Goal: Information Seeking & Learning: Understand process/instructions

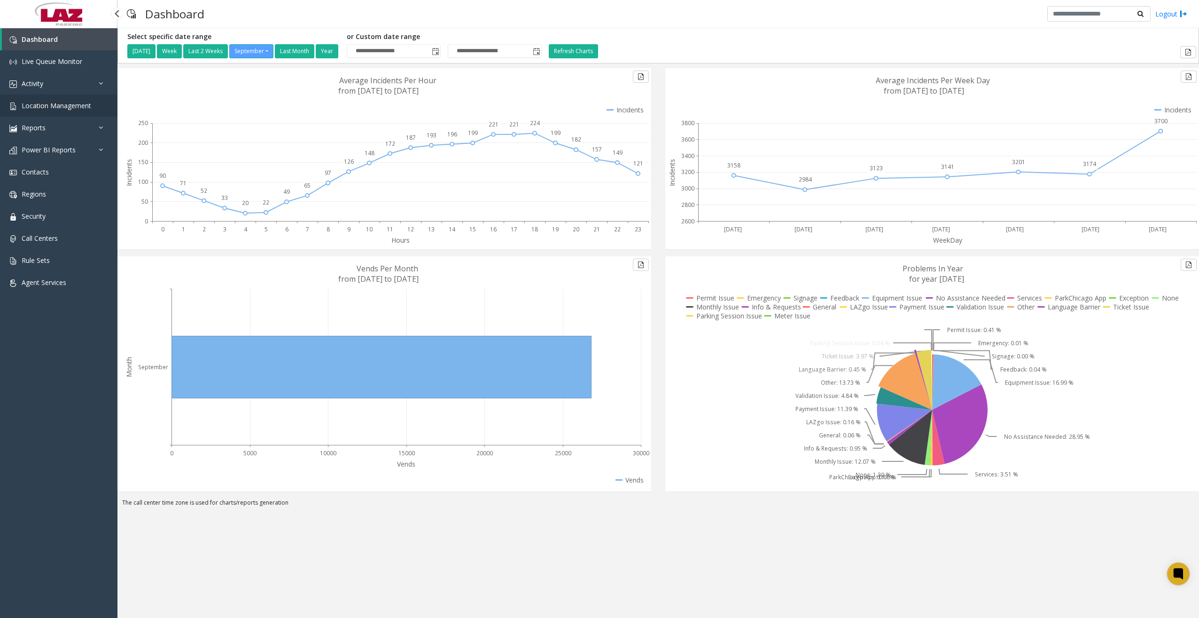
click at [61, 106] on span "Location Management" at bounding box center [57, 105] width 70 height 9
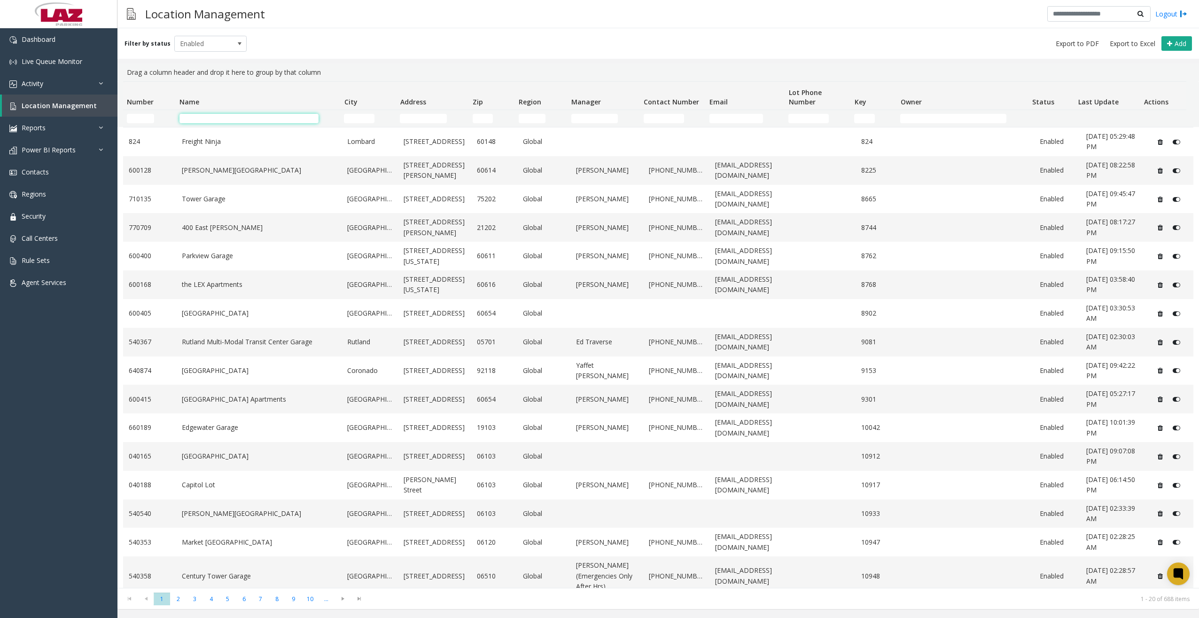
click at [216, 116] on input "Name Filter" at bounding box center [249, 118] width 139 height 9
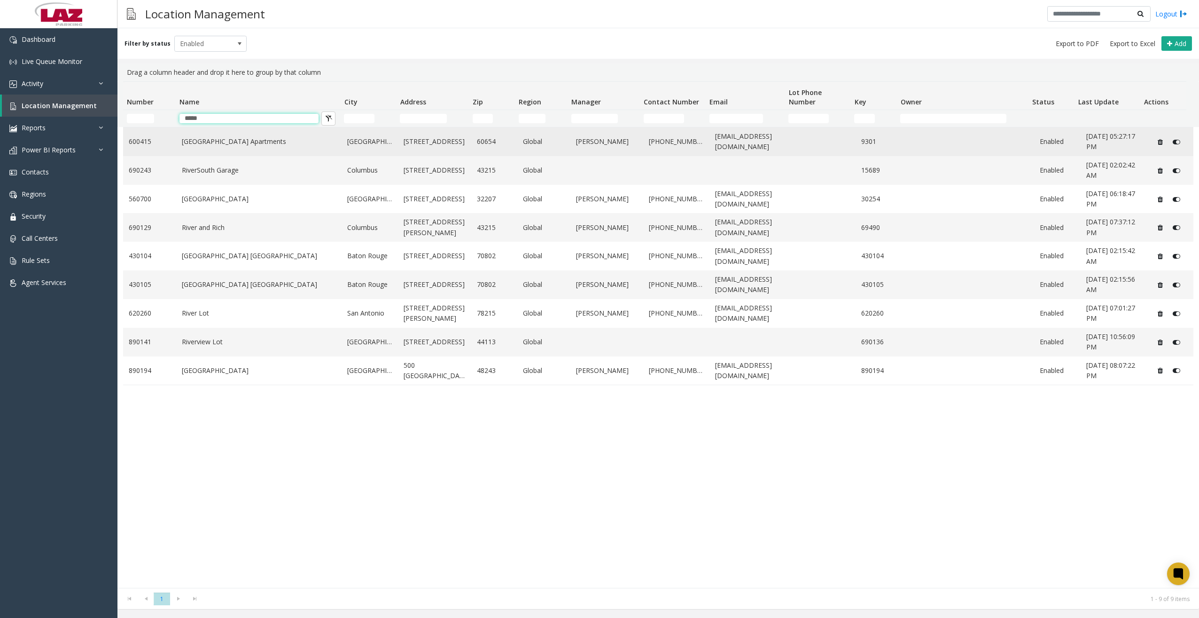
type input "*****"
click at [224, 144] on link "[GEOGRAPHIC_DATA] Apartments" at bounding box center [259, 141] width 155 height 10
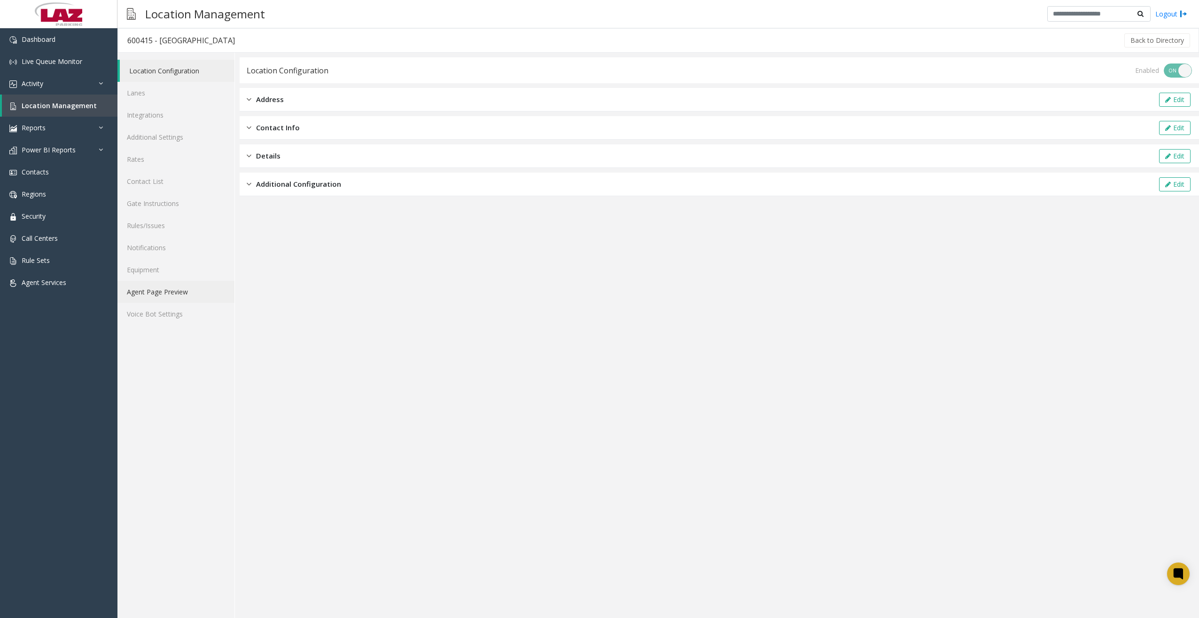
click at [167, 292] on link "Agent Page Preview" at bounding box center [176, 292] width 117 height 22
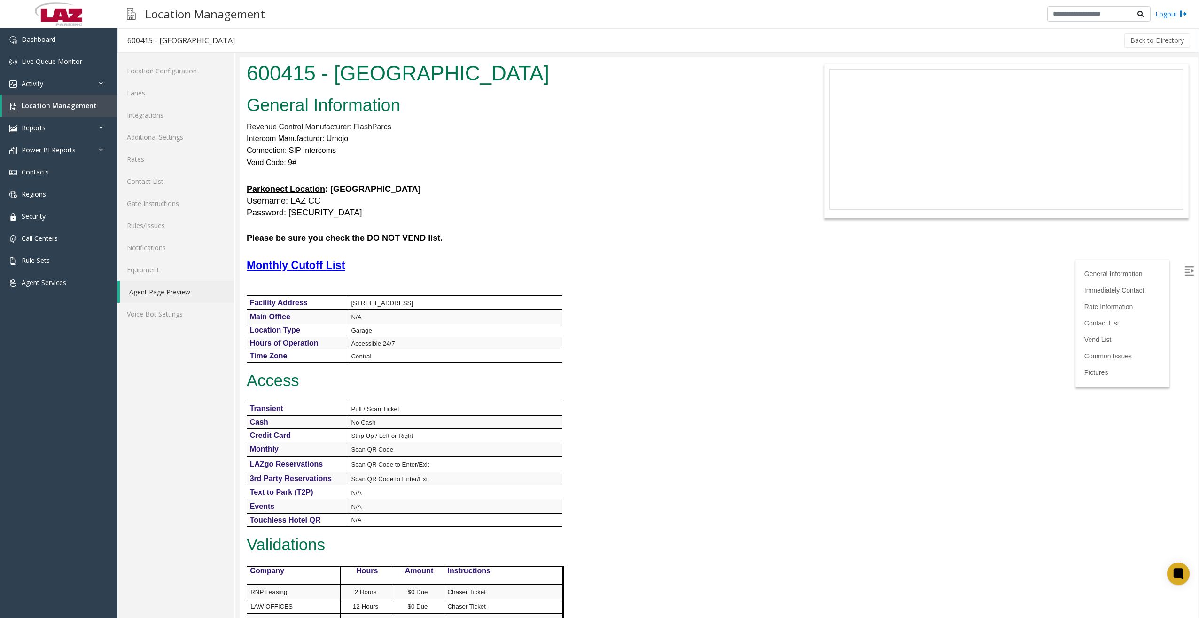
click at [320, 85] on h1 "600415 - [GEOGRAPHIC_DATA]" at bounding box center [519, 73] width 545 height 29
click at [261, 73] on h1 "600415 - [GEOGRAPHIC_DATA]" at bounding box center [519, 73] width 545 height 29
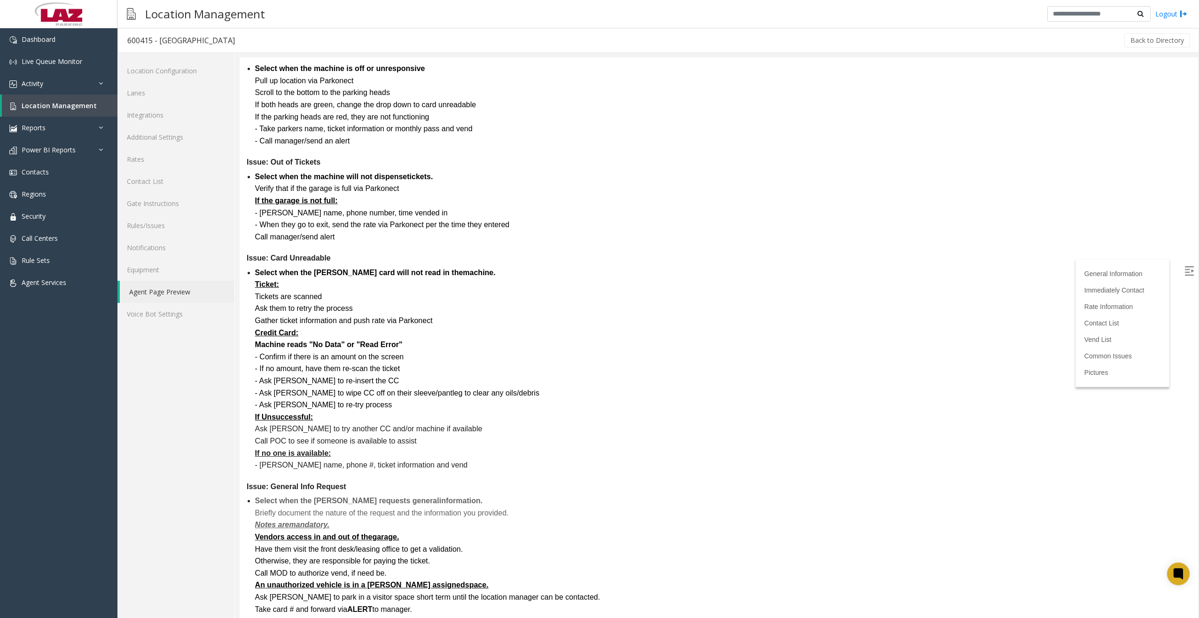
scroll to position [2313, 0]
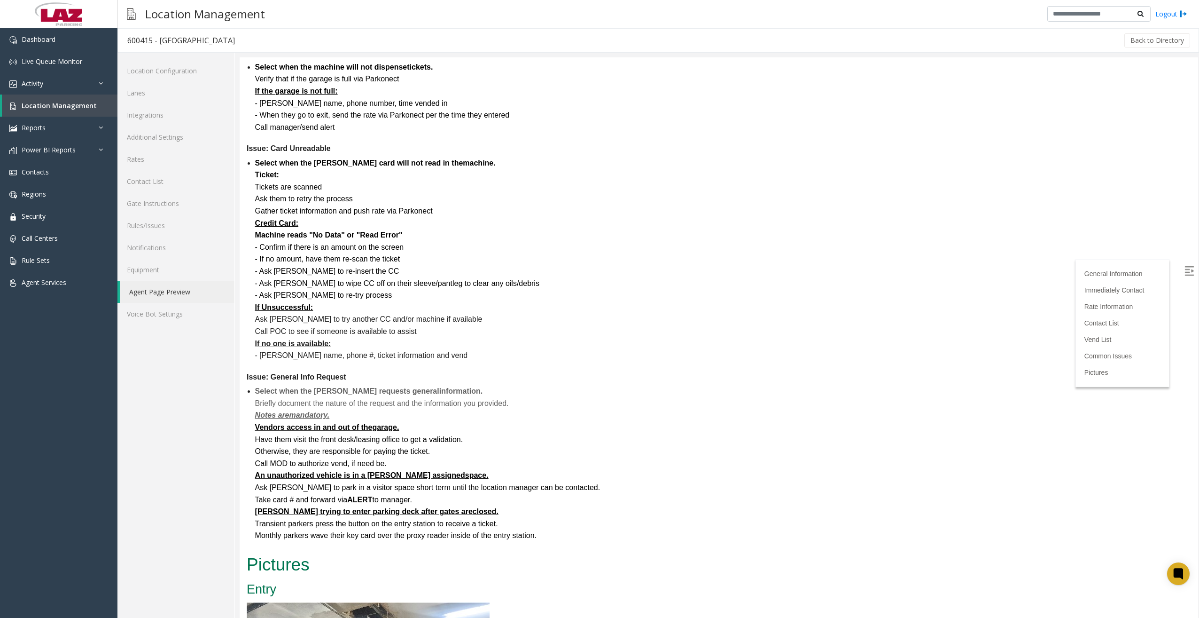
drag, startPoint x: 250, startPoint y: 73, endPoint x: 756, endPoint y: 587, distance: 721.6
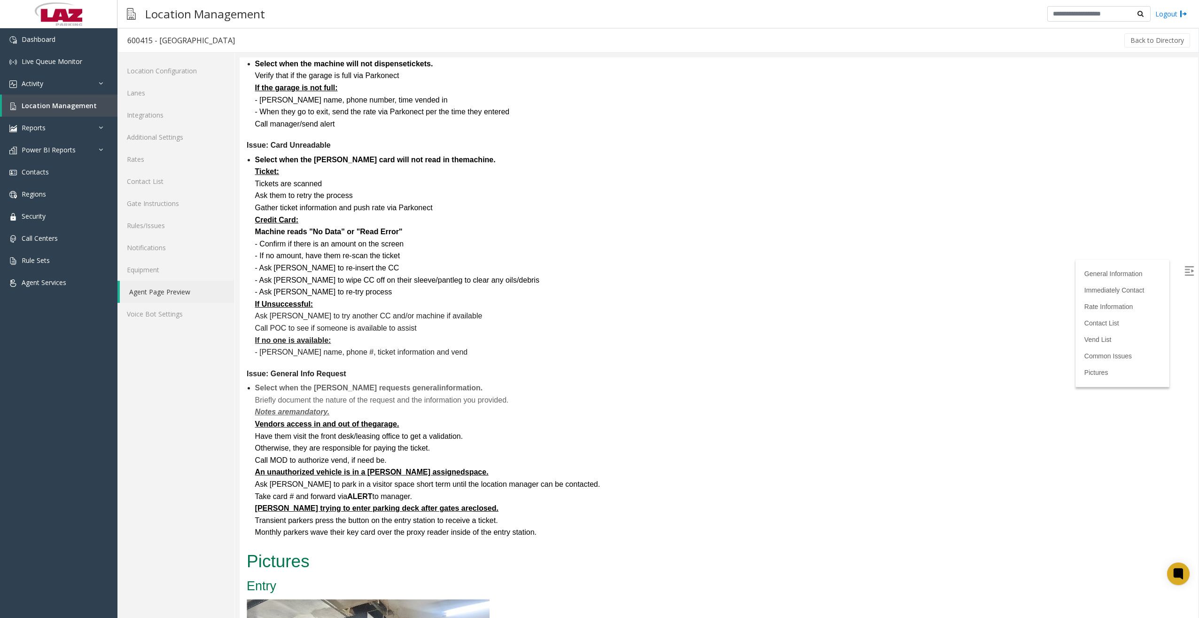
click at [421, 375] on dt "Issue: General Info Request" at bounding box center [719, 374] width 945 height 12
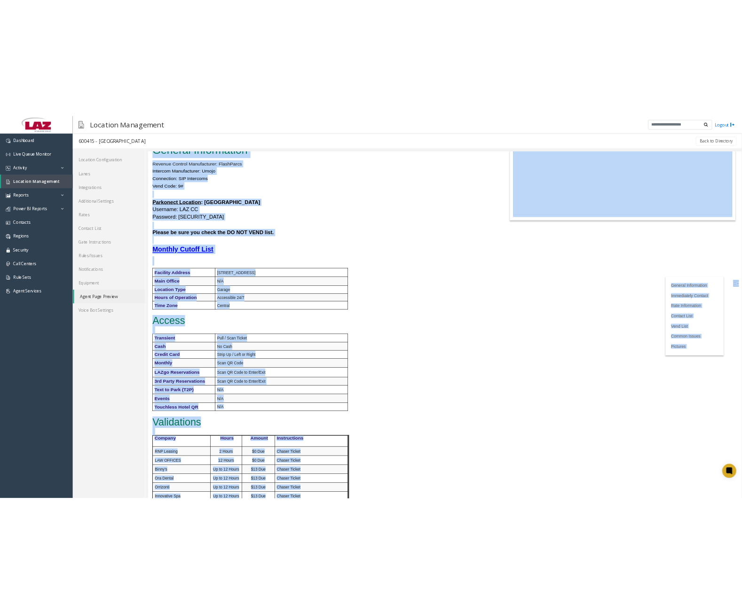
scroll to position [0, 0]
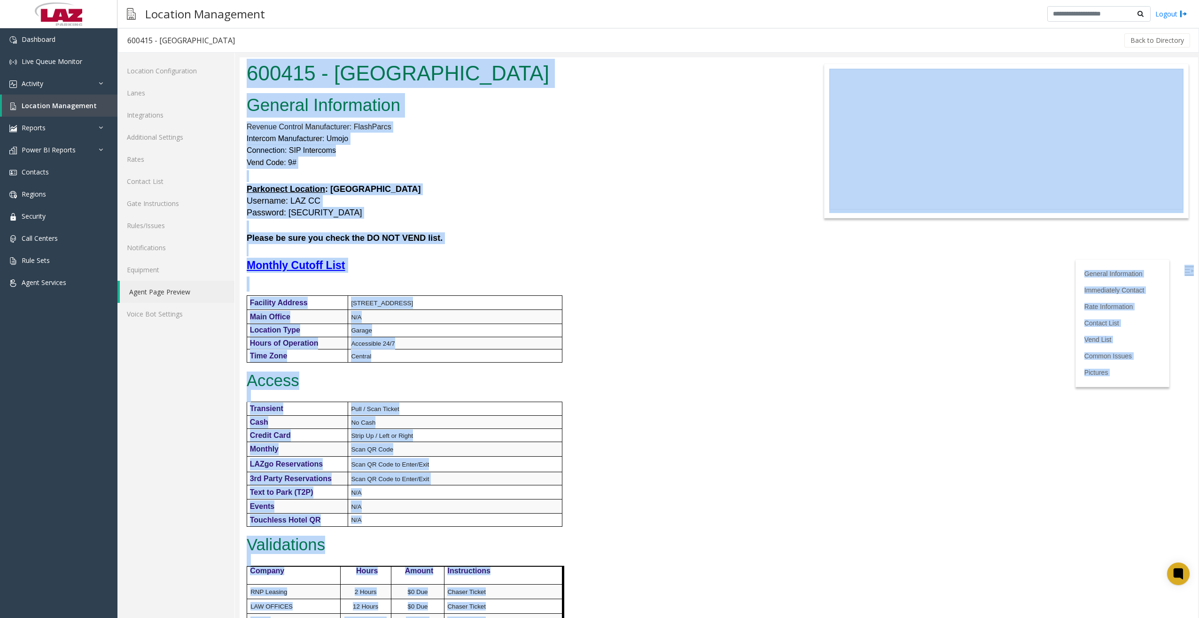
copy body "468859 - Lorem Ipsum Dolo Sitametcon Adipisc Elitseddoei Tempori Utlabor Etdolo…"
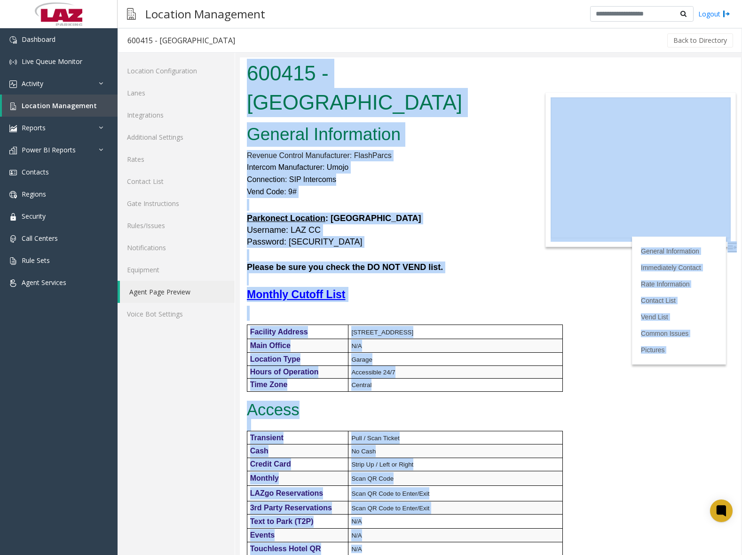
click at [422, 129] on h2 "General Information" at bounding box center [386, 134] width 278 height 24
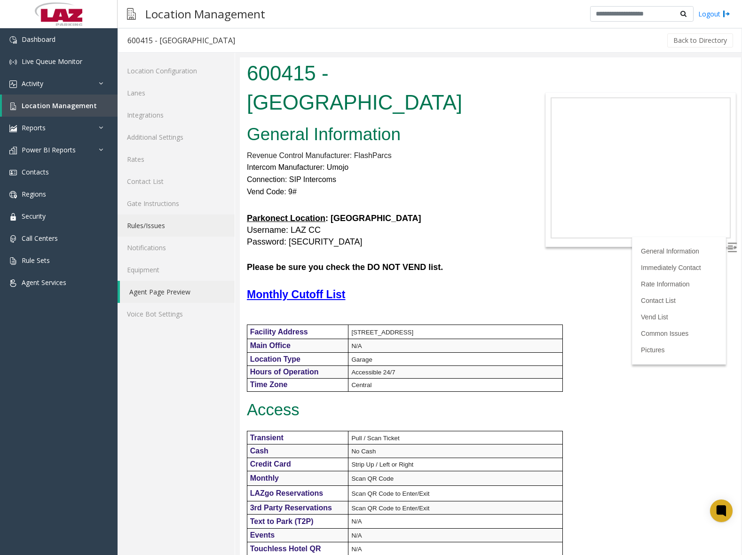
click at [153, 227] on link "Rules/Issues" at bounding box center [176, 225] width 117 height 22
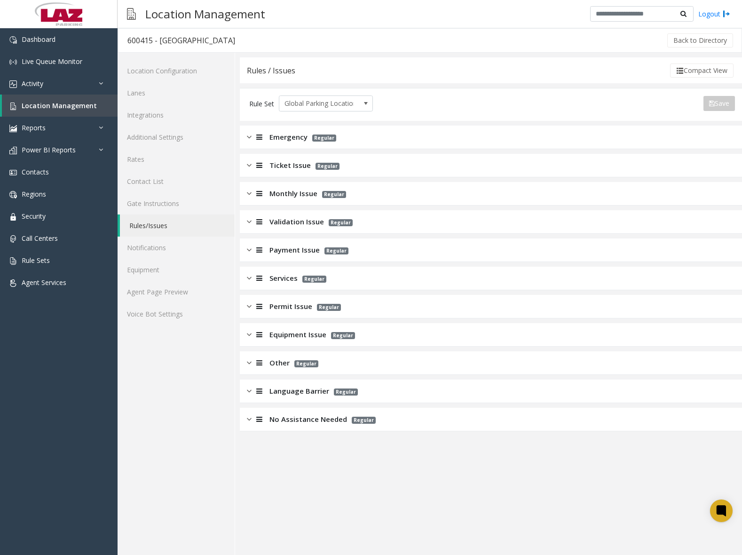
click at [247, 138] on img at bounding box center [249, 137] width 5 height 11
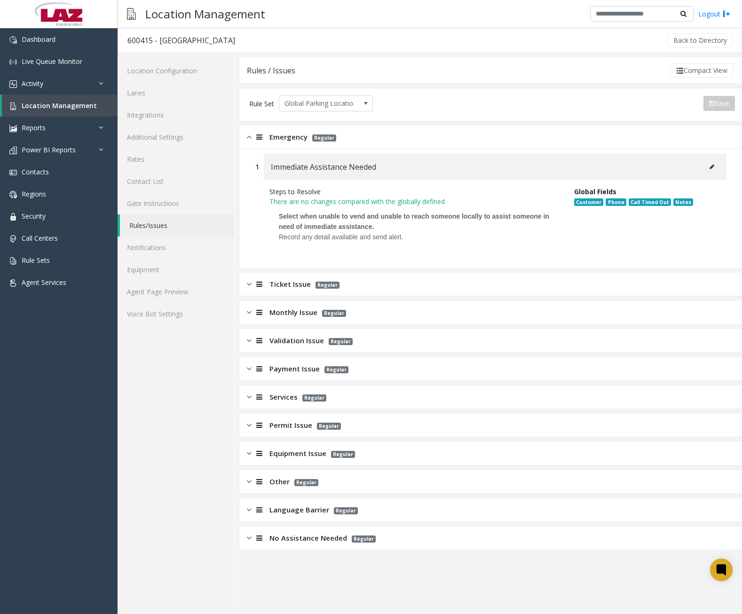
click at [251, 141] on div at bounding box center [257, 137] width 13 height 11
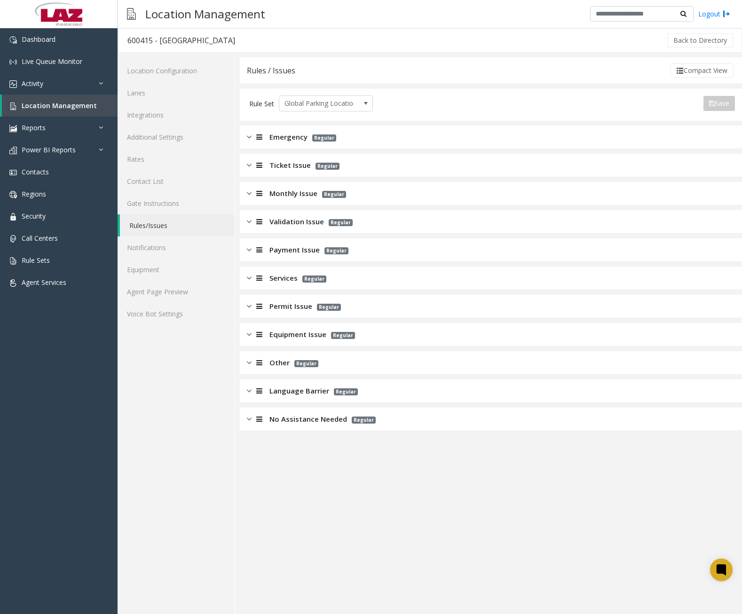
click at [247, 163] on img at bounding box center [249, 165] width 5 height 11
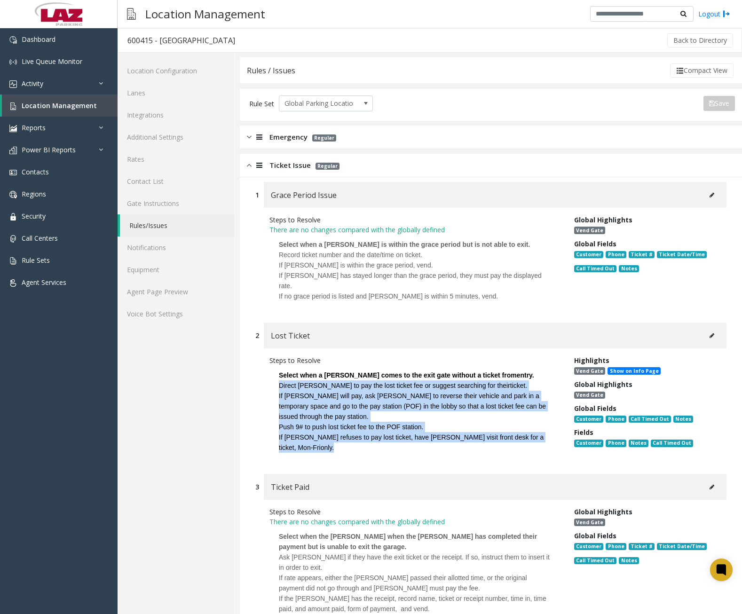
drag, startPoint x: 279, startPoint y: 374, endPoint x: 531, endPoint y: 428, distance: 257.2
click at [531, 428] on p "Select when a [PERSON_NAME] comes to the exit gate without a ticket from entry.…" at bounding box center [414, 411] width 290 height 92
copy p "Direct [PERSON_NAME] to pay the lost ticket fee or suggest searching for their …"
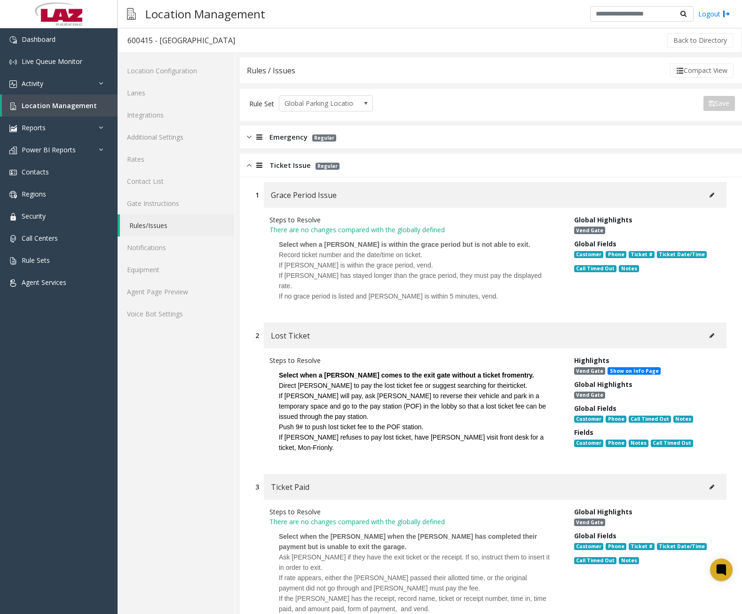
click at [323, 251] on p "Record ticket number and the date/time on ticket." at bounding box center [415, 255] width 272 height 10
click at [344, 552] on p "Ask [PERSON_NAME] if they have the exit ticket or the receipt. If so, instruct …" at bounding box center [415, 562] width 272 height 21
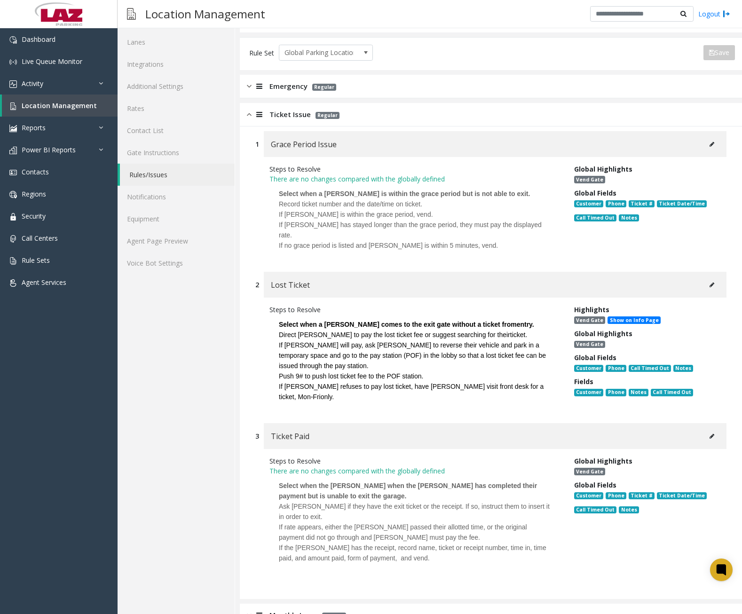
scroll to position [47, 0]
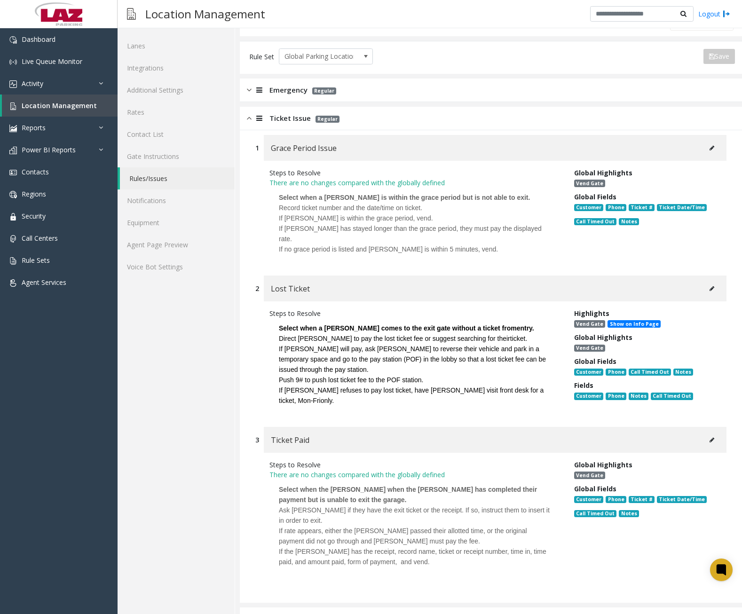
click at [246, 121] on div "Ticket Issue Regular" at bounding box center [491, 119] width 502 height 24
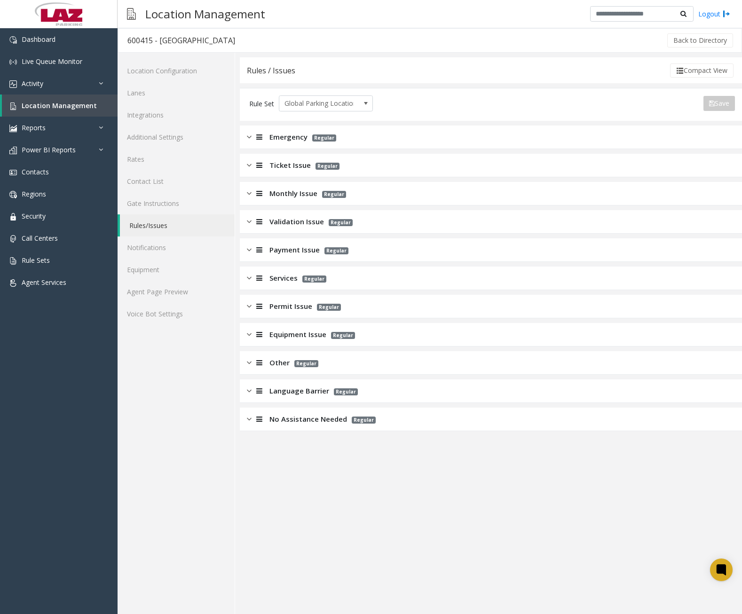
scroll to position [0, 0]
click at [250, 194] on img at bounding box center [249, 193] width 5 height 11
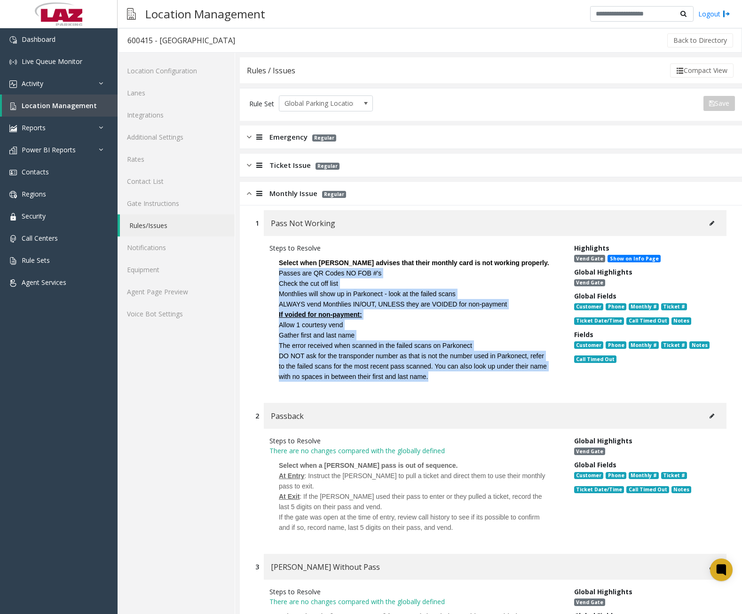
drag, startPoint x: 279, startPoint y: 271, endPoint x: 462, endPoint y: 375, distance: 210.7
click at [462, 375] on p "Select when [PERSON_NAME] advises that their monthly card is not working proper…" at bounding box center [414, 319] width 290 height 133
copy p "Passes are QR Codes NO FOB #'s Check the cut off list Monthlies will show up in…"
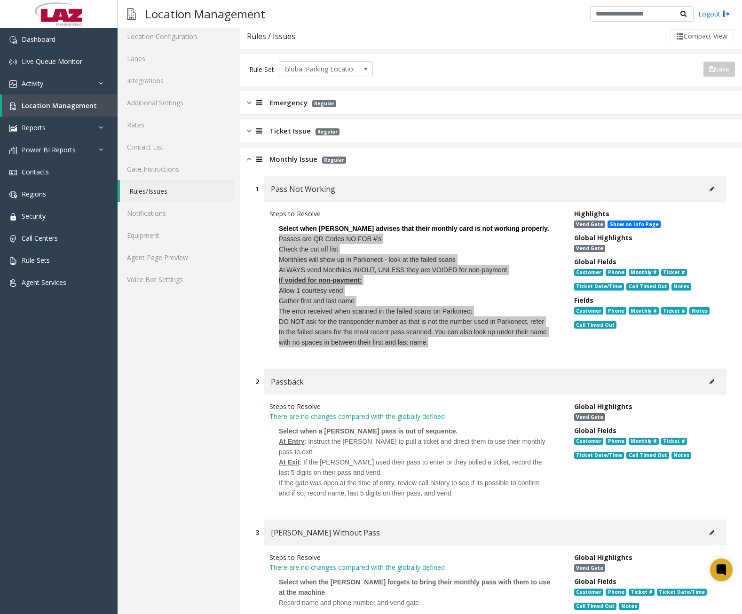
scroll to position [141, 0]
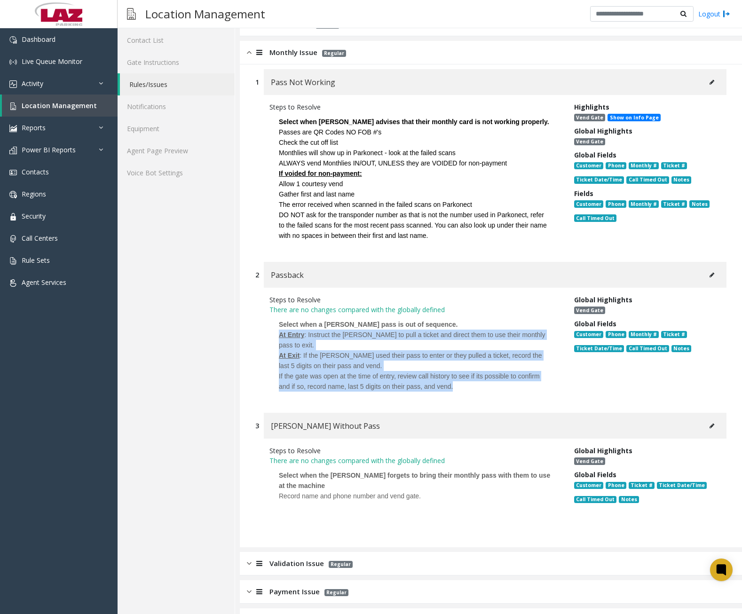
drag, startPoint x: 279, startPoint y: 335, endPoint x: 454, endPoint y: 385, distance: 181.5
click at [454, 385] on p "Select when a [PERSON_NAME] pass is out of sequence. At Entry : Instruct the [P…" at bounding box center [414, 355] width 290 height 82
drag, startPoint x: 454, startPoint y: 385, endPoint x: 402, endPoint y: 377, distance: 51.9
copy p "At Entry : Instruct the [PERSON_NAME] to pull a ticket and direct them to use t…"
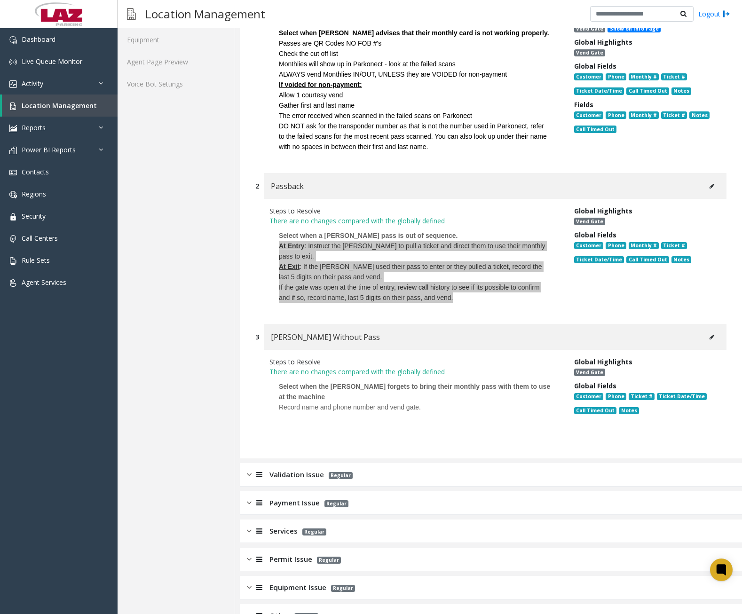
scroll to position [235, 0]
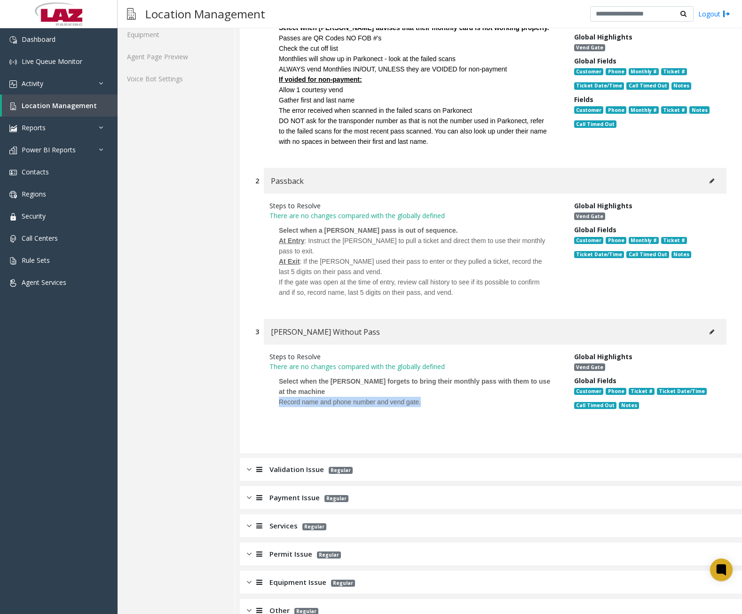
drag, startPoint x: 280, startPoint y: 402, endPoint x: 417, endPoint y: 407, distance: 137.3
click at [417, 407] on p "Select when the [PERSON_NAME] forgets to bring their monthly pass with them to …" at bounding box center [414, 401] width 290 height 61
drag, startPoint x: 417, startPoint y: 407, endPoint x: 406, endPoint y: 402, distance: 12.0
copy span "Record name and phone number and vend gate."
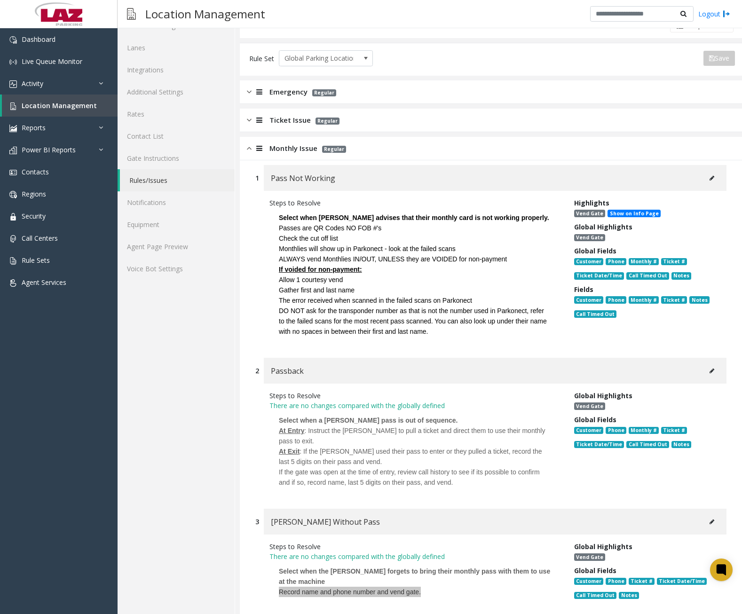
scroll to position [0, 0]
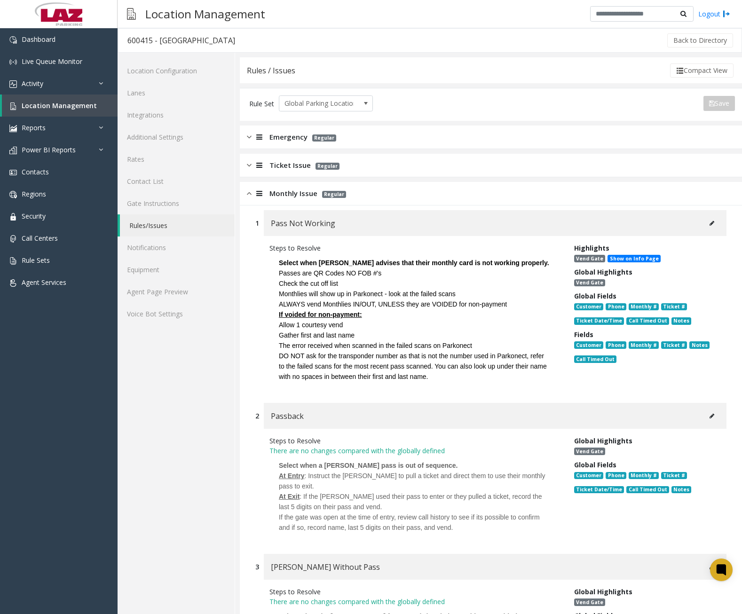
click at [247, 196] on img at bounding box center [249, 193] width 5 height 11
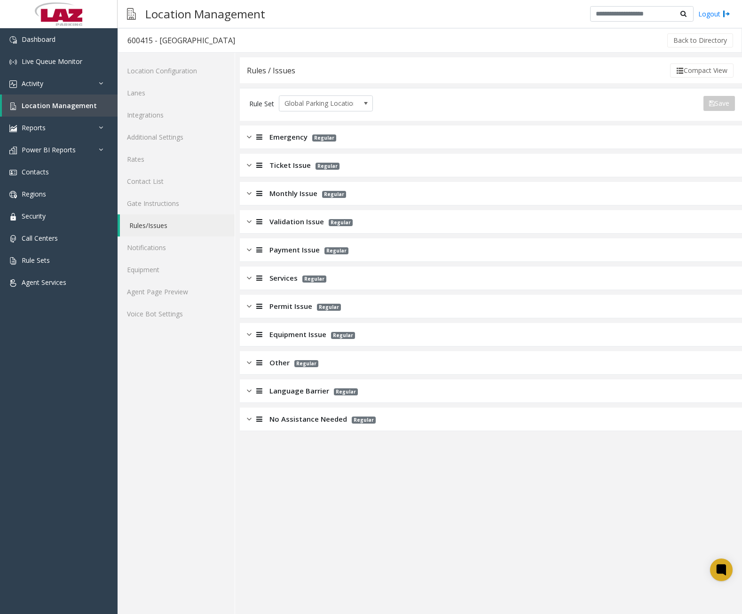
click at [249, 226] on img at bounding box center [249, 221] width 5 height 11
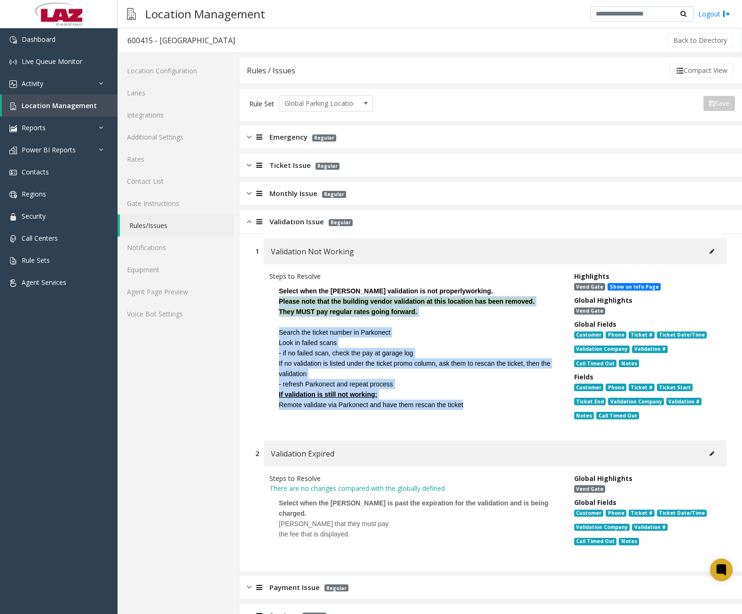
drag, startPoint x: 279, startPoint y: 302, endPoint x: 463, endPoint y: 405, distance: 211.3
click at [463, 405] on p "Select when the [PERSON_NAME] validation is not properly working. Please note t…" at bounding box center [414, 347] width 290 height 133
copy p "Please note that the building vendor validation at this location has been remov…"
click at [250, 222] on img at bounding box center [249, 221] width 5 height 11
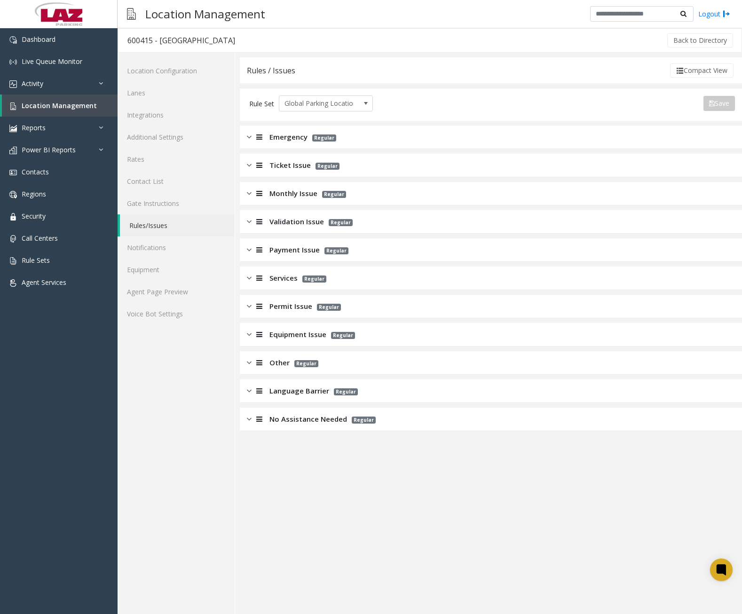
click at [252, 254] on div at bounding box center [257, 249] width 13 height 11
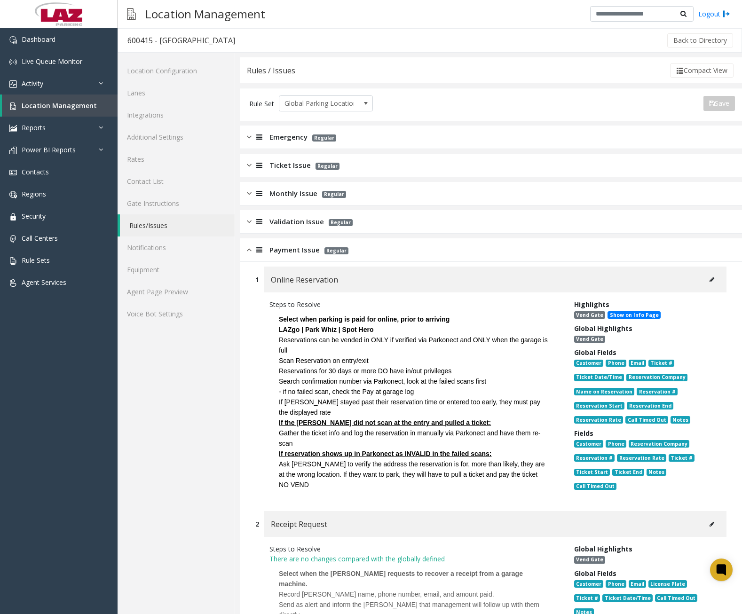
scroll to position [47, 0]
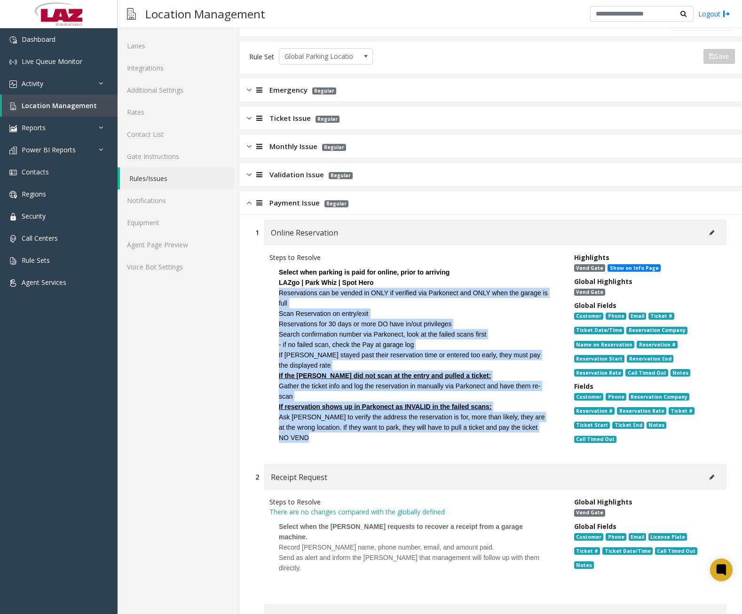
drag, startPoint x: 278, startPoint y: 293, endPoint x: 522, endPoint y: 436, distance: 282.9
click at [522, 436] on p "Select when parking is paid for online, prior to arriving LAZgo | Park Whiz | S…" at bounding box center [414, 354] width 290 height 185
copy p "Reservations can be vended in ONLY if verified via Parkonect and ONLY when the …"
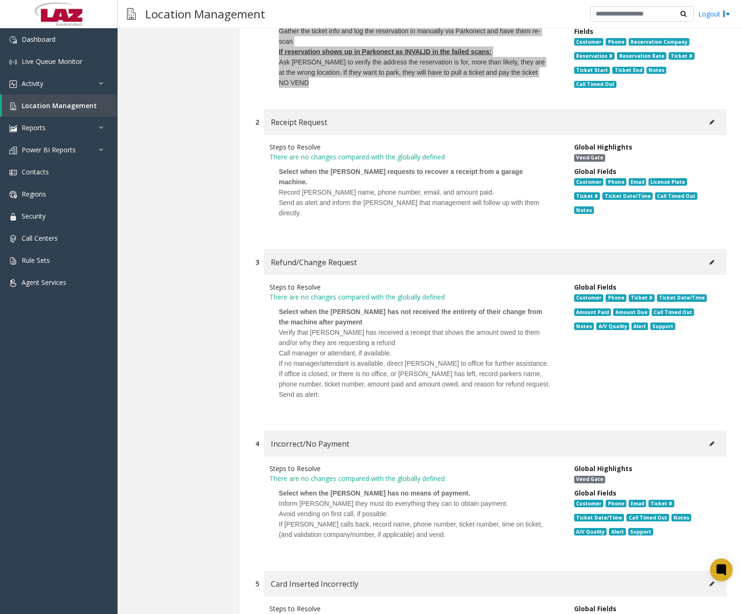
scroll to position [423, 0]
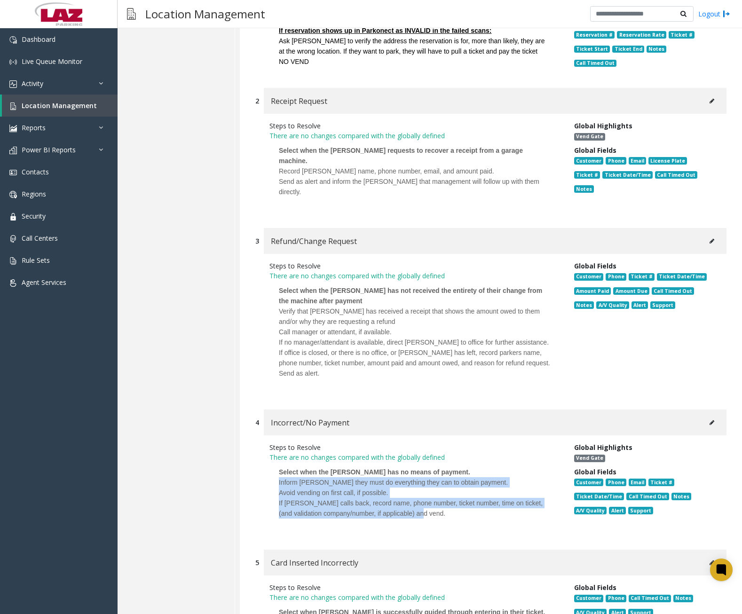
drag, startPoint x: 279, startPoint y: 469, endPoint x: 435, endPoint y: 500, distance: 158.5
click at [435, 500] on div "Inform [PERSON_NAME] they must do everything they can to obtain payment. Avoid …" at bounding box center [415, 502] width 272 height 51
drag, startPoint x: 435, startPoint y: 500, endPoint x: 400, endPoint y: 493, distance: 34.9
copy div "Inform [PERSON_NAME] they must do everything they can to obtain payment. Avoid …"
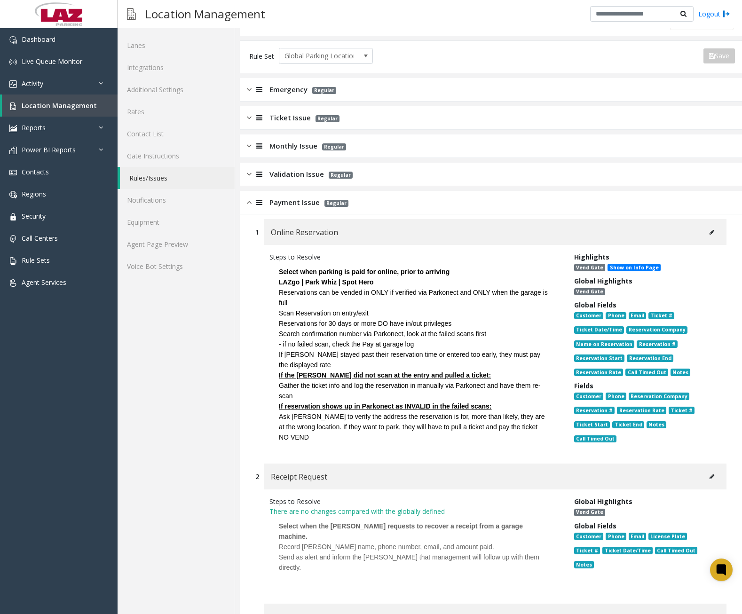
scroll to position [47, 0]
click at [249, 204] on img at bounding box center [249, 202] width 5 height 11
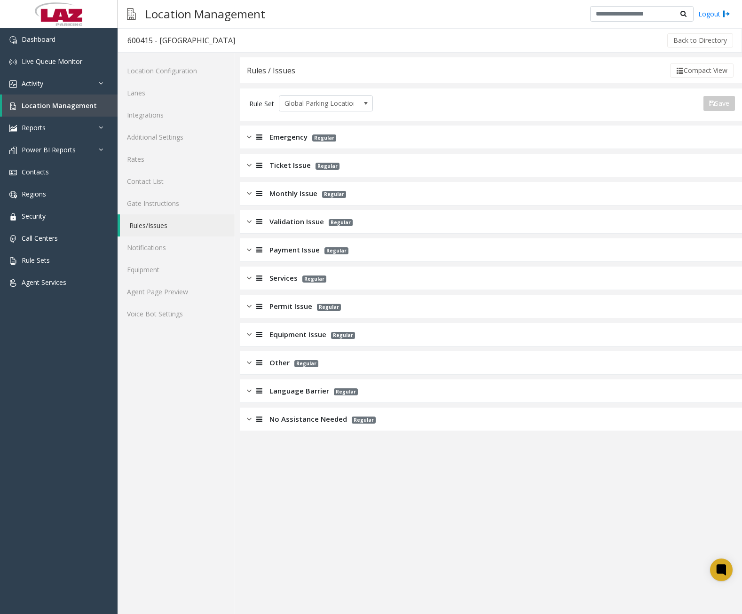
click at [249, 281] on img at bounding box center [249, 278] width 5 height 11
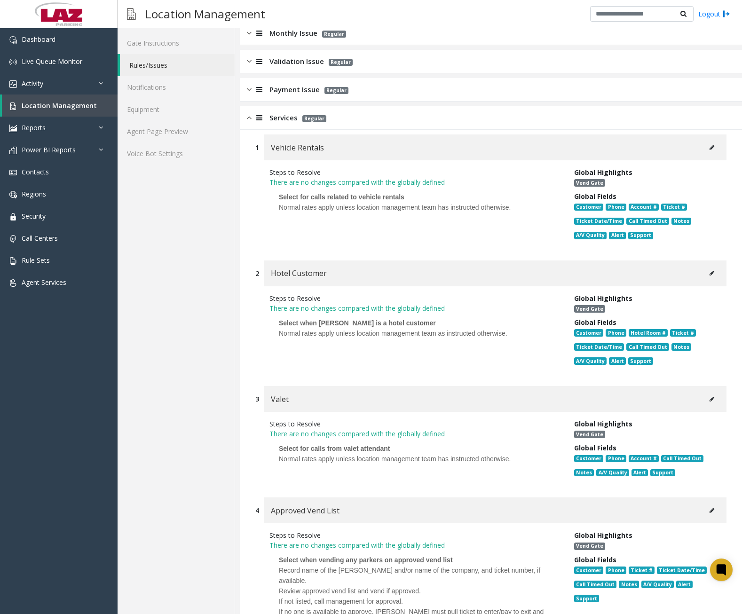
scroll to position [149, 0]
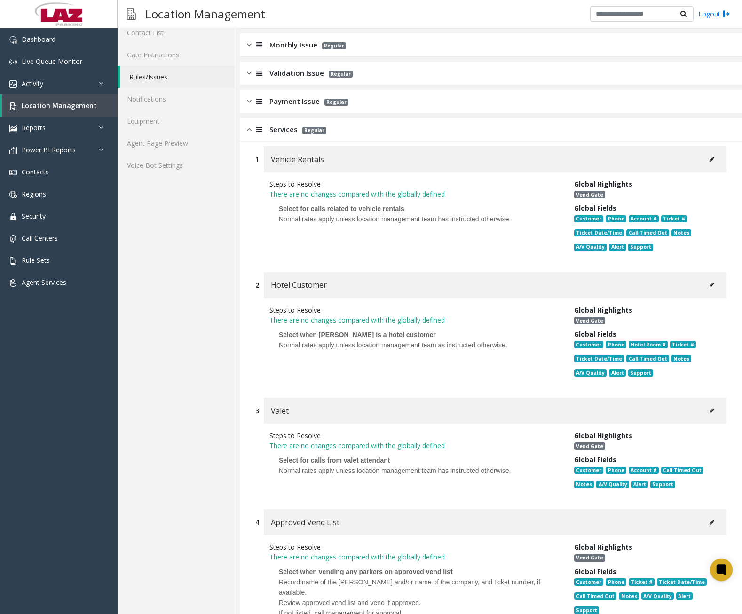
click at [249, 129] on img at bounding box center [249, 129] width 5 height 11
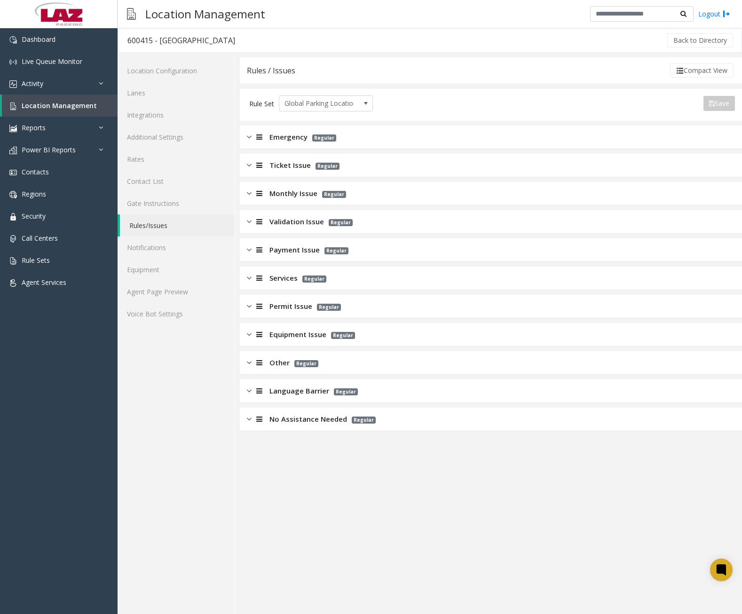
scroll to position [0, 0]
click at [249, 307] on img at bounding box center [249, 306] width 5 height 11
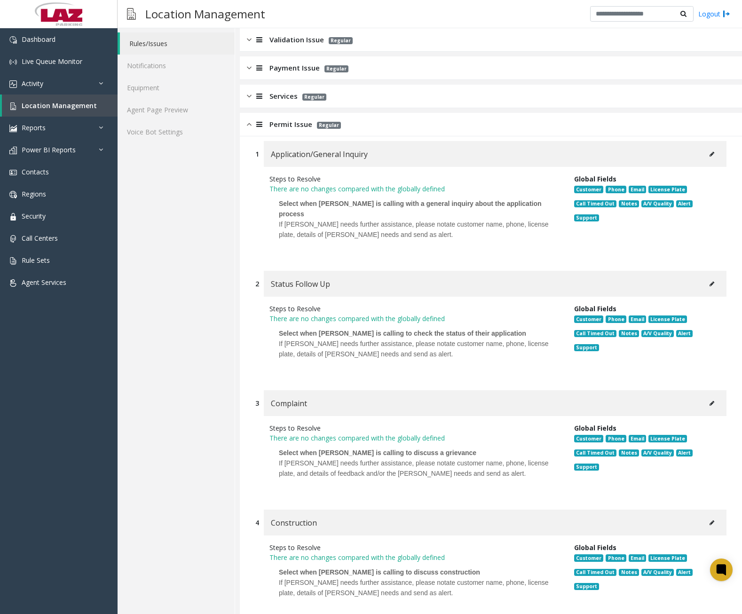
scroll to position [94, 0]
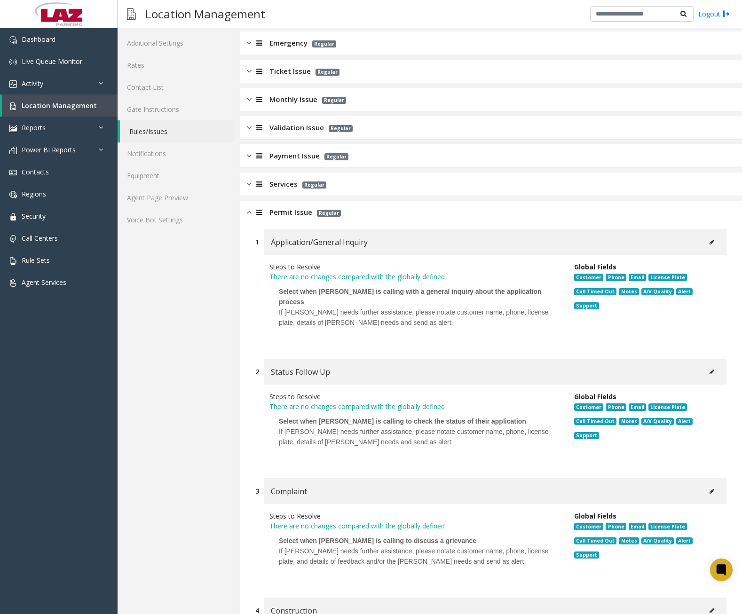
click at [248, 216] on img at bounding box center [249, 212] width 5 height 11
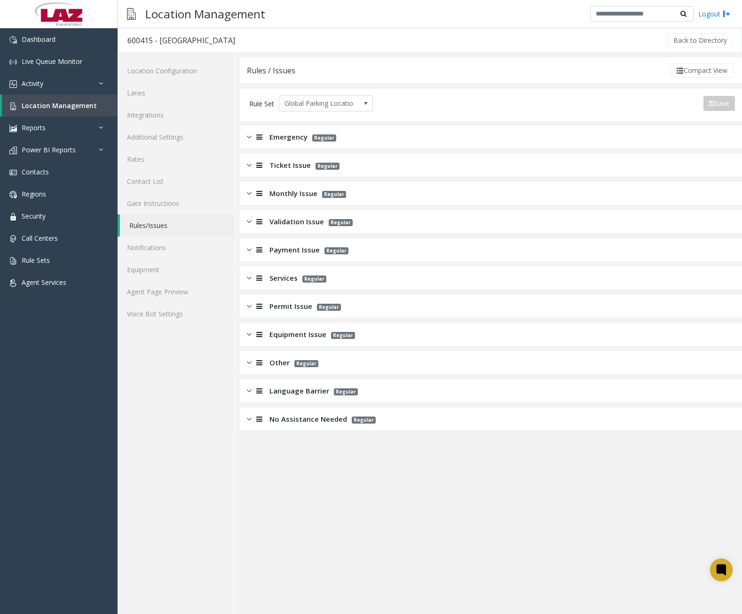
click at [249, 334] on img at bounding box center [249, 334] width 5 height 11
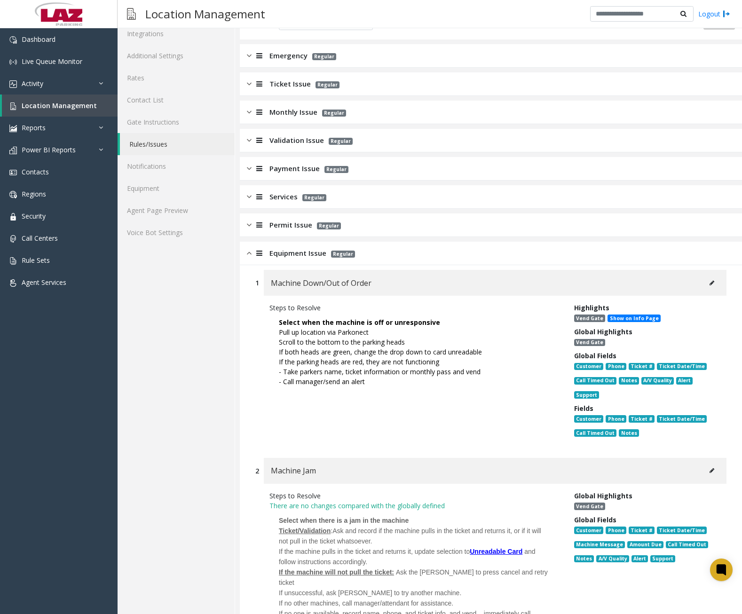
scroll to position [94, 0]
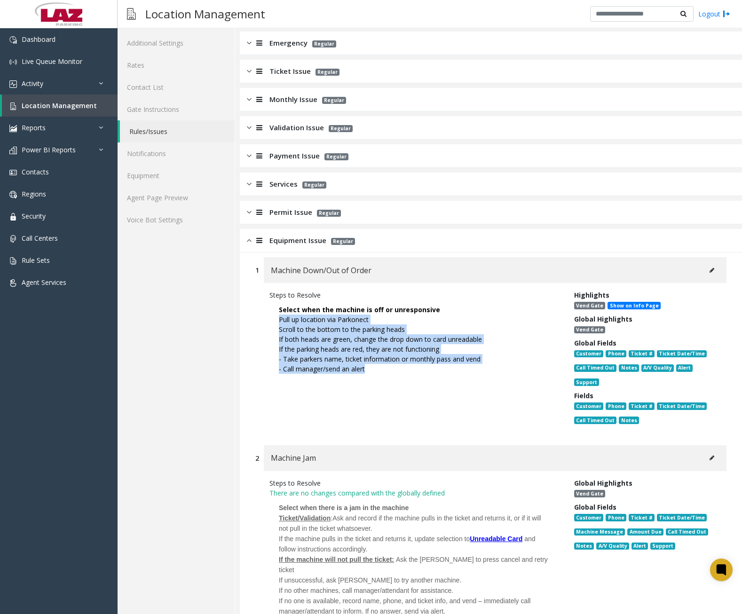
drag, startPoint x: 279, startPoint y: 318, endPoint x: 406, endPoint y: 367, distance: 136.0
click at [406, 367] on div "Pull up location via Parkonect Scroll to the bottom to the parking heads If bot…" at bounding box center [415, 343] width 272 height 59
drag, startPoint x: 406, startPoint y: 367, endPoint x: 341, endPoint y: 330, distance: 74.1
copy div "Pull up location via Parkonect Scroll to the bottom to the parking heads If bot…"
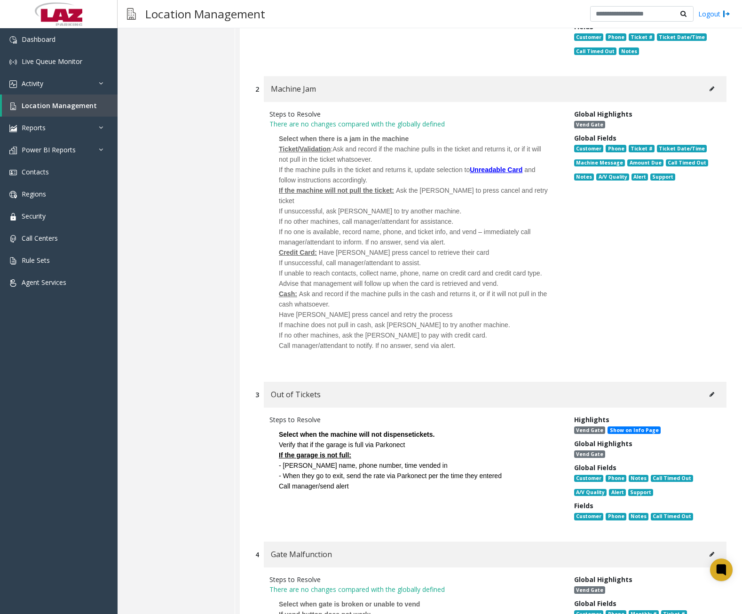
scroll to position [517, 0]
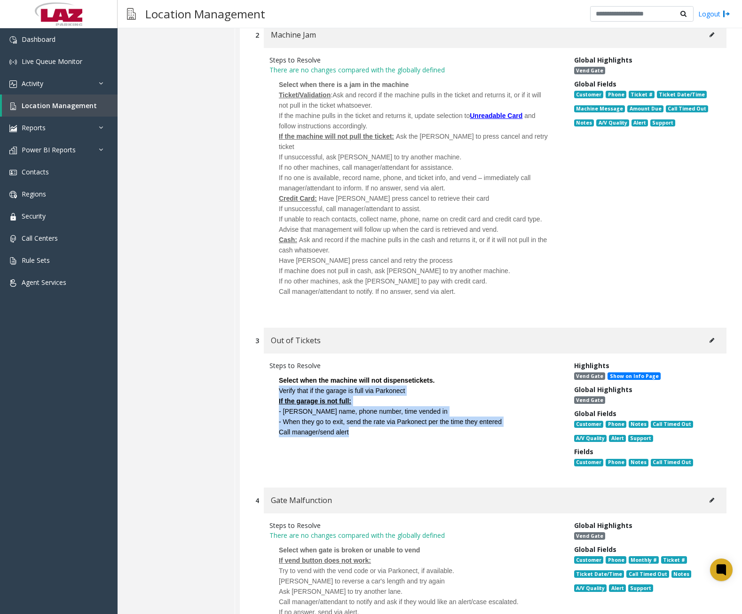
drag, startPoint x: 280, startPoint y: 378, endPoint x: 386, endPoint y: 419, distance: 114.3
click at [386, 419] on p "Select when the machine will not dispense tickets. Verify that if the garage is…" at bounding box center [414, 405] width 290 height 71
drag, startPoint x: 386, startPoint y: 419, endPoint x: 343, endPoint y: 408, distance: 44.7
copy p "Verify that if the garage is full via Parkonect If the garage is not full: - Ga…"
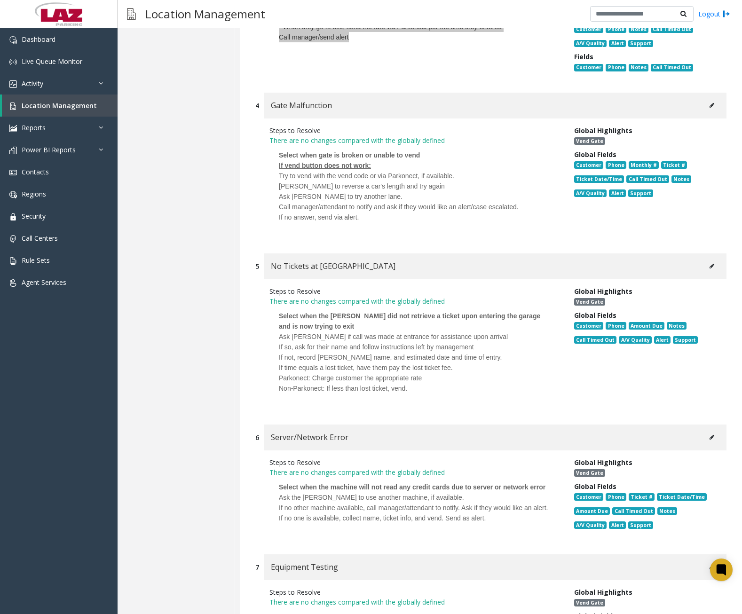
scroll to position [940, 0]
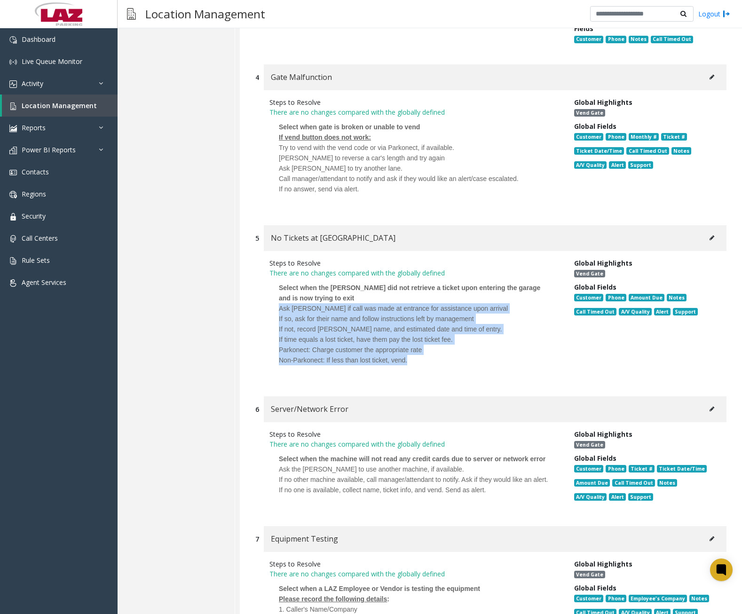
drag, startPoint x: 279, startPoint y: 297, endPoint x: 410, endPoint y: 348, distance: 140.6
click at [410, 348] on div "Ask [PERSON_NAME] if call was made at entrance for assistance upon arrival If s…" at bounding box center [415, 339] width 272 height 72
drag, startPoint x: 410, startPoint y: 348, endPoint x: 379, endPoint y: 322, distance: 40.0
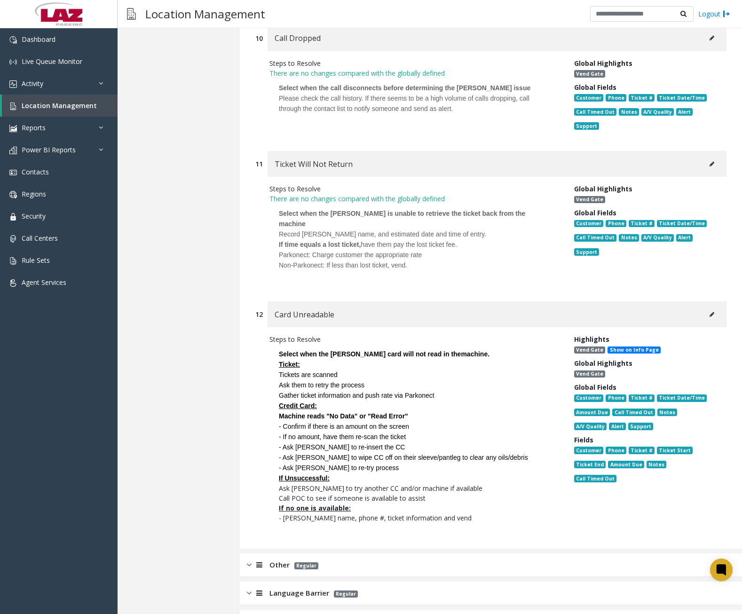
scroll to position [2104, 0]
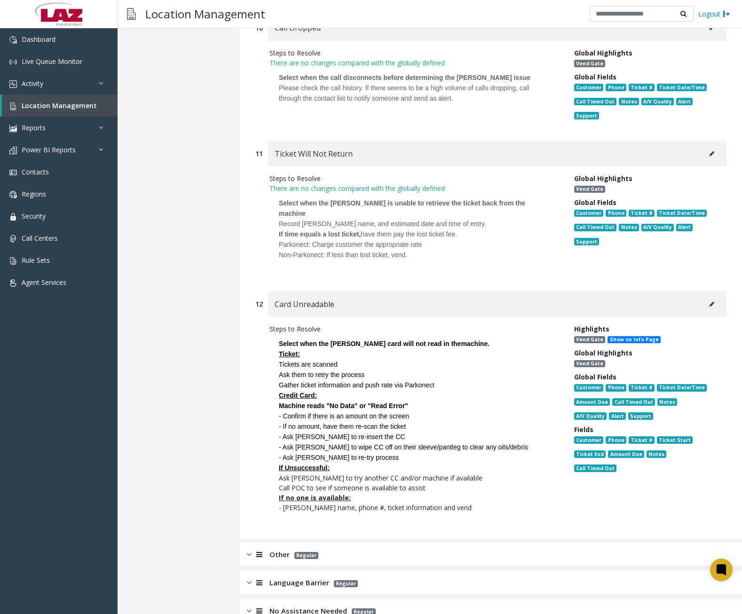
drag, startPoint x: 279, startPoint y: 334, endPoint x: 472, endPoint y: 486, distance: 246.0
click at [472, 486] on p "Select when the [PERSON_NAME] card will not read in the machine. Ticket: Ticket…" at bounding box center [414, 425] width 290 height 183
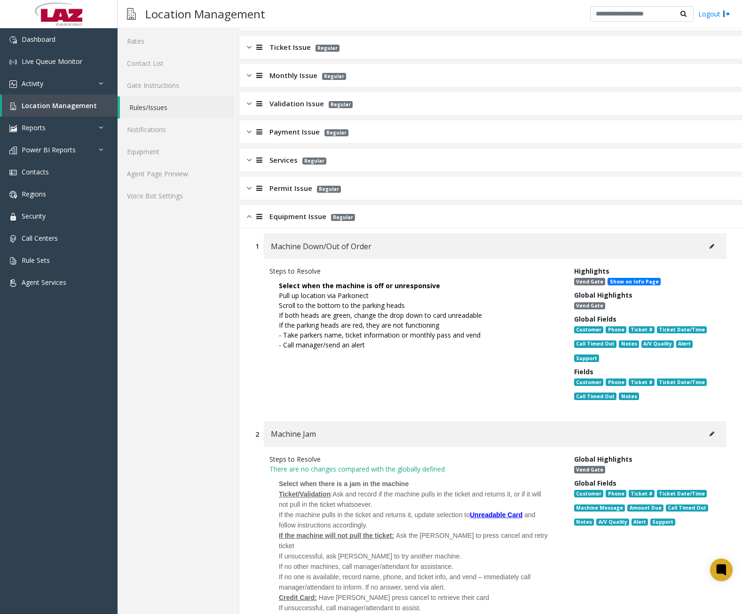
scroll to position [0, 0]
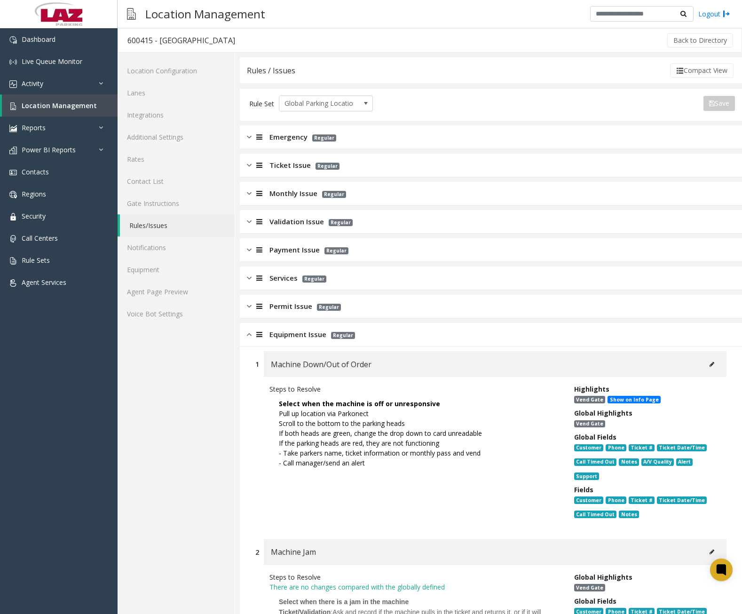
click at [247, 333] on img at bounding box center [249, 334] width 5 height 11
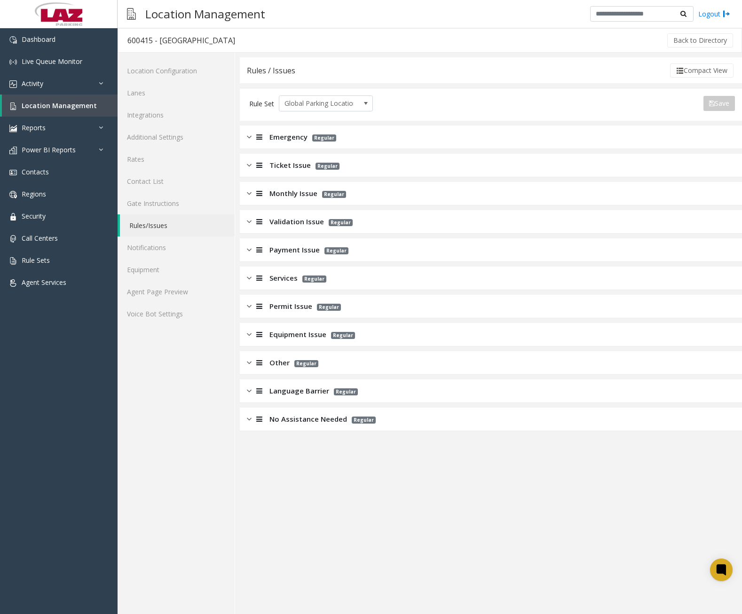
click at [247, 362] on img at bounding box center [249, 362] width 5 height 11
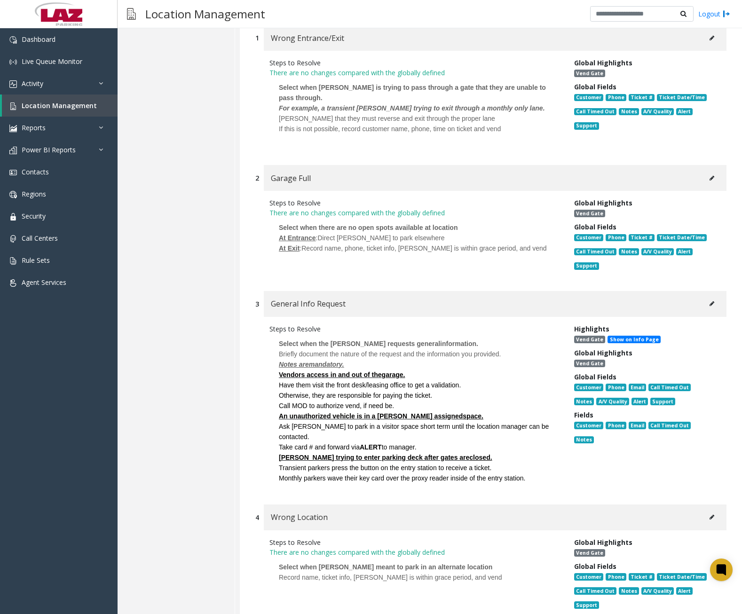
scroll to position [376, 0]
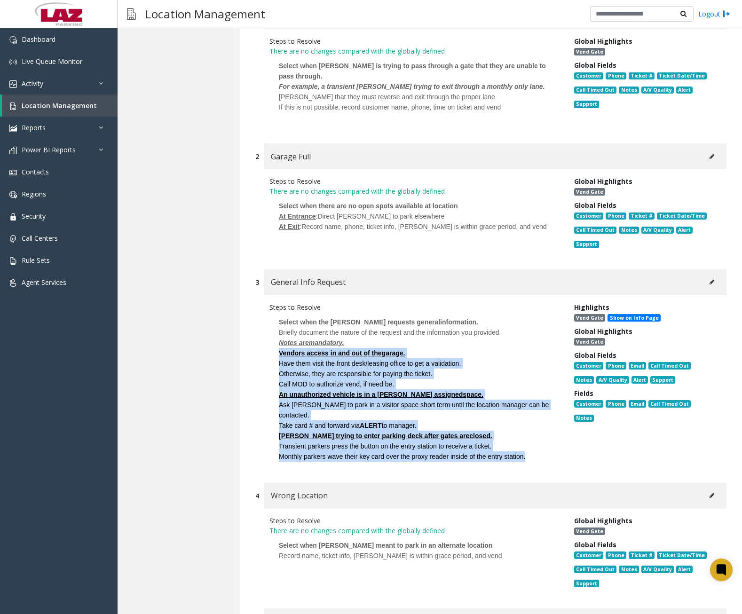
drag, startPoint x: 279, startPoint y: 353, endPoint x: 526, endPoint y: 446, distance: 264.0
click at [526, 446] on p "Select when the [PERSON_NAME] requests general information. Briefly document th…" at bounding box center [414, 389] width 290 height 154
click at [285, 356] on font "Vendors access in and out of the" at bounding box center [330, 353] width 103 height 8
drag, startPoint x: 279, startPoint y: 333, endPoint x: 525, endPoint y: 449, distance: 272.3
click at [525, 449] on p "Select when the [PERSON_NAME] requests general information. Briefly document th…" at bounding box center [414, 389] width 290 height 154
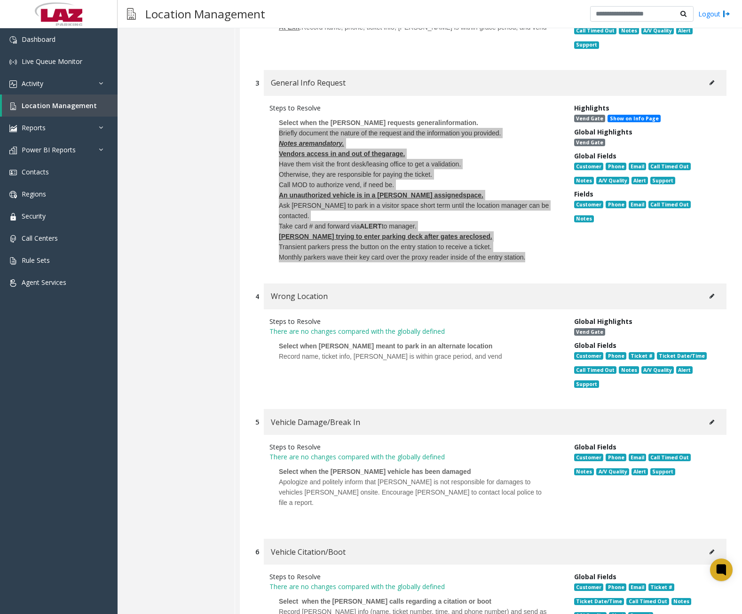
scroll to position [658, 0]
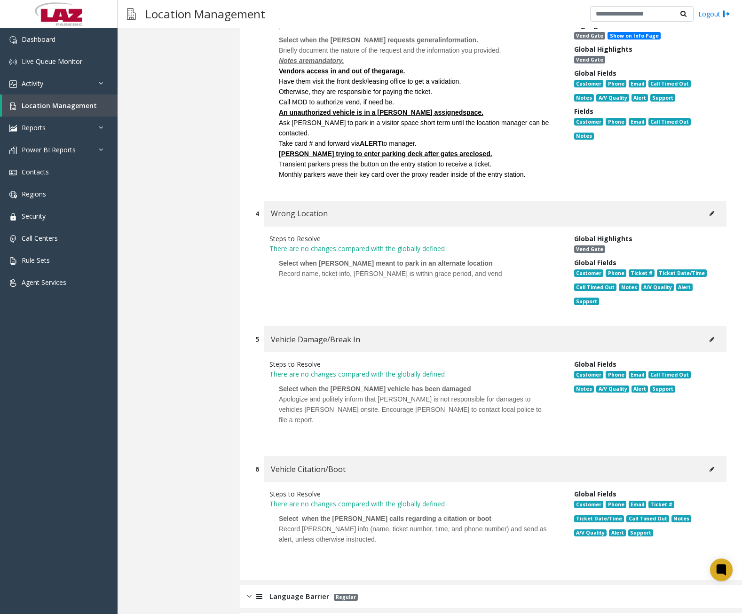
drag, startPoint x: 314, startPoint y: 391, endPoint x: 289, endPoint y: 387, distance: 25.3
click at [314, 395] on span "Apologize and politely inform that [PERSON_NAME] is not responsible for damages…" at bounding box center [410, 409] width 263 height 28
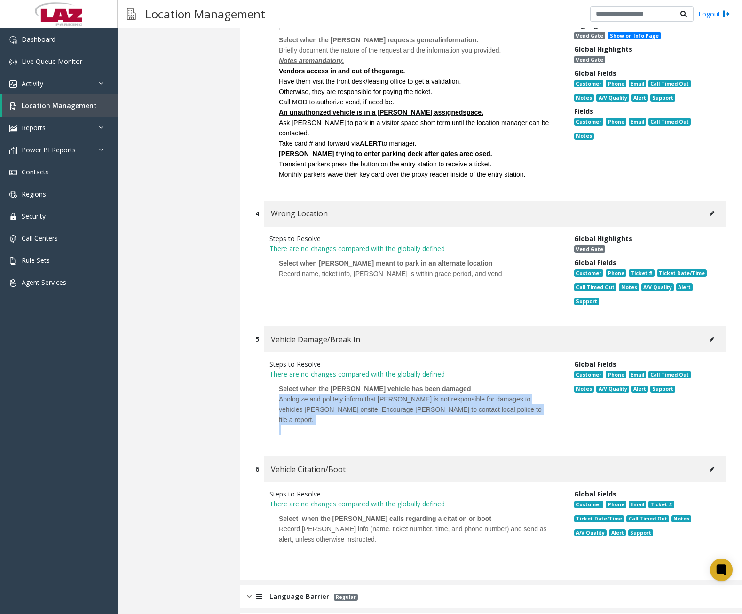
drag, startPoint x: 279, startPoint y: 386, endPoint x: 462, endPoint y: 404, distance: 183.7
click at [462, 404] on p "Select when the [PERSON_NAME] vehicle has been damaged Apologize and politely i…" at bounding box center [414, 409] width 290 height 61
drag, startPoint x: 462, startPoint y: 404, endPoint x: 431, endPoint y: 395, distance: 31.8
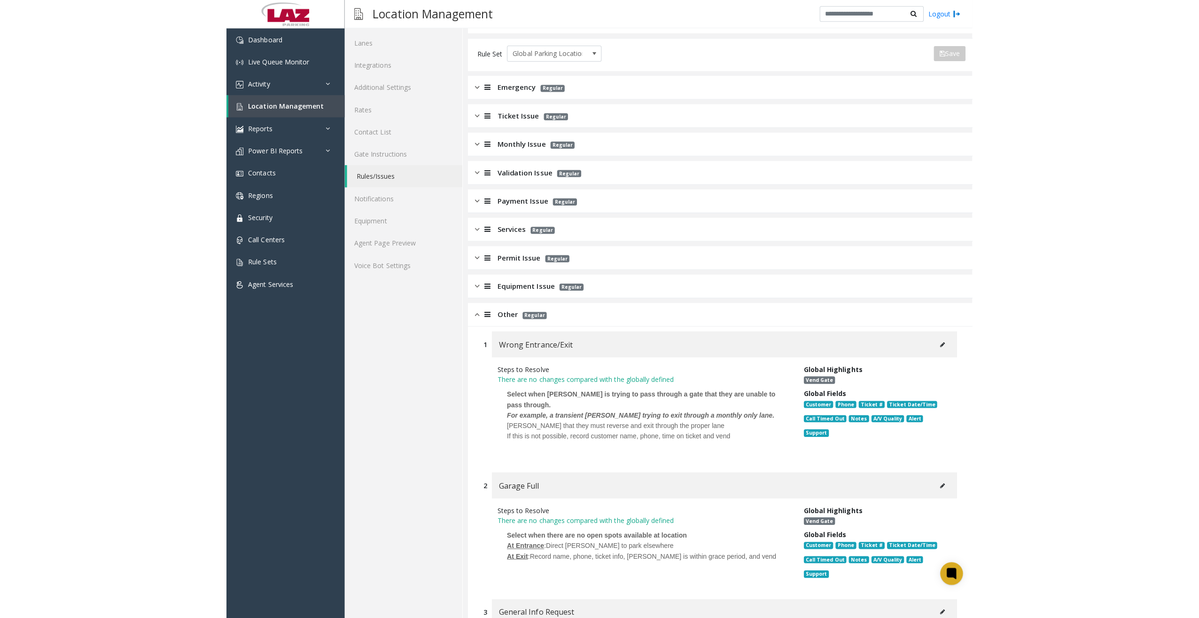
scroll to position [0, 0]
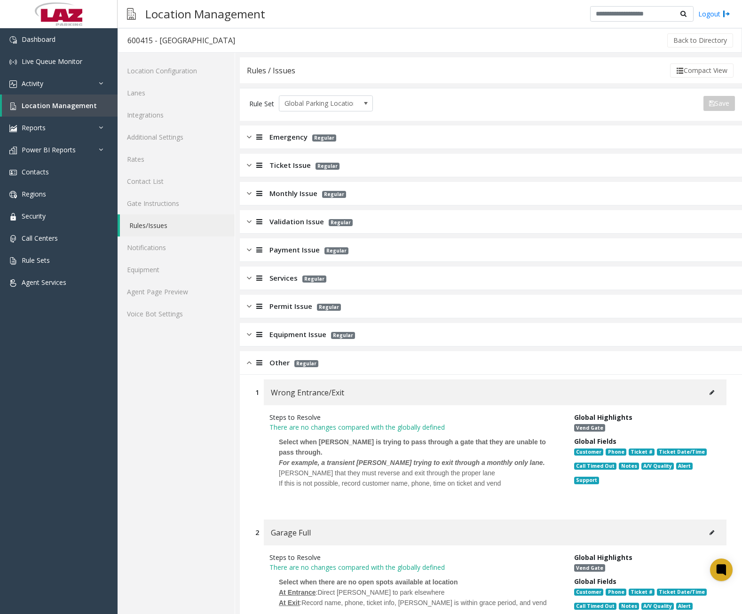
click at [245, 362] on div "Other Regular" at bounding box center [491, 363] width 502 height 24
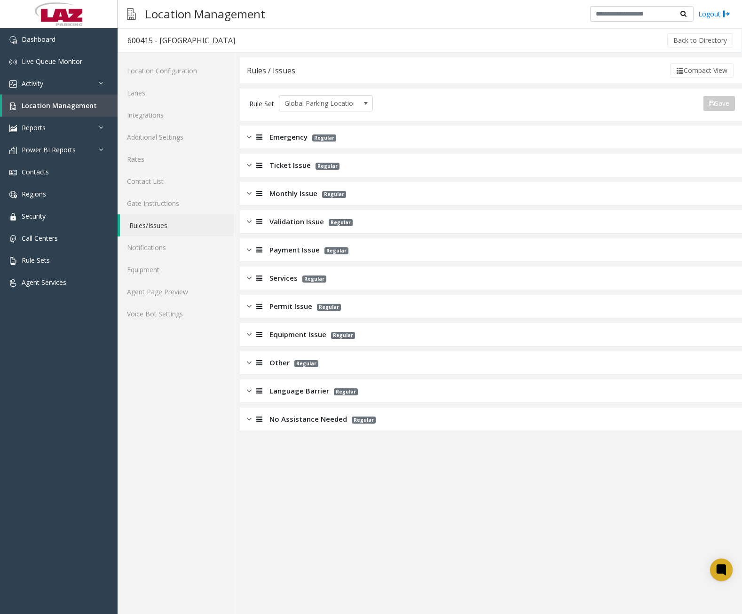
click at [247, 223] on img at bounding box center [249, 221] width 5 height 11
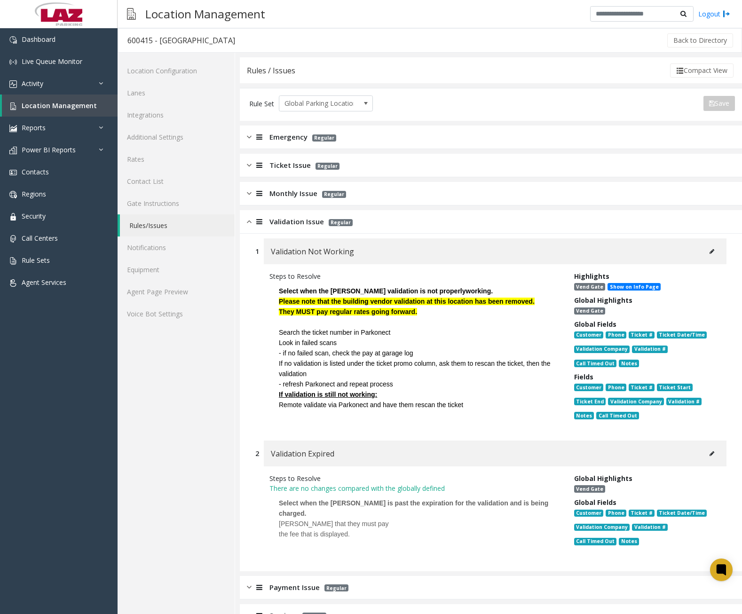
click at [247, 223] on img at bounding box center [249, 221] width 5 height 11
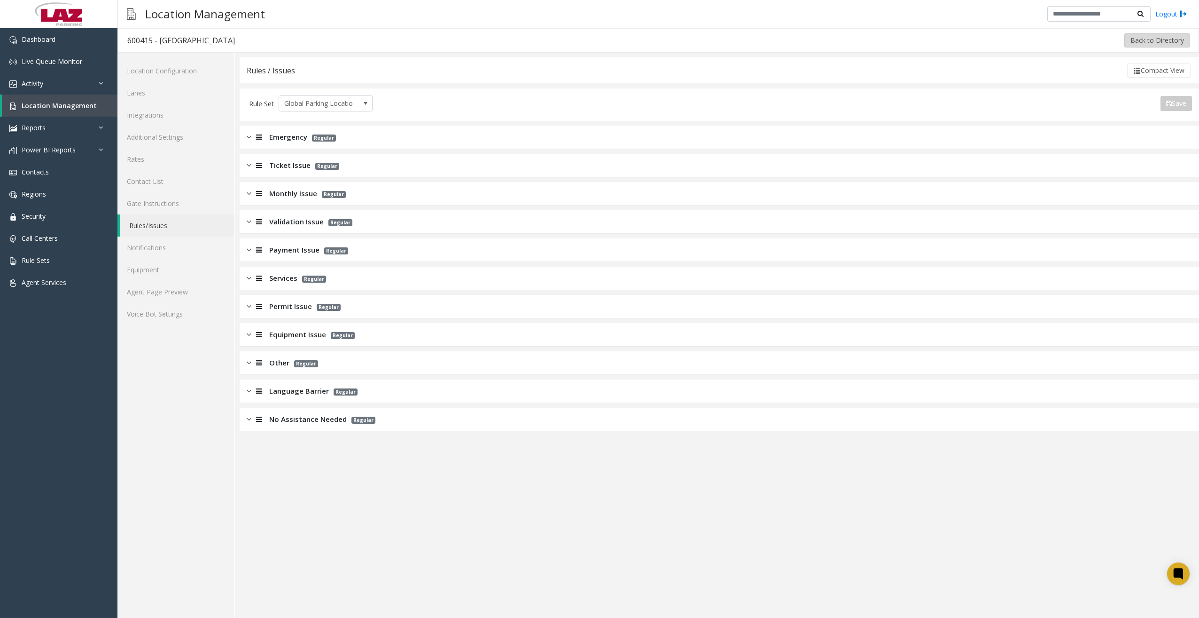
click at [1138, 44] on button "Back to Directory" at bounding box center [1158, 40] width 66 height 14
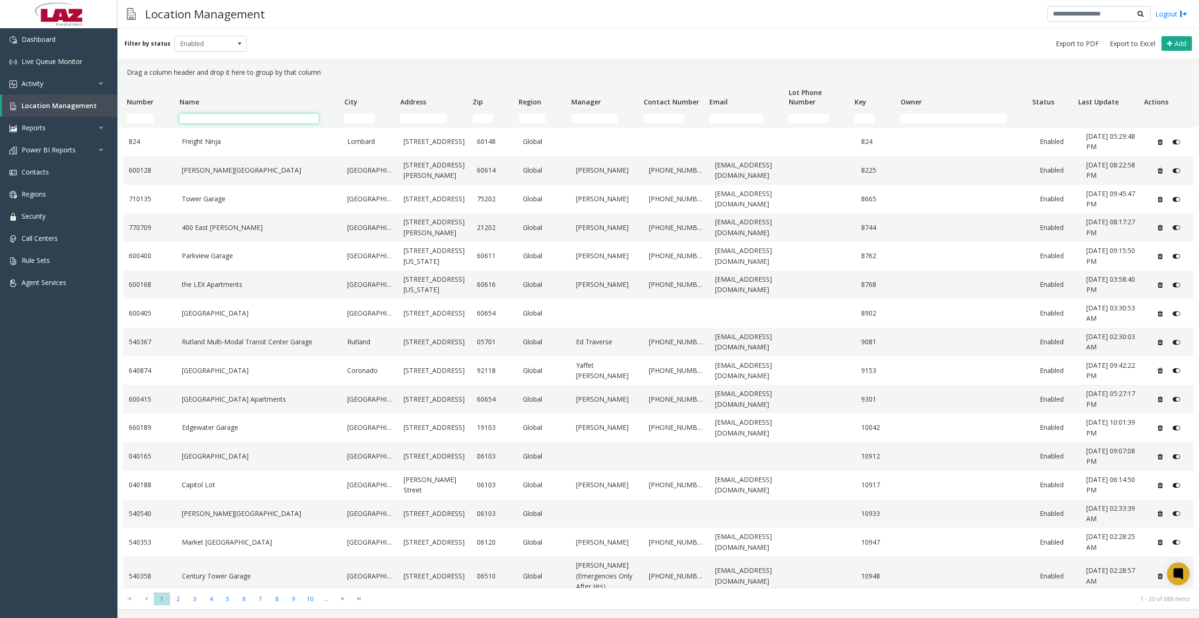
click at [235, 120] on input "Name Filter" at bounding box center [249, 118] width 139 height 9
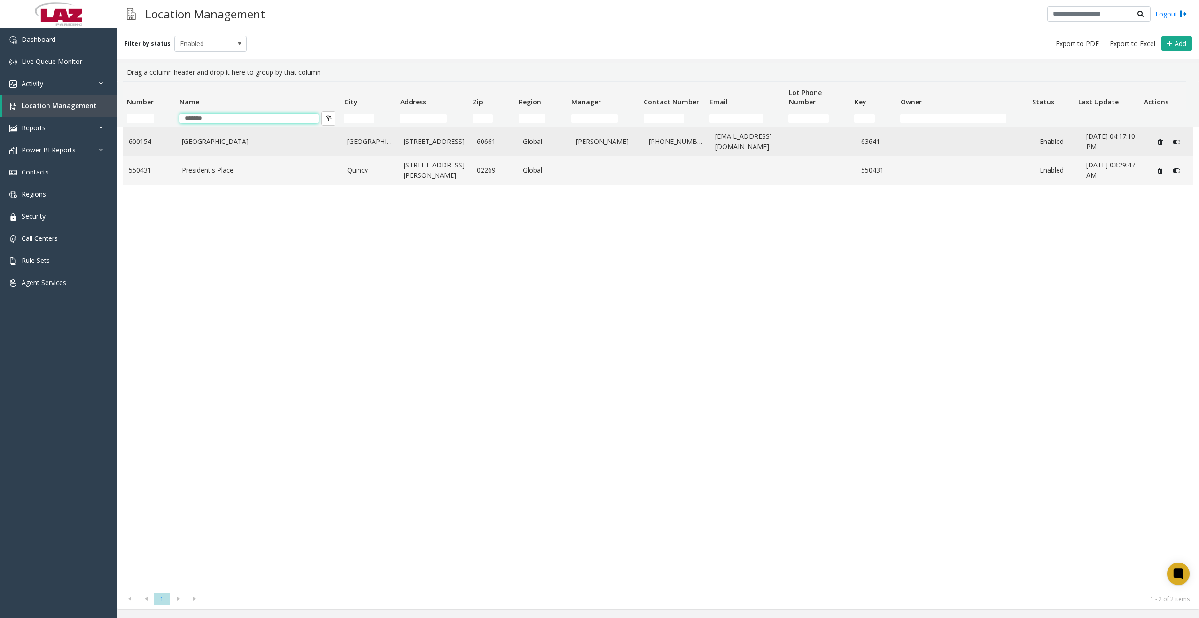
type input "*******"
click at [229, 140] on link "[GEOGRAPHIC_DATA]" at bounding box center [259, 141] width 155 height 10
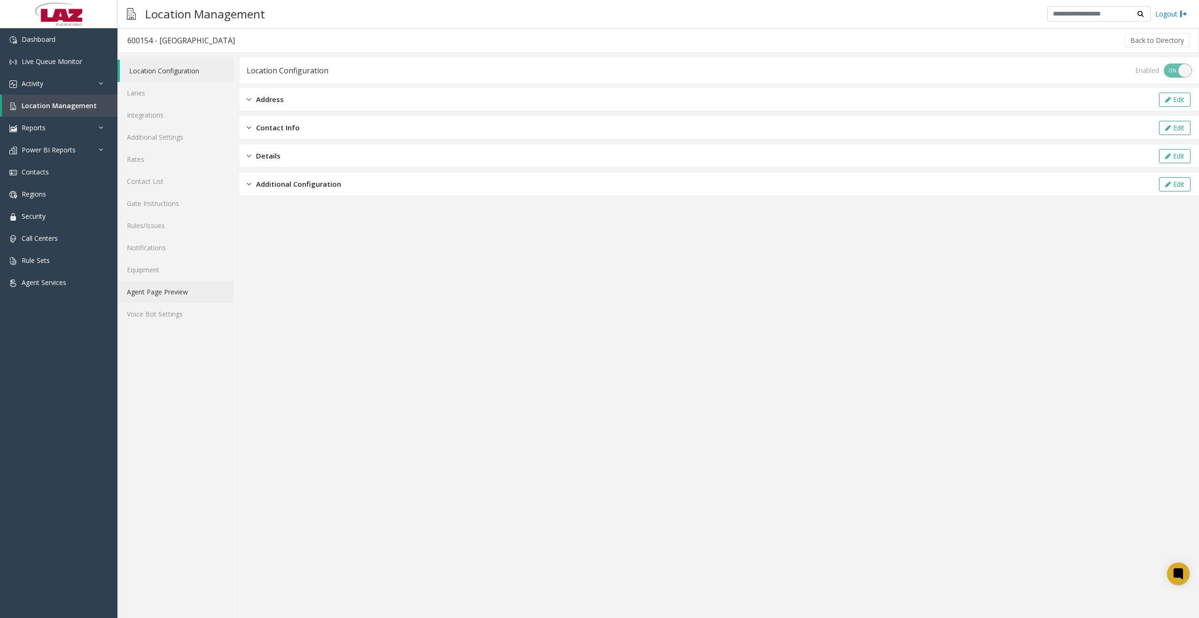
click at [168, 295] on link "Agent Page Preview" at bounding box center [176, 292] width 117 height 22
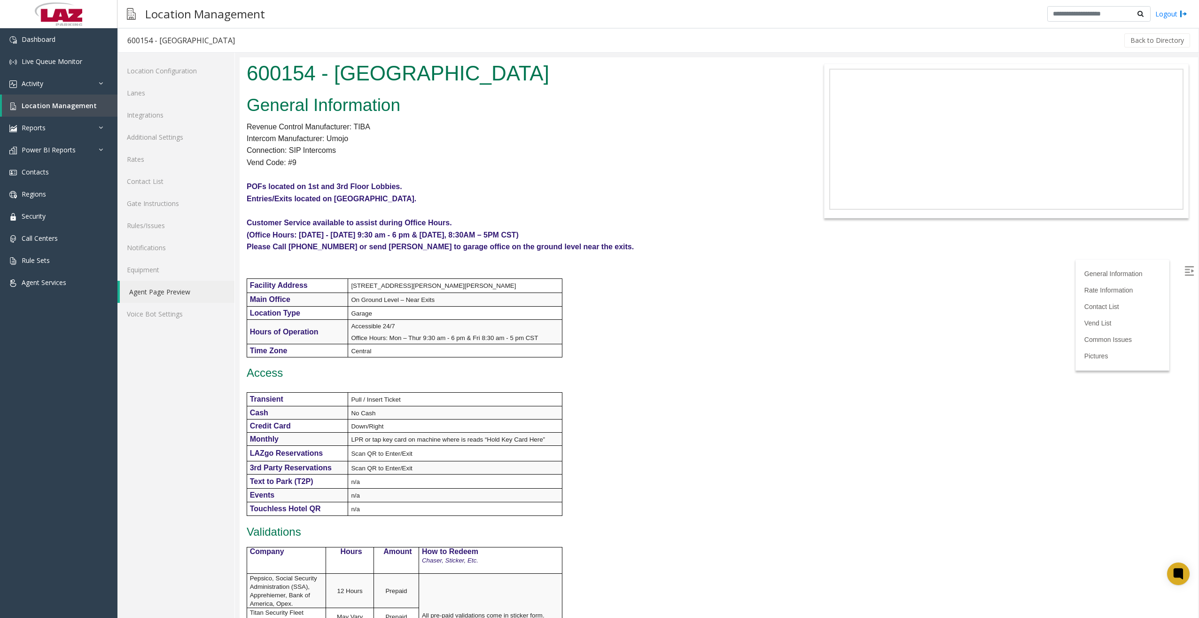
click at [249, 72] on h1 "600154 - [GEOGRAPHIC_DATA]" at bounding box center [519, 73] width 545 height 29
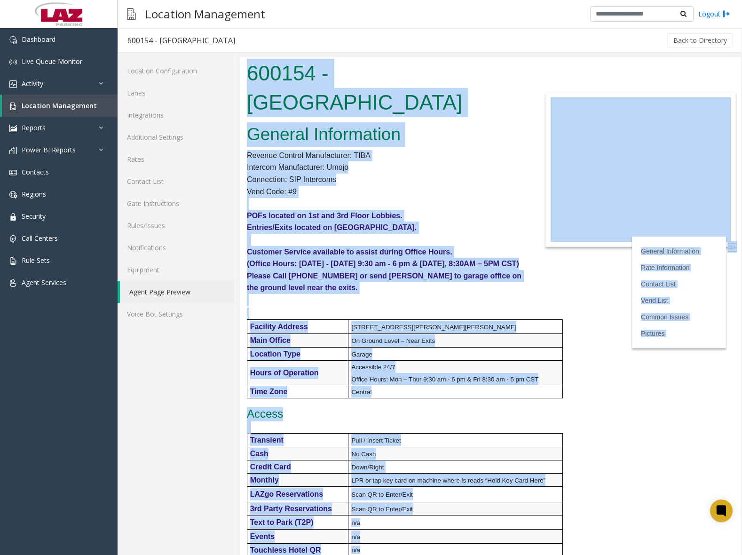
click at [482, 122] on h2 "General Information" at bounding box center [386, 134] width 278 height 24
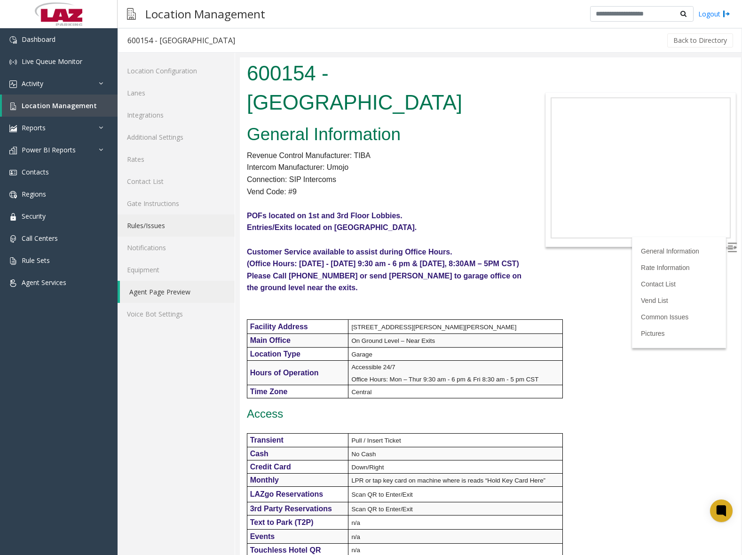
click at [132, 223] on link "Rules/Issues" at bounding box center [176, 225] width 117 height 22
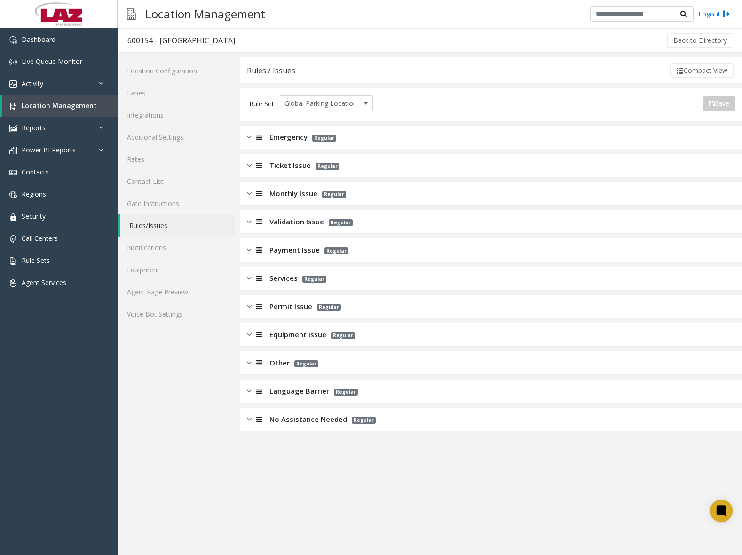
click at [245, 133] on div "Emergency Regular" at bounding box center [491, 137] width 502 height 24
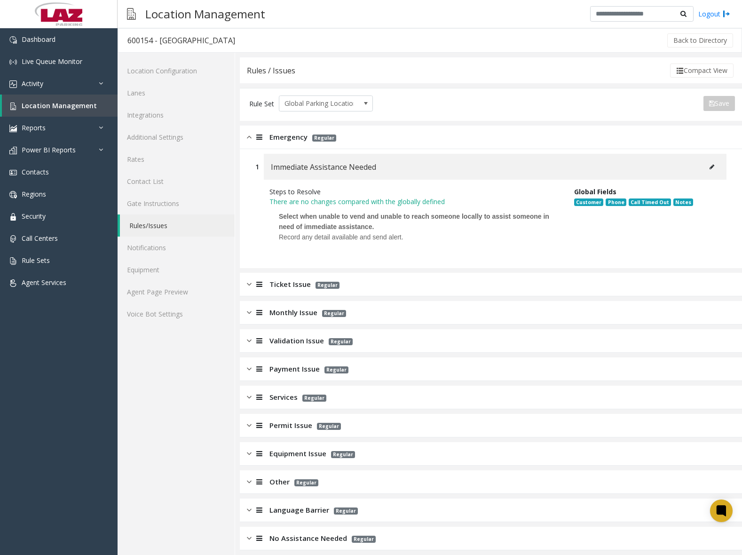
click at [245, 133] on div "Emergency Regular" at bounding box center [491, 137] width 502 height 24
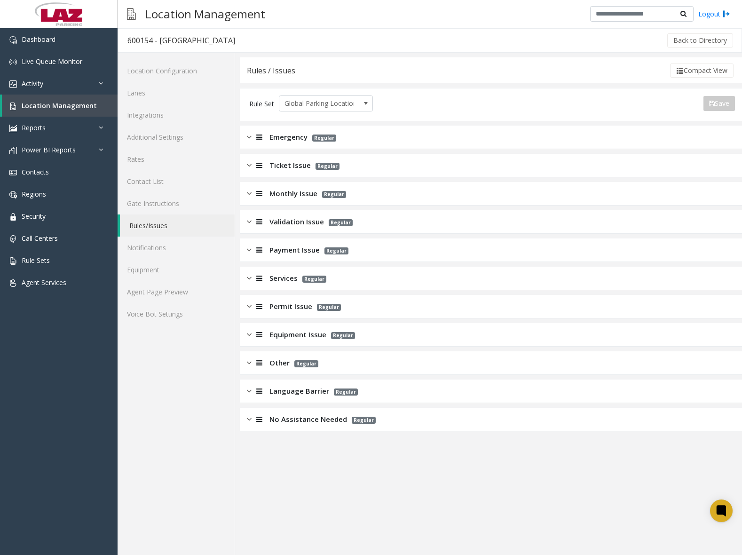
click at [247, 166] on img at bounding box center [249, 165] width 5 height 11
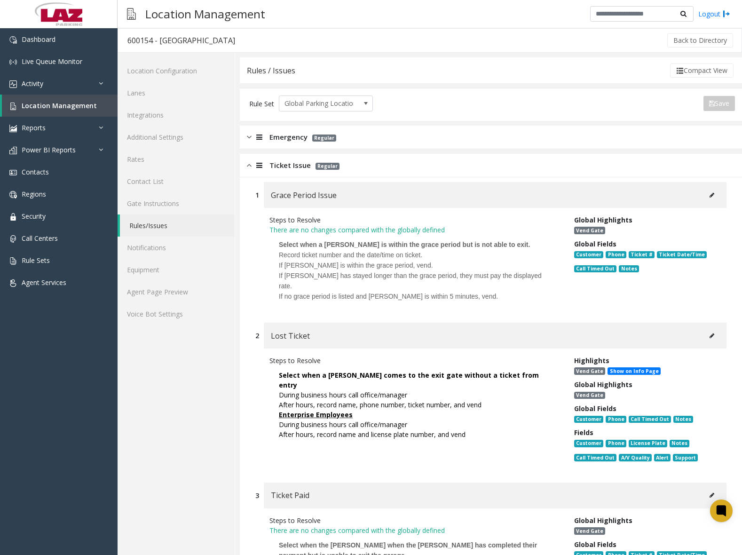
click at [358, 400] on font "After hours, record name, phone number, ticket number, and vend" at bounding box center [380, 404] width 203 height 9
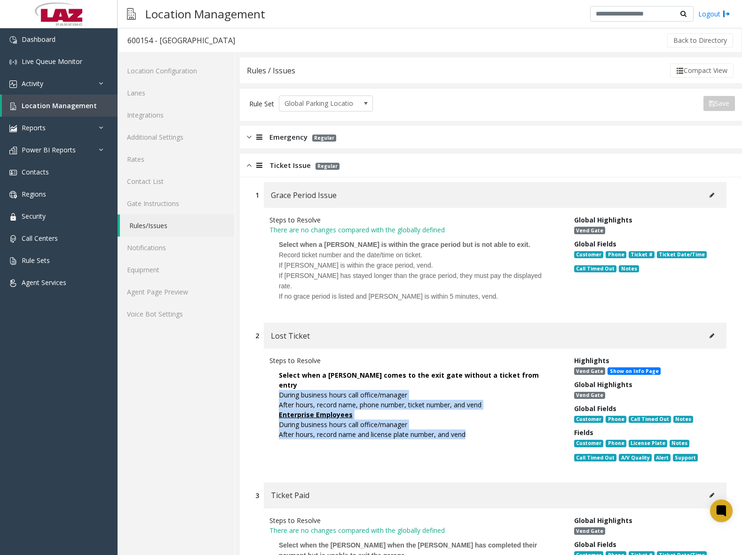
drag, startPoint x: 280, startPoint y: 375, endPoint x: 478, endPoint y: 414, distance: 202.1
click at [478, 414] on p "Select when a [PERSON_NAME] comes to the exit gate without a ticket from entry …" at bounding box center [414, 404] width 290 height 78
drag, startPoint x: 478, startPoint y: 414, endPoint x: 372, endPoint y: 382, distance: 110.9
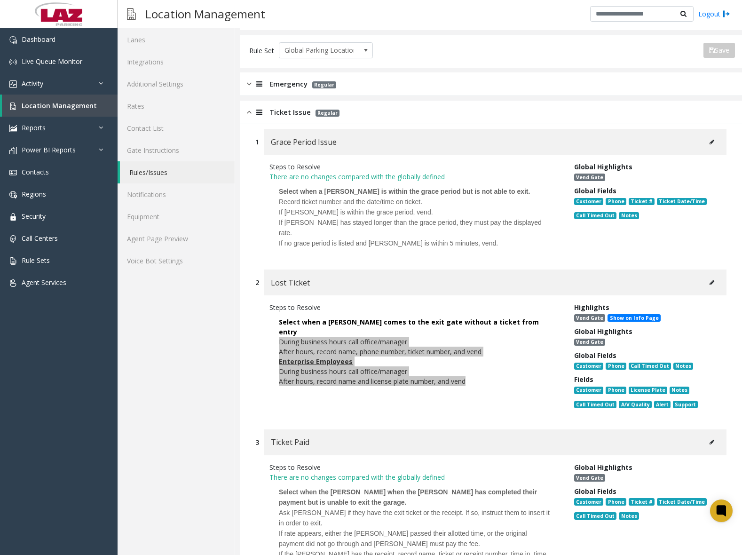
scroll to position [47, 0]
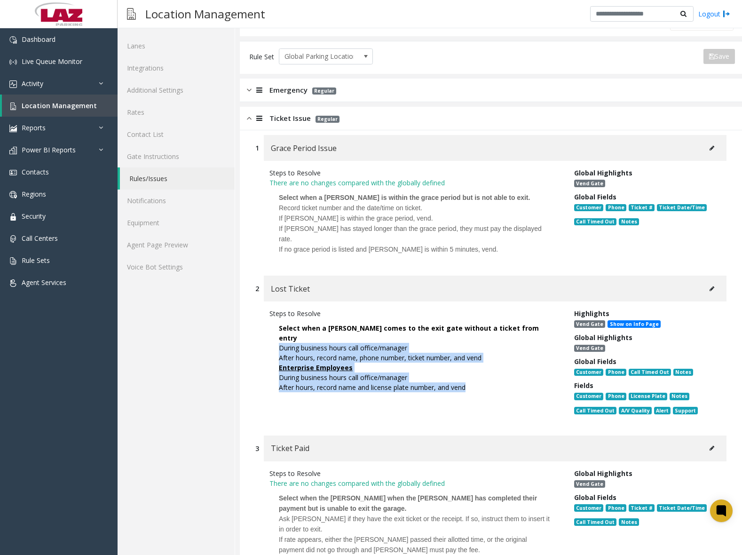
click at [251, 123] on img at bounding box center [249, 118] width 5 height 11
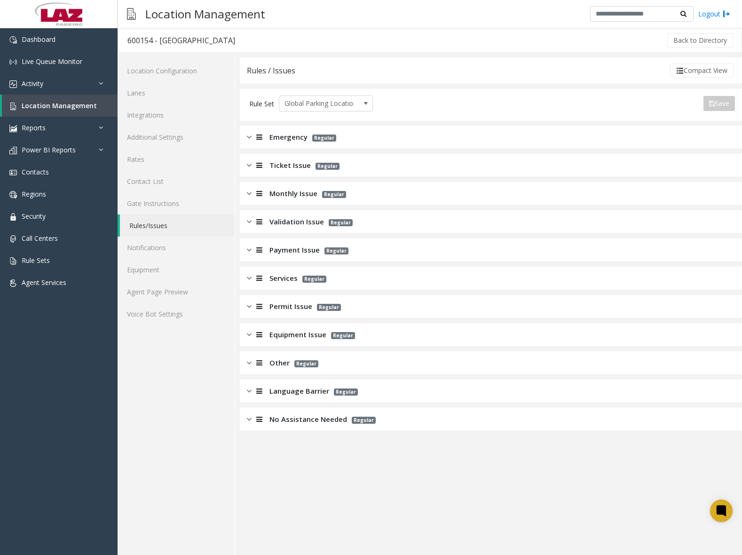
click at [252, 197] on div at bounding box center [257, 193] width 13 height 11
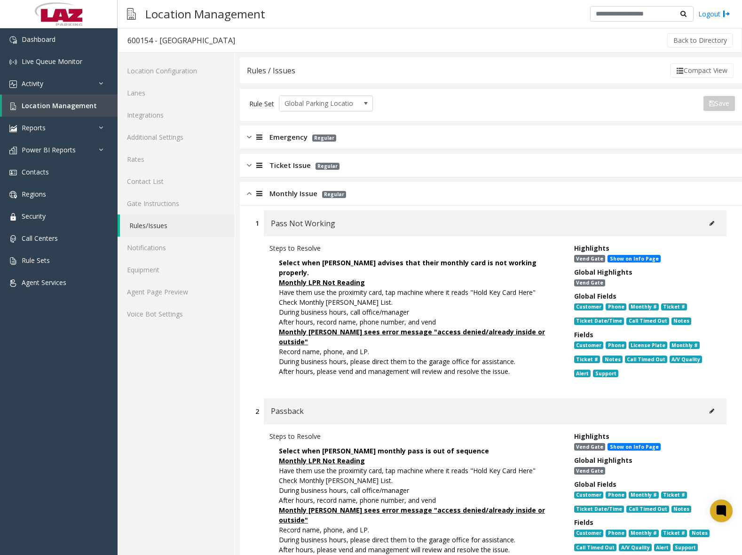
scroll to position [47, 0]
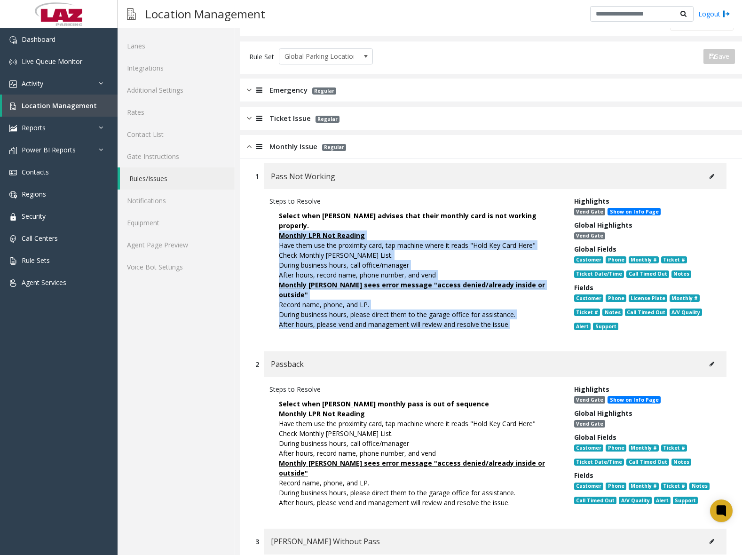
drag, startPoint x: 280, startPoint y: 227, endPoint x: 517, endPoint y: 304, distance: 249.6
click at [517, 304] on p "Select when [PERSON_NAME] advises that their monthly card is not working proper…" at bounding box center [414, 270] width 290 height 128
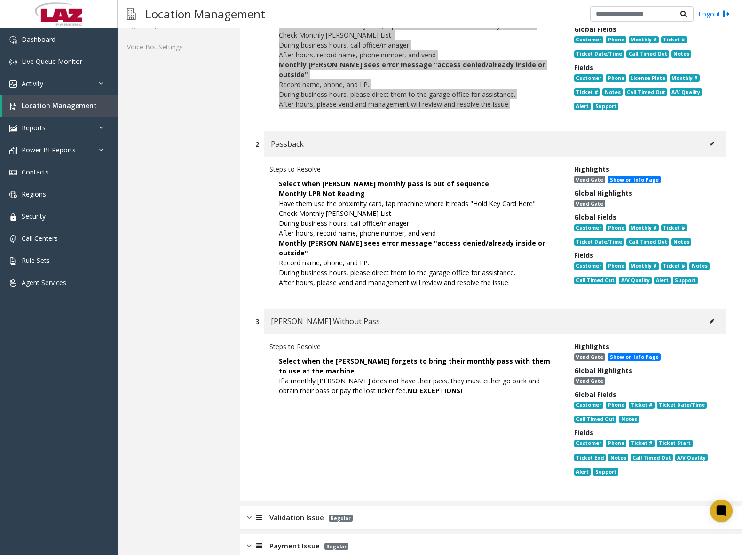
scroll to position [282, 0]
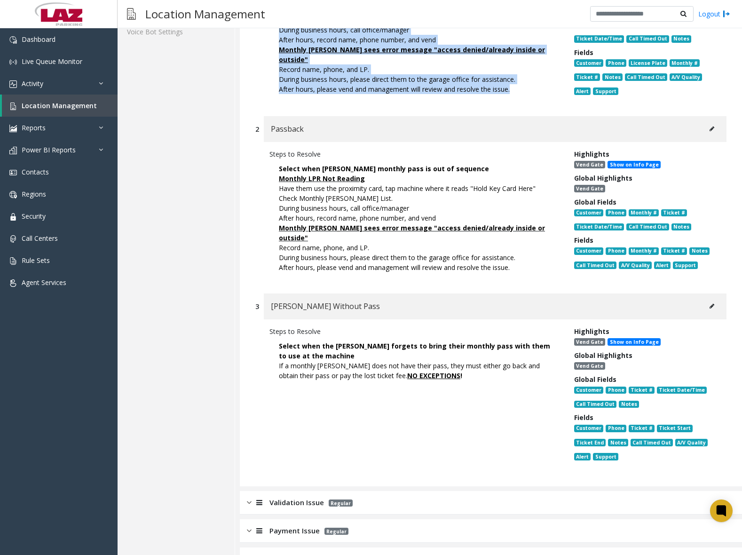
click at [377, 207] on font "During business hours, call office/manager" at bounding box center [344, 208] width 130 height 9
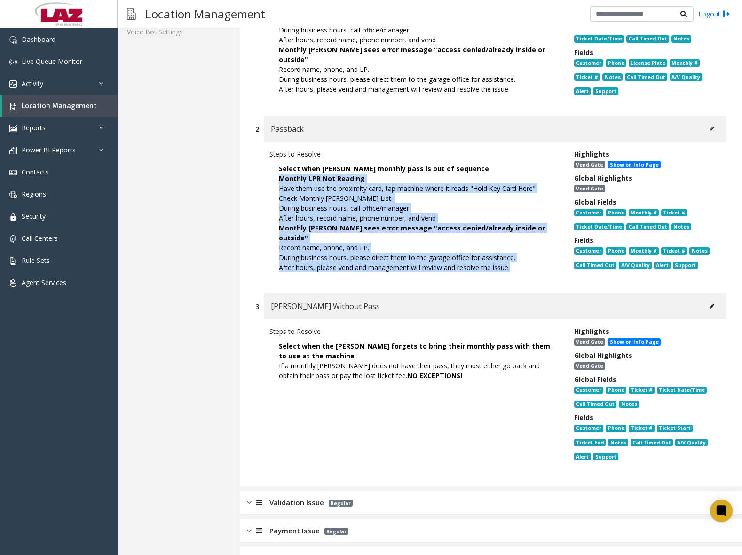
drag, startPoint x: 279, startPoint y: 178, endPoint x: 512, endPoint y: 261, distance: 248.1
click at [512, 261] on div "Monthly LPR Not Reading Have them use the proximity card, tap machine where it …" at bounding box center [415, 222] width 272 height 99
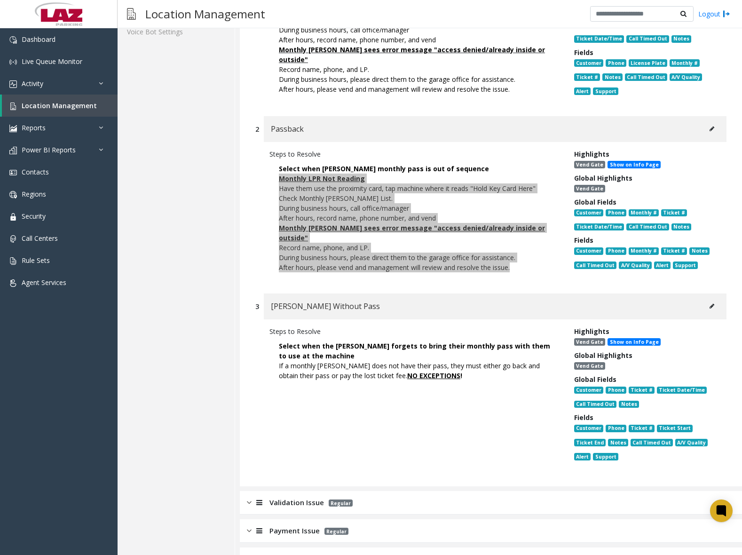
scroll to position [423, 0]
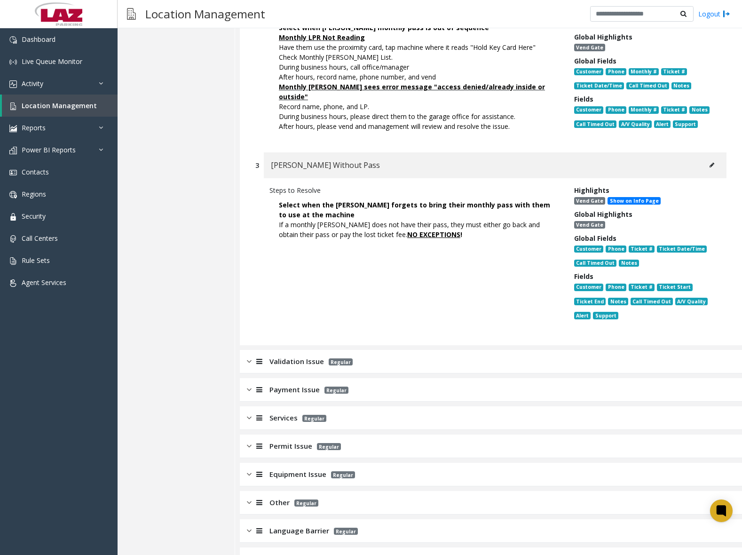
drag, startPoint x: 319, startPoint y: 221, endPoint x: 314, endPoint y: 220, distance: 5.4
click at [319, 221] on font "If a monthly [PERSON_NAME] does not have their pass, they must either go back a…" at bounding box center [409, 229] width 261 height 19
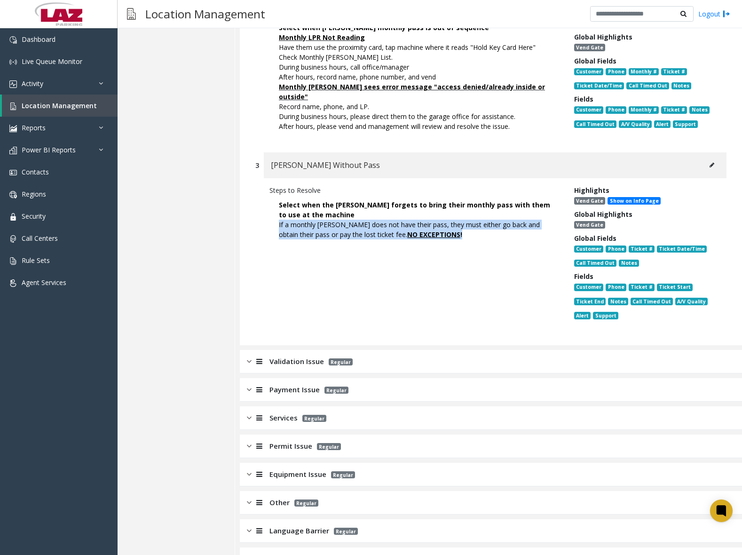
drag, startPoint x: 279, startPoint y: 219, endPoint x: 430, endPoint y: 239, distance: 151.7
click at [430, 239] on p "Select when the [PERSON_NAME] forgets to bring their monthly pass with them to …" at bounding box center [414, 219] width 290 height 49
drag, startPoint x: 430, startPoint y: 239, endPoint x: 390, endPoint y: 228, distance: 41.3
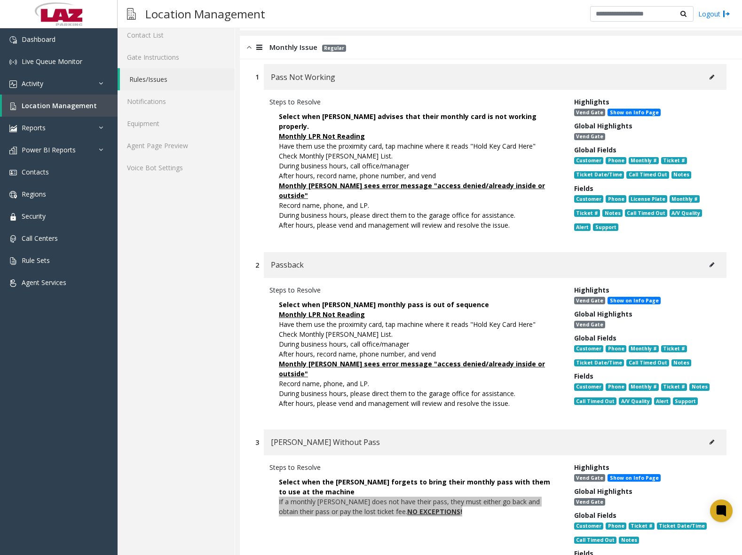
scroll to position [94, 0]
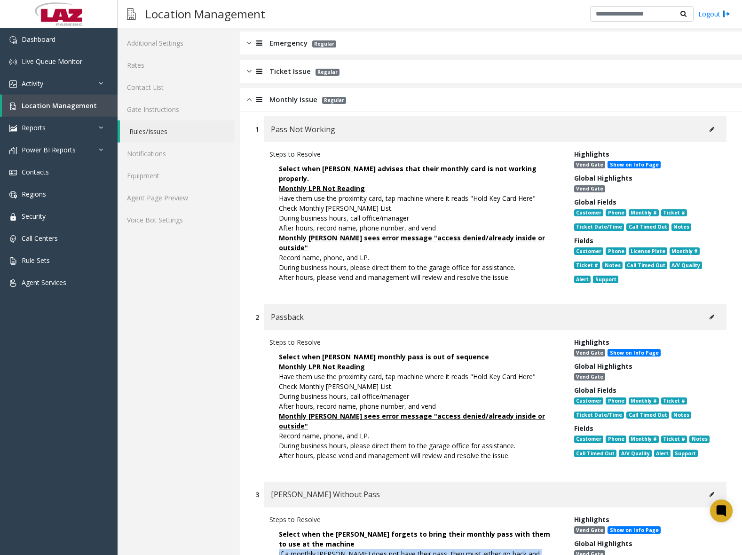
click at [249, 102] on img at bounding box center [249, 99] width 5 height 11
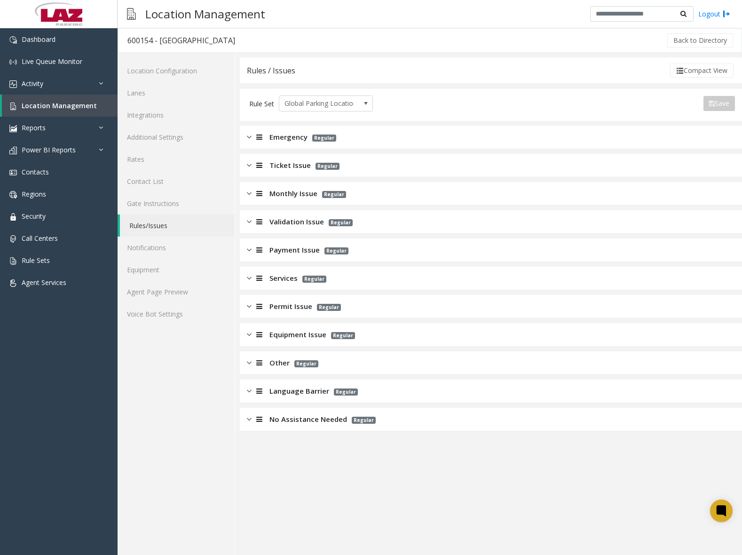
click at [250, 221] on img at bounding box center [249, 221] width 5 height 11
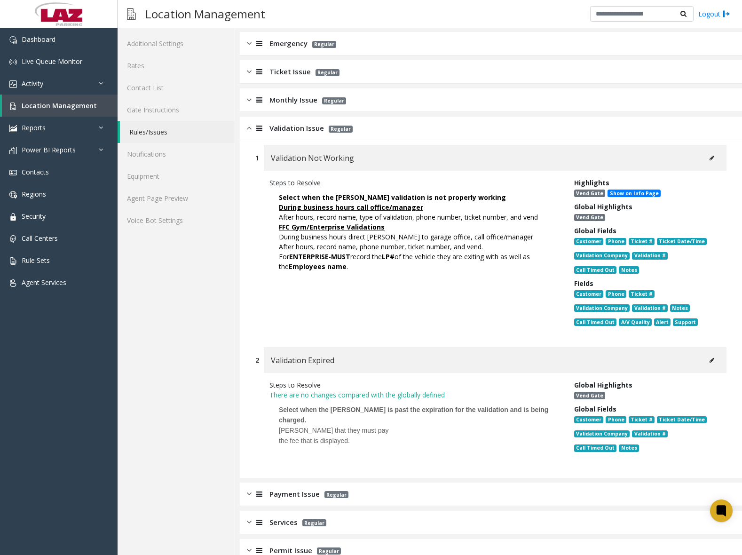
scroll to position [94, 0]
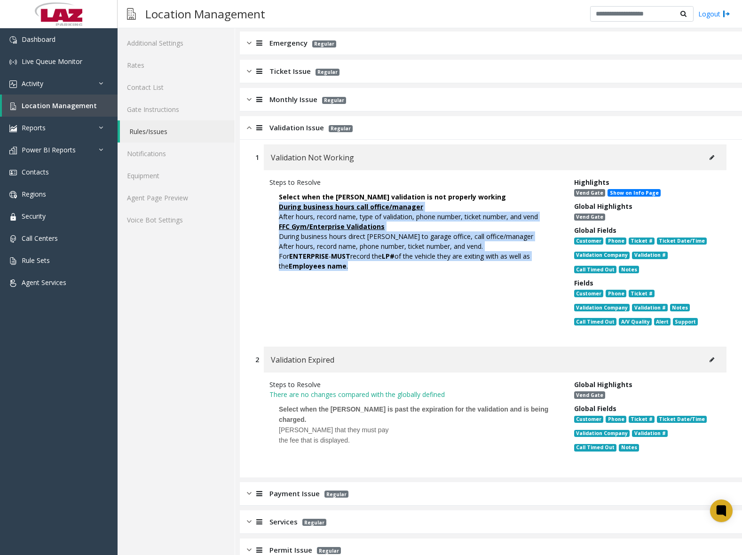
drag, startPoint x: 279, startPoint y: 208, endPoint x: 371, endPoint y: 263, distance: 106.6
click at [371, 263] on p "Select when the [PERSON_NAME] validation is not properly working During busines…" at bounding box center [414, 231] width 290 height 88
drag, startPoint x: 371, startPoint y: 263, endPoint x: 334, endPoint y: 231, distance: 48.7
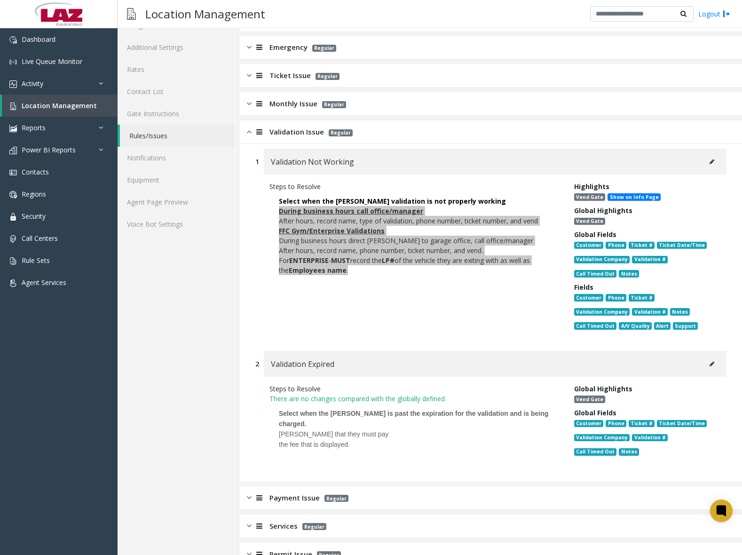
scroll to position [85, 0]
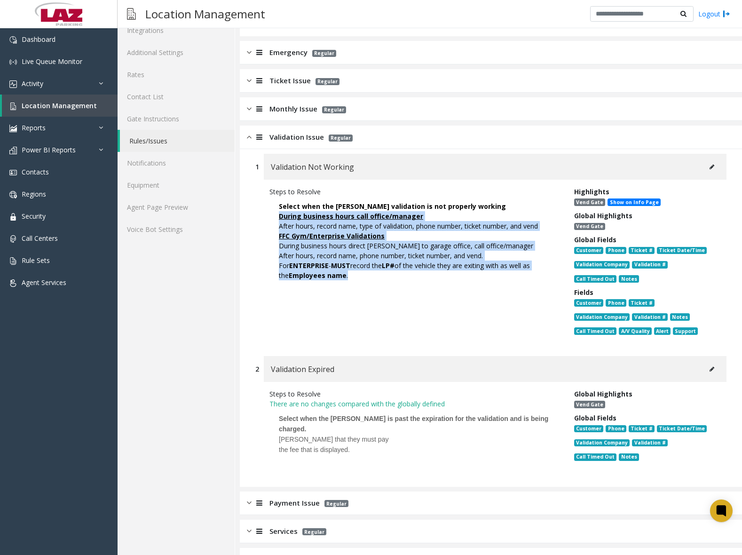
click at [250, 140] on img at bounding box center [249, 137] width 5 height 11
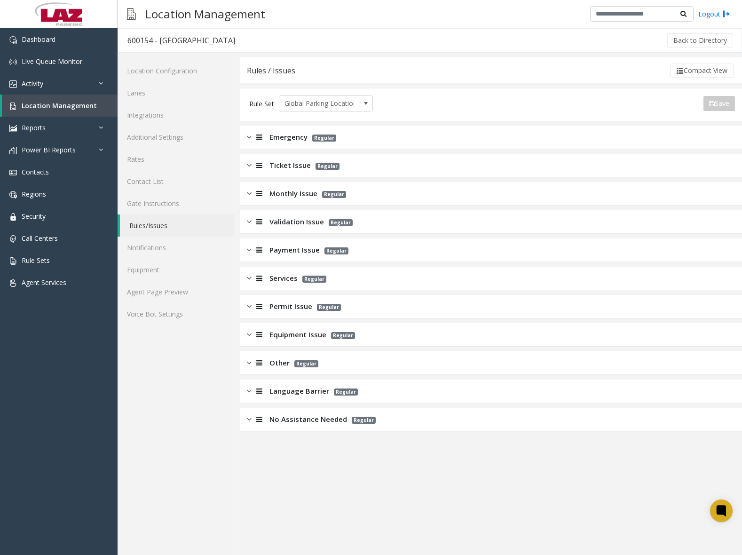
click at [250, 251] on img at bounding box center [249, 249] width 5 height 11
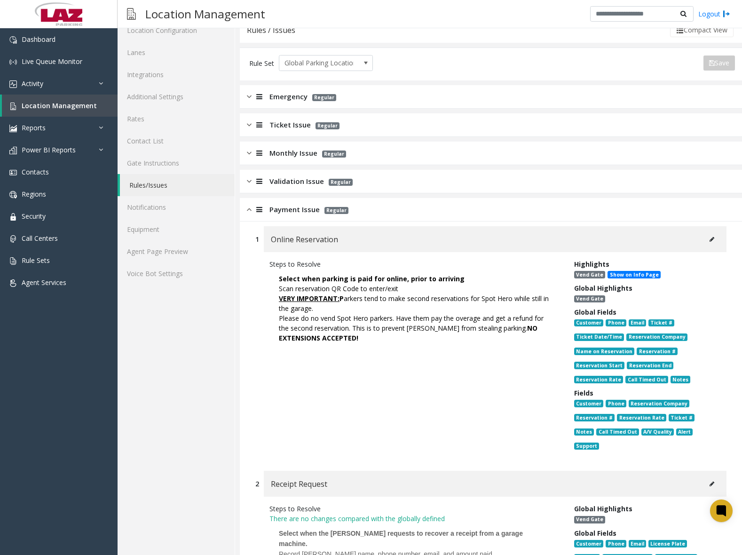
scroll to position [94, 0]
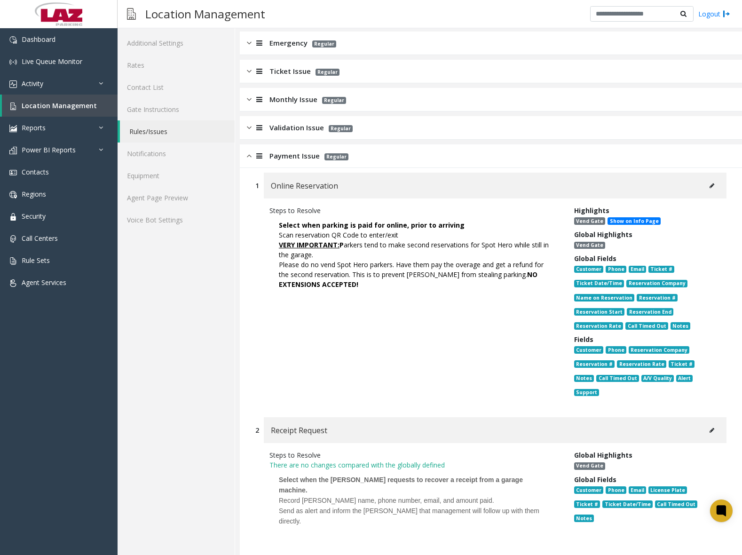
click at [336, 250] on div "VERY IMPORTANT: P arkers tend to make second reservations for Spot Hero while s…" at bounding box center [415, 250] width 272 height 20
drag, startPoint x: 279, startPoint y: 237, endPoint x: 374, endPoint y: 282, distance: 104.9
click at [374, 282] on div "Scan reservation QR Code to enter/exit VERY IMPORTANT: P arkers tend to make se…" at bounding box center [415, 259] width 272 height 59
drag, startPoint x: 374, startPoint y: 282, endPoint x: 313, endPoint y: 246, distance: 71.2
click at [247, 157] on img at bounding box center [249, 155] width 5 height 11
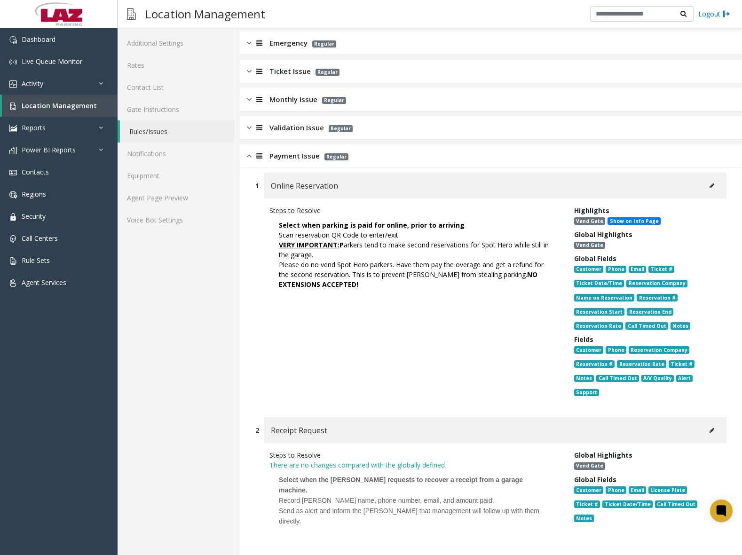
scroll to position [0, 0]
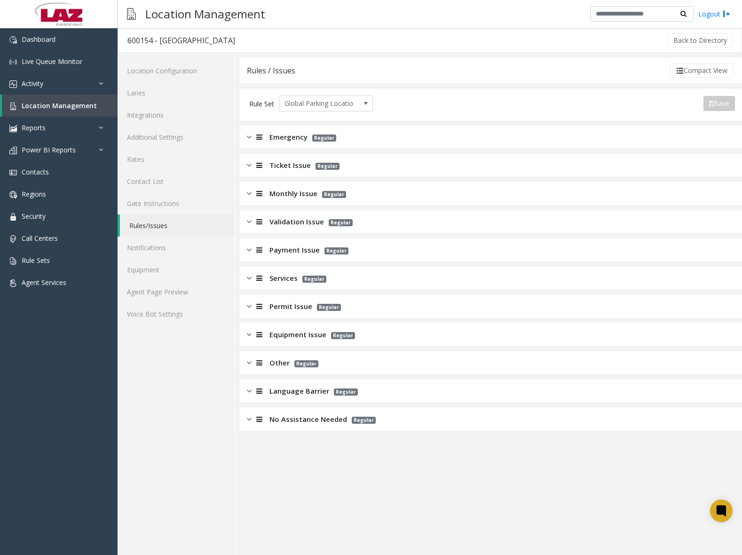
click at [247, 277] on img at bounding box center [249, 278] width 5 height 11
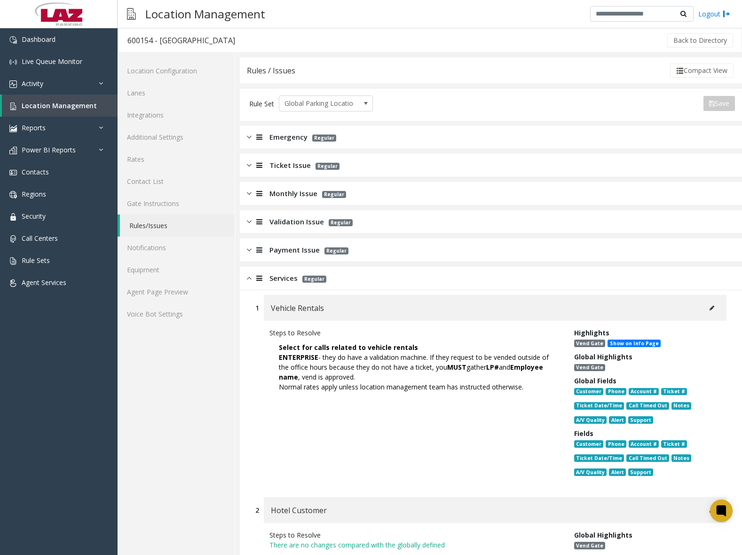
click at [331, 359] on font "ENTERPRISE - they do have a validation machine. If they request to be vended ou…" at bounding box center [414, 367] width 270 height 29
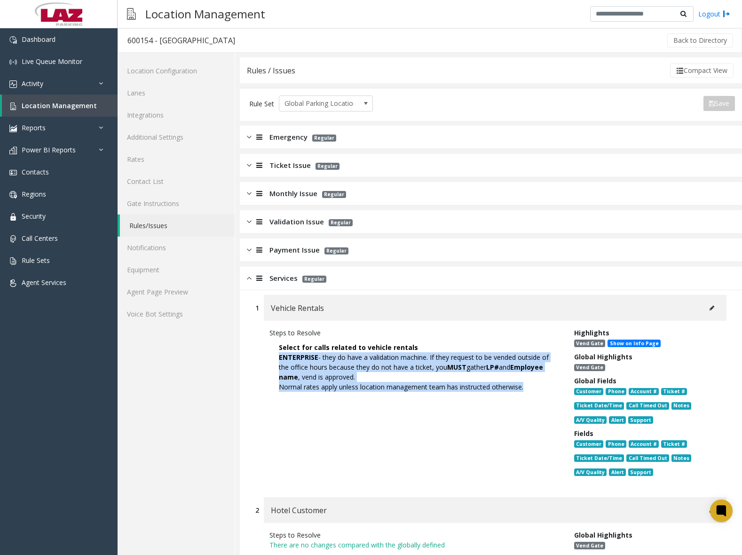
drag, startPoint x: 280, startPoint y: 358, endPoint x: 525, endPoint y: 389, distance: 247.3
click at [525, 389] on p "Select for calls related to vehicle rentals ENTERPRISE - they do have a validat…" at bounding box center [414, 366] width 290 height 59
drag, startPoint x: 525, startPoint y: 389, endPoint x: 456, endPoint y: 362, distance: 74.1
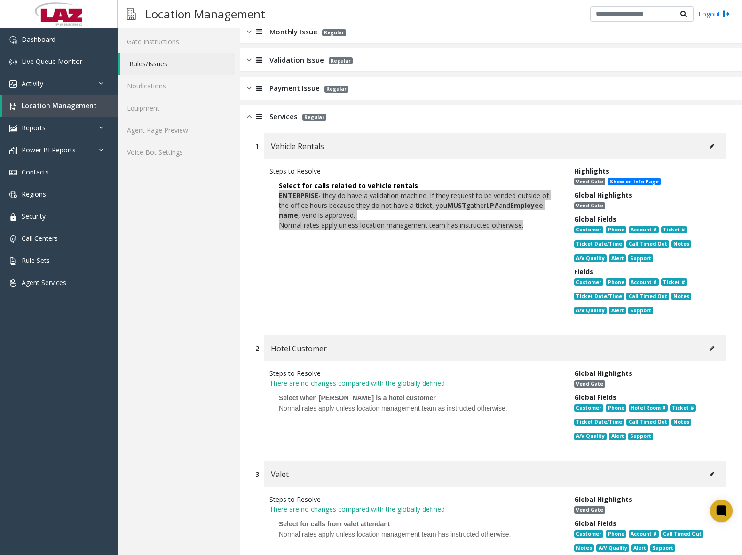
scroll to position [141, 0]
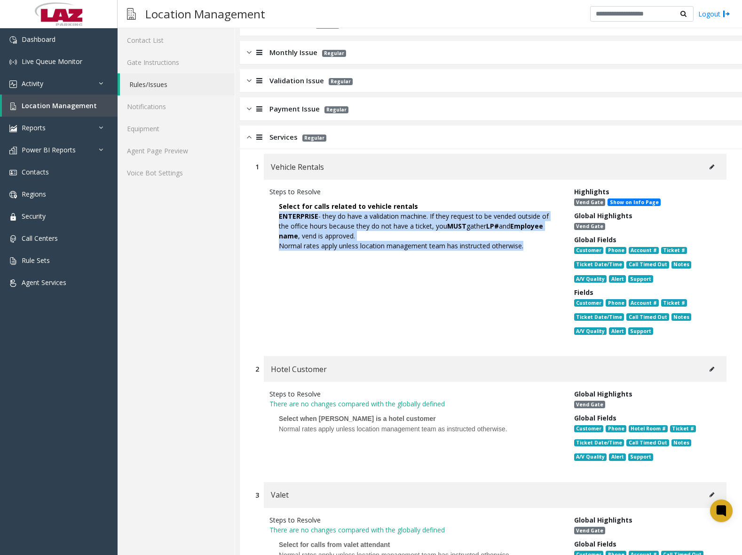
click at [248, 135] on img at bounding box center [249, 137] width 5 height 11
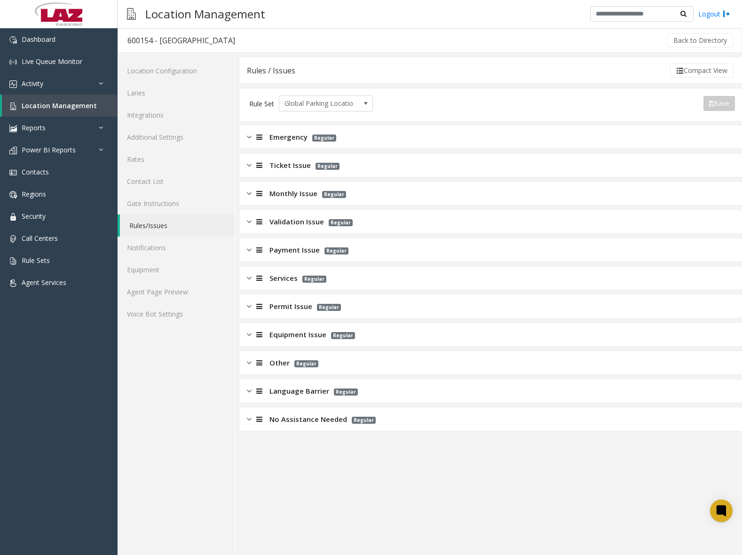
click at [247, 305] on img at bounding box center [249, 306] width 5 height 11
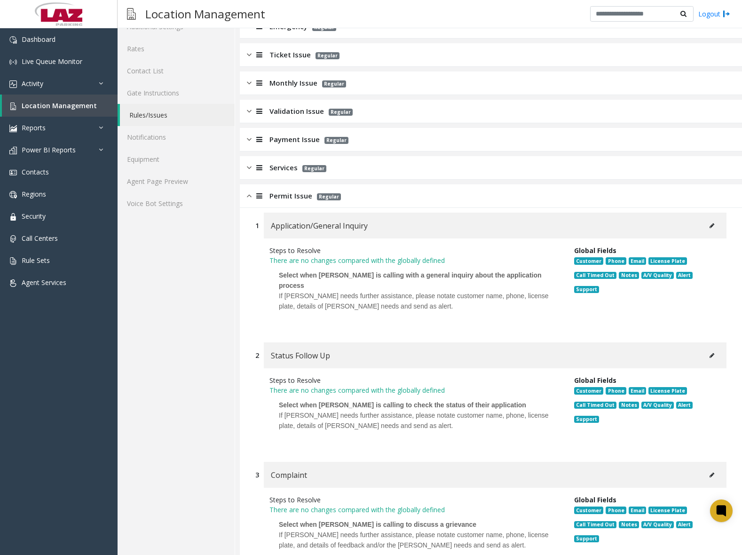
scroll to position [16, 0]
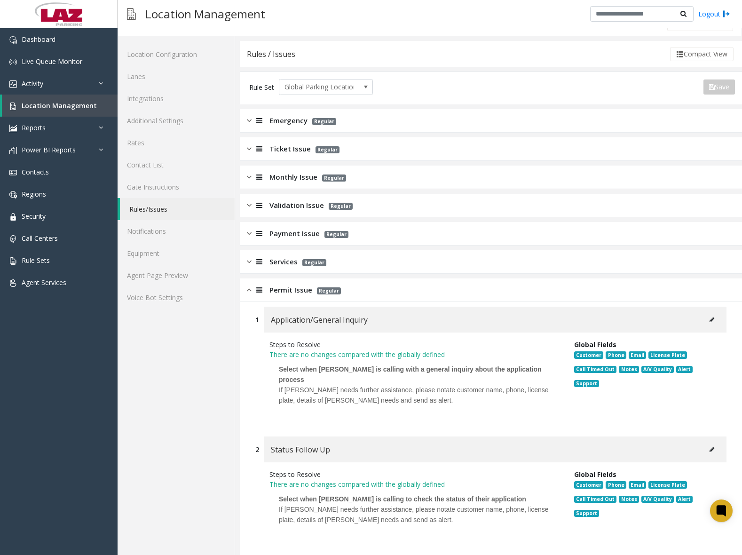
click at [247, 290] on img at bounding box center [249, 289] width 5 height 11
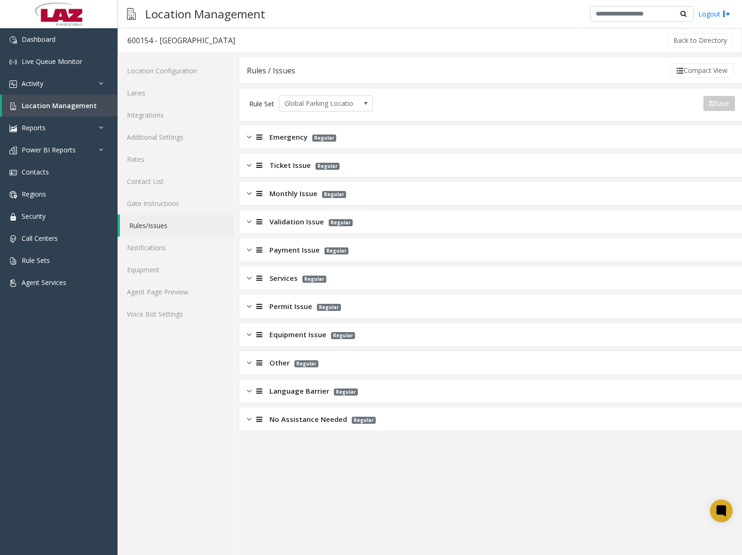
scroll to position [0, 0]
click at [250, 337] on img at bounding box center [249, 334] width 5 height 11
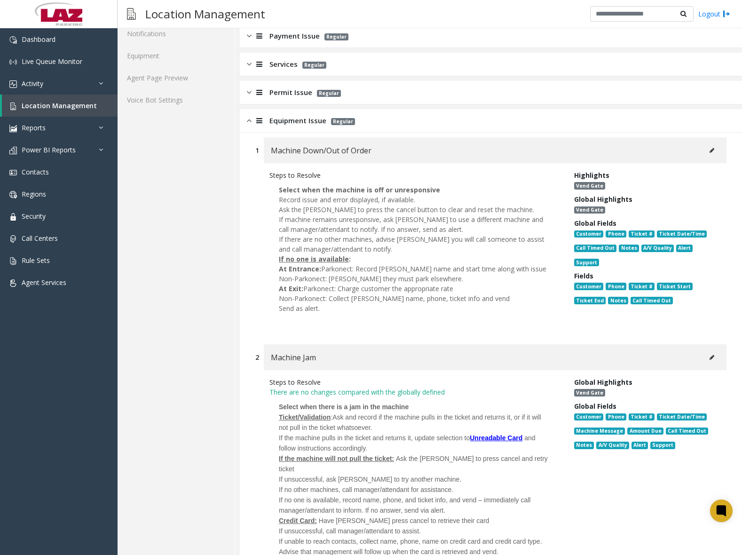
scroll to position [235, 0]
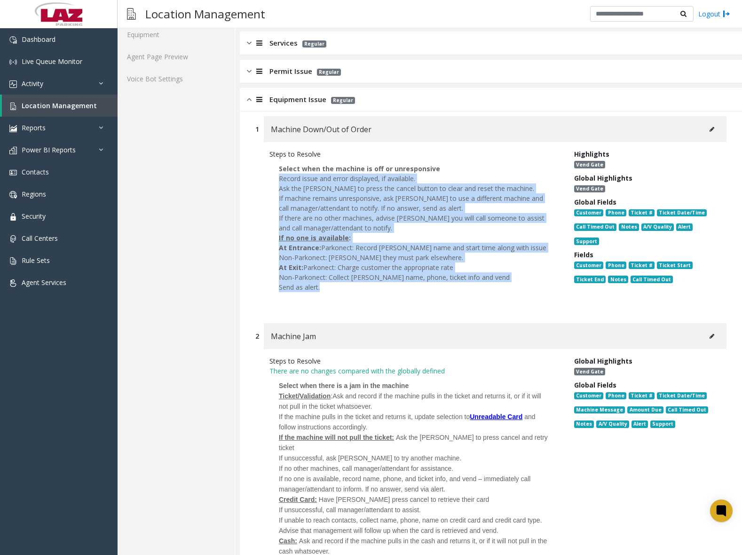
drag, startPoint x: 279, startPoint y: 178, endPoint x: 416, endPoint y: 283, distance: 173.3
click at [416, 283] on div "Record issue and error displayed, if available. Ask the [PERSON_NAME] to press …" at bounding box center [415, 237] width 272 height 128
drag, startPoint x: 416, startPoint y: 283, endPoint x: 328, endPoint y: 205, distance: 118.2
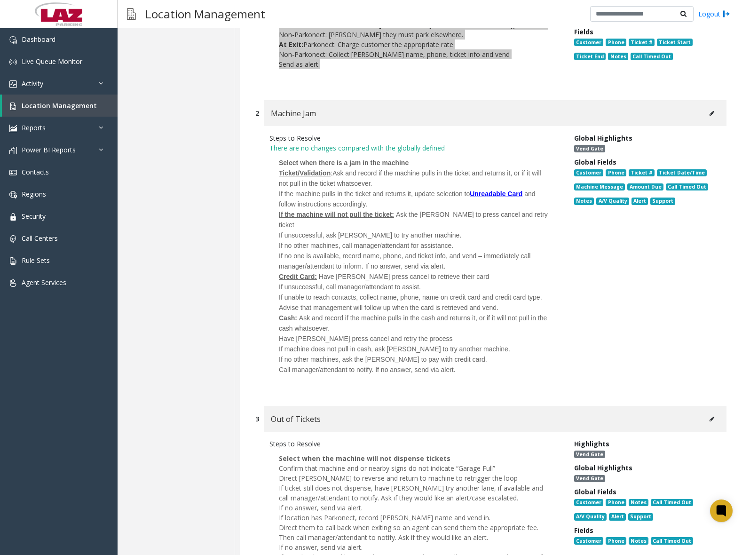
scroll to position [658, 0]
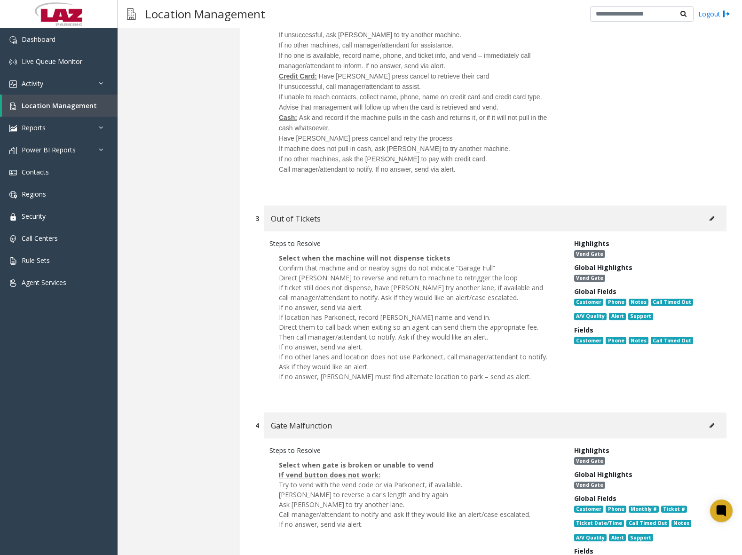
click at [347, 273] on span "Direct [PERSON_NAME] to reverse and return to machine to retrigger the loop" at bounding box center [398, 277] width 239 height 9
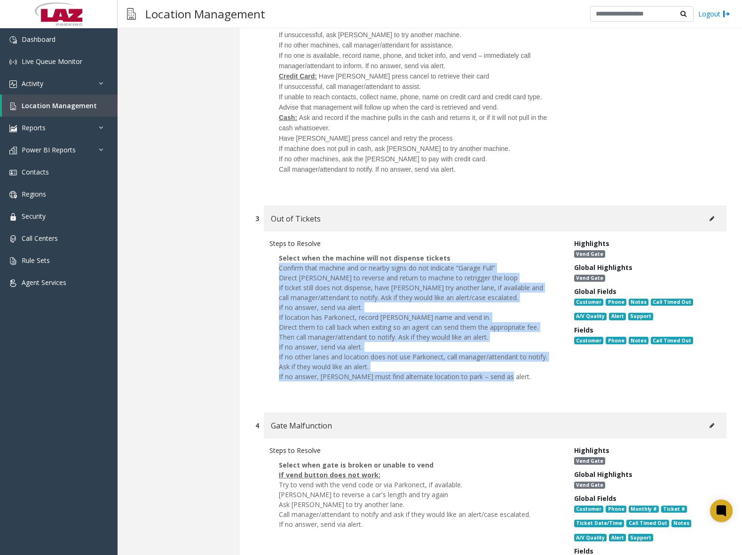
drag, startPoint x: 279, startPoint y: 258, endPoint x: 499, endPoint y: 375, distance: 249.8
click at [499, 375] on div "Confirm that machine and or nearby signs do not indicate “Garage Full” Direct […" at bounding box center [415, 327] width 272 height 128
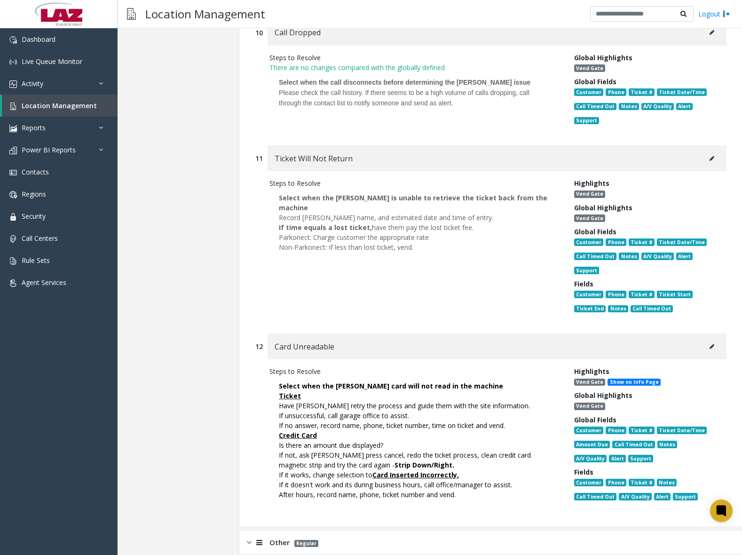
scroll to position [2262, 0]
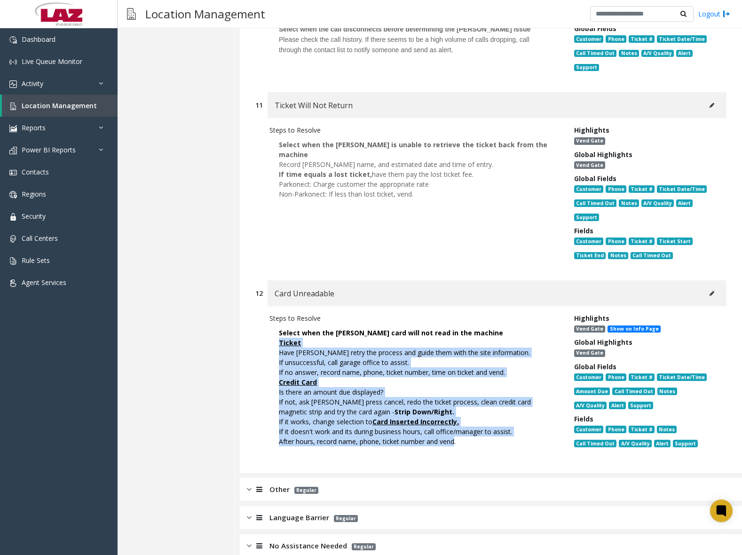
drag, startPoint x: 279, startPoint y: 329, endPoint x: 456, endPoint y: 425, distance: 201.9
click at [456, 425] on p "Select when the [PERSON_NAME] card will not read in the machine Ticket Have [PE…" at bounding box center [414, 387] width 290 height 128
drag, startPoint x: 456, startPoint y: 425, endPoint x: 360, endPoint y: 380, distance: 106.4
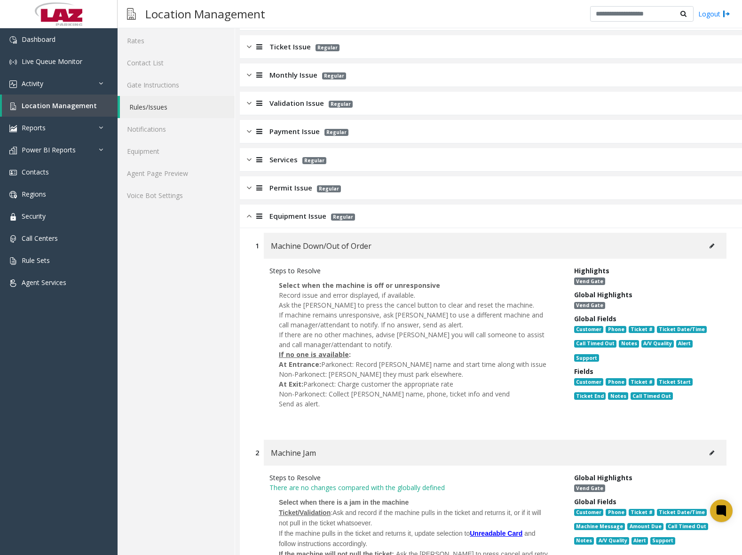
scroll to position [0, 0]
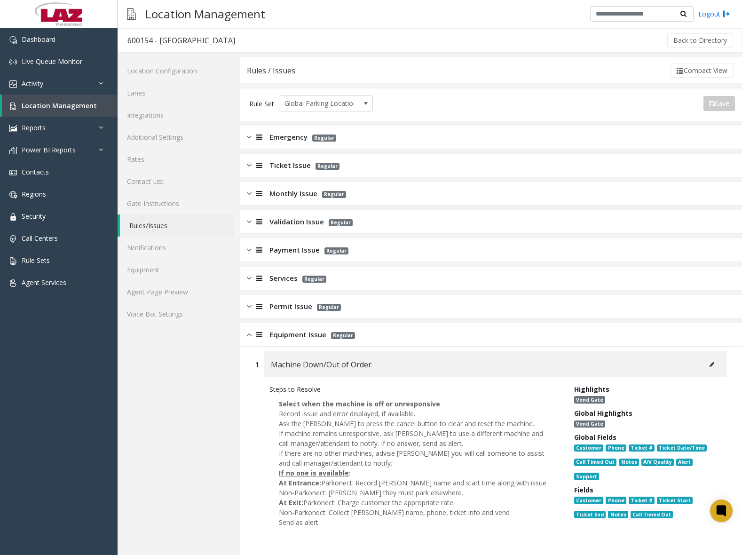
click at [247, 334] on img at bounding box center [249, 334] width 5 height 11
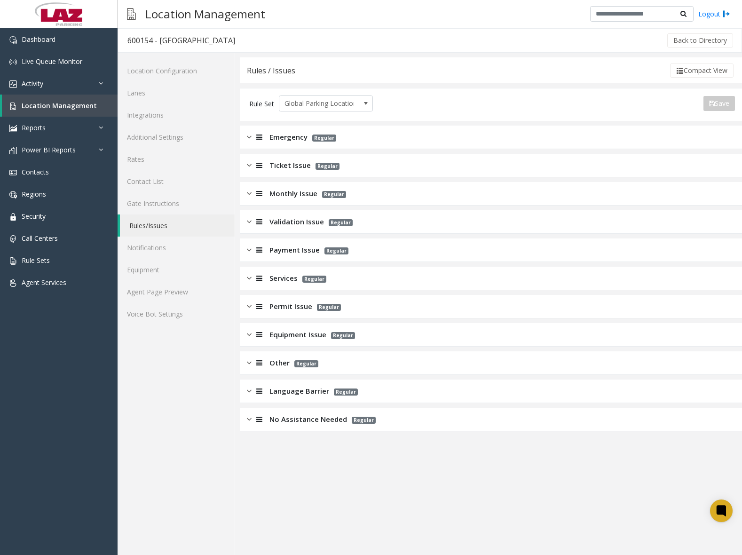
click at [248, 362] on img at bounding box center [249, 362] width 5 height 11
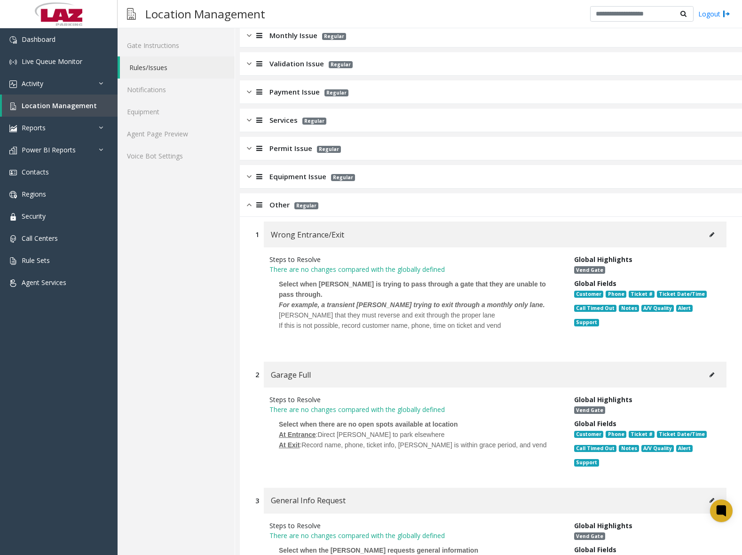
scroll to position [235, 0]
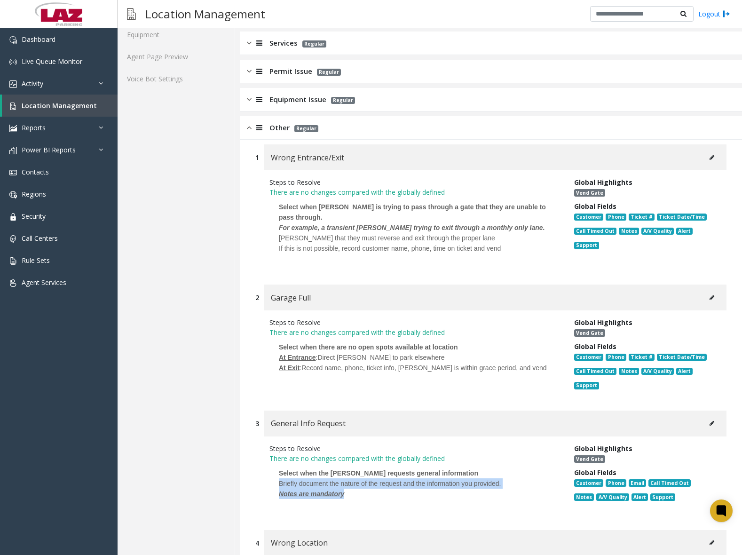
drag, startPoint x: 279, startPoint y: 484, endPoint x: 350, endPoint y: 497, distance: 71.8
click at [350, 497] on p "Select when the [PERSON_NAME] requests general information Briefly document the…" at bounding box center [414, 488] width 290 height 50
drag, startPoint x: 350, startPoint y: 497, endPoint x: 321, endPoint y: 483, distance: 32.6
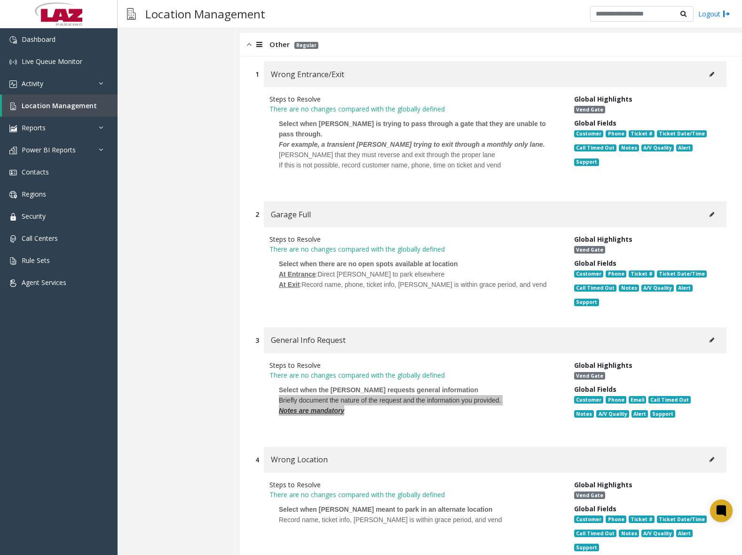
scroll to position [177, 0]
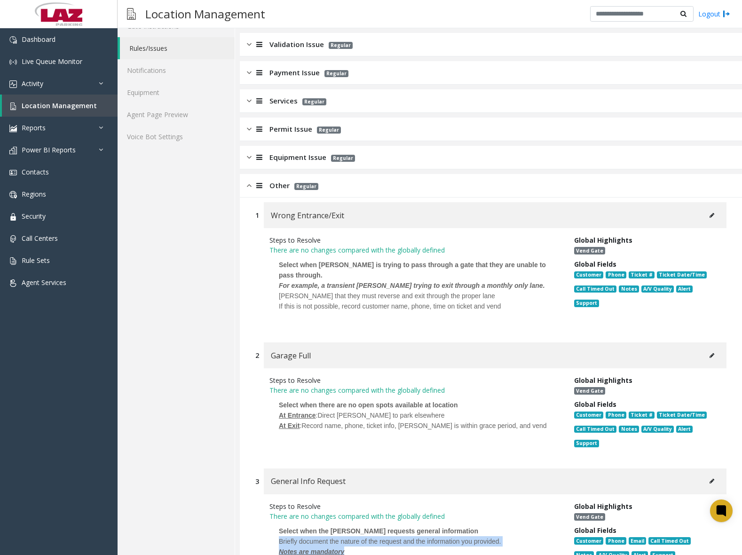
click at [249, 188] on img at bounding box center [249, 185] width 5 height 11
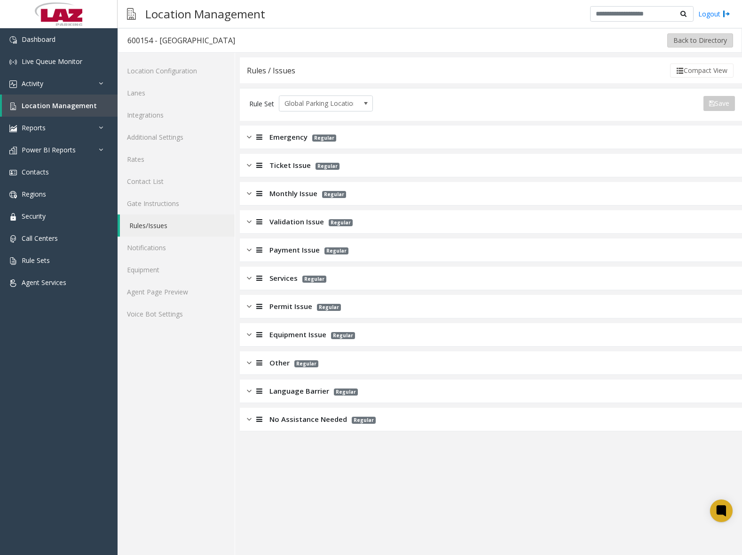
click at [682, 40] on button "Back to Directory" at bounding box center [700, 40] width 66 height 14
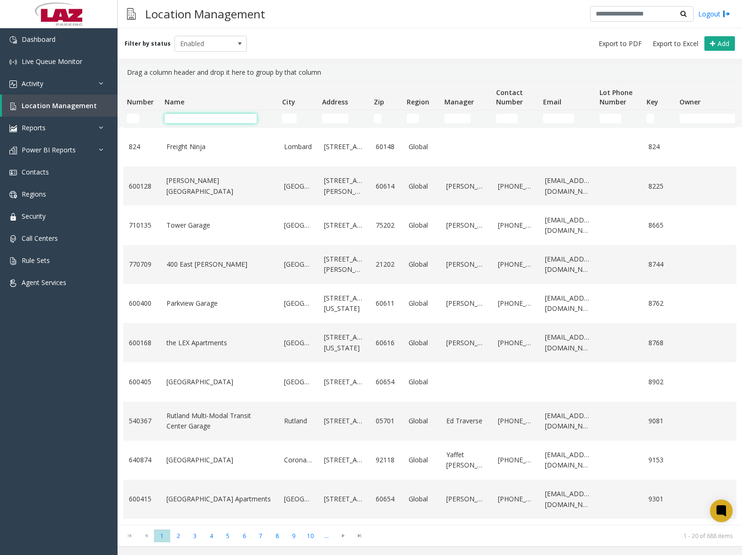
click at [204, 119] on input "Name Filter" at bounding box center [211, 118] width 92 height 9
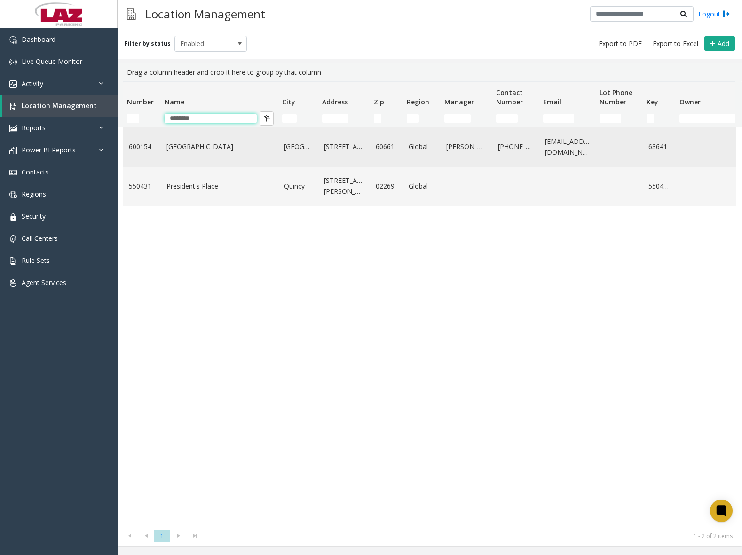
type input "********"
click at [193, 142] on link "[GEOGRAPHIC_DATA]" at bounding box center [219, 146] width 106 height 10
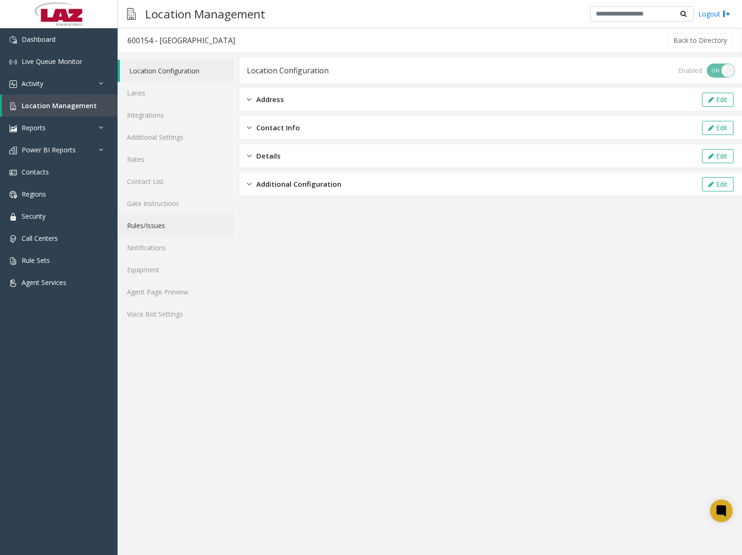
click at [152, 220] on link "Rules/Issues" at bounding box center [176, 225] width 117 height 22
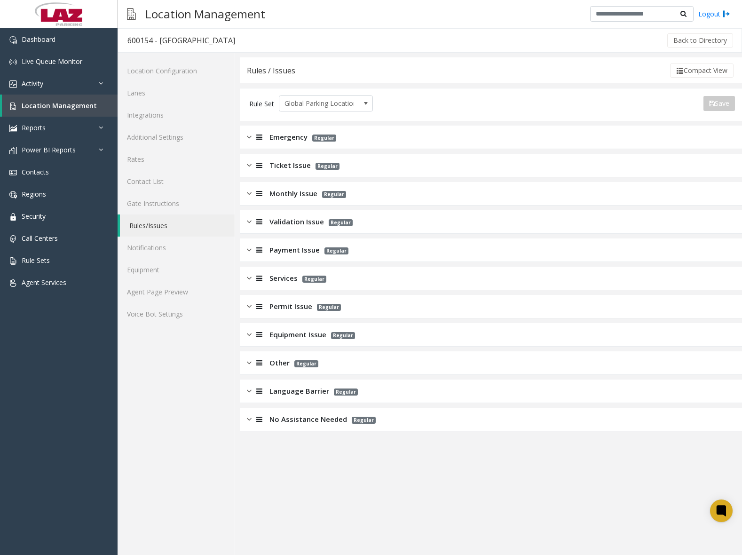
click at [251, 198] on div at bounding box center [257, 193] width 13 height 11
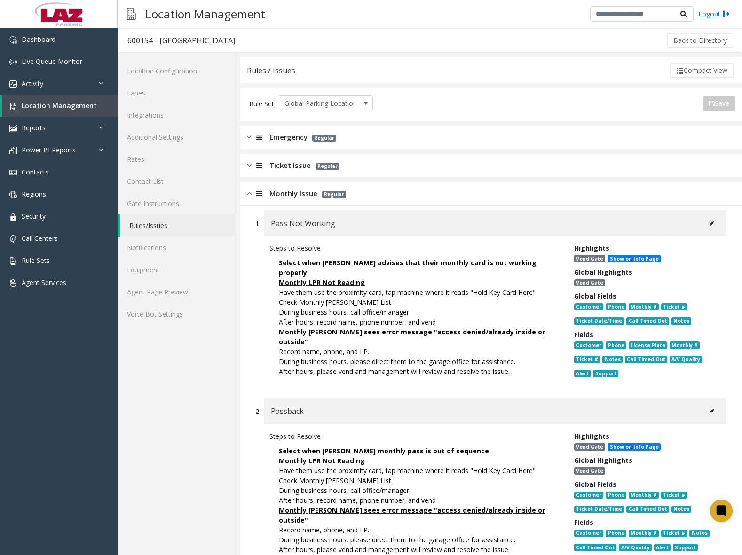
click at [247, 196] on img at bounding box center [249, 193] width 5 height 11
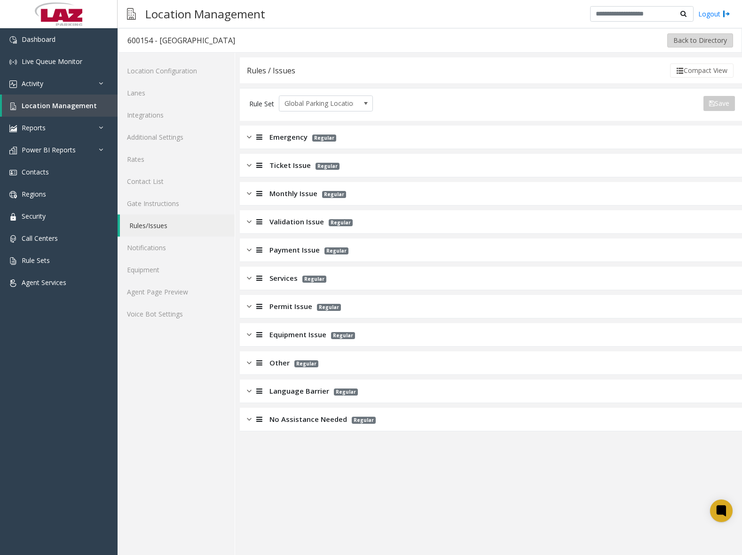
click at [691, 37] on button "Back to Directory" at bounding box center [700, 40] width 66 height 14
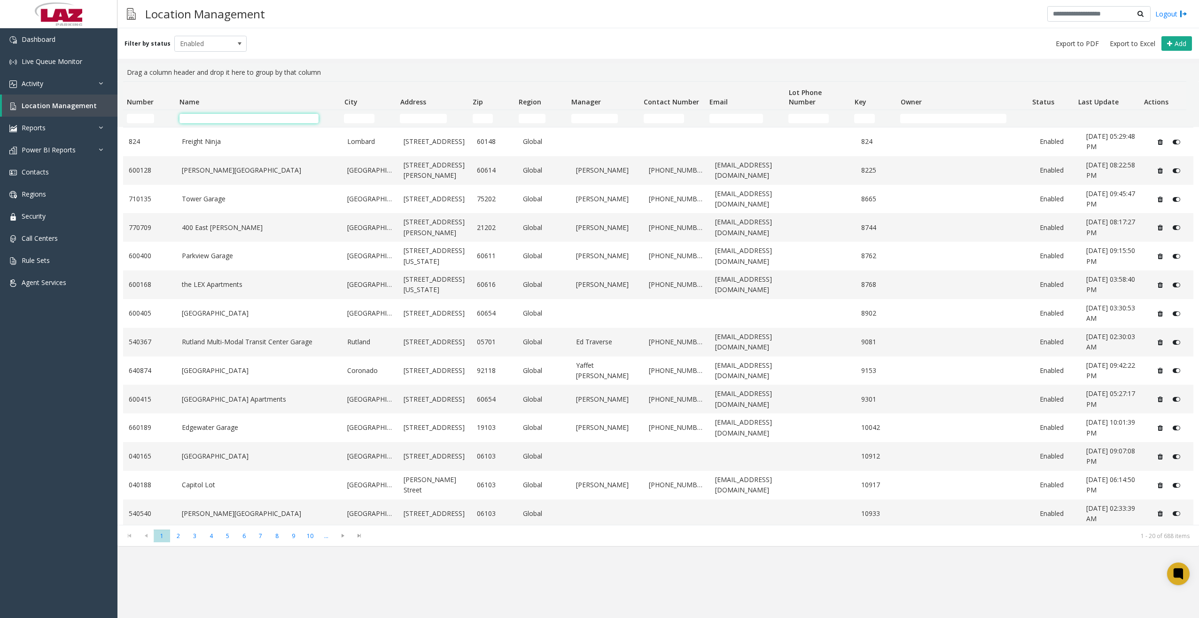
click at [212, 118] on input "Name Filter" at bounding box center [249, 118] width 139 height 9
paste input "**********"
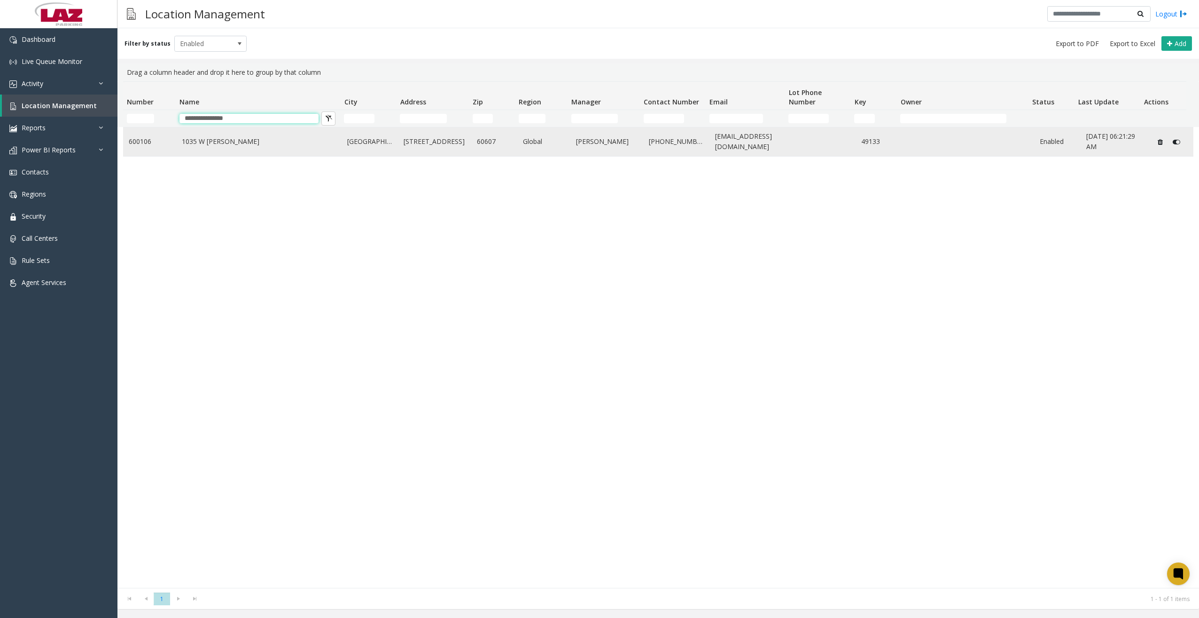
type input "**********"
click at [220, 138] on link "1035 W [PERSON_NAME]" at bounding box center [259, 141] width 155 height 10
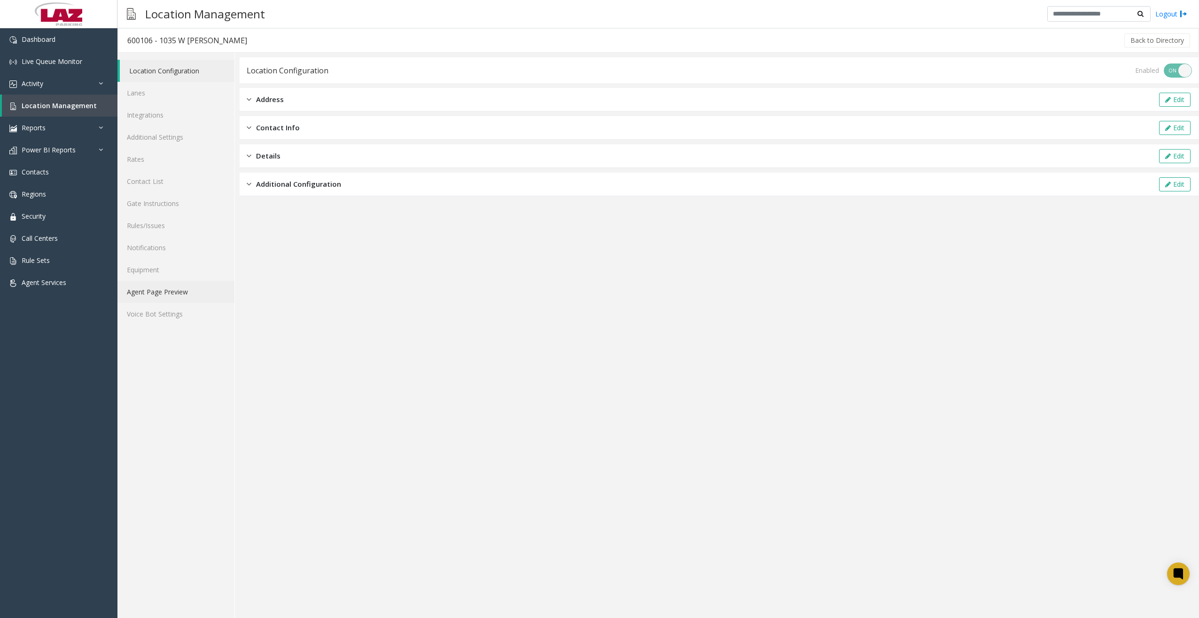
click at [152, 290] on link "Agent Page Preview" at bounding box center [176, 292] width 117 height 22
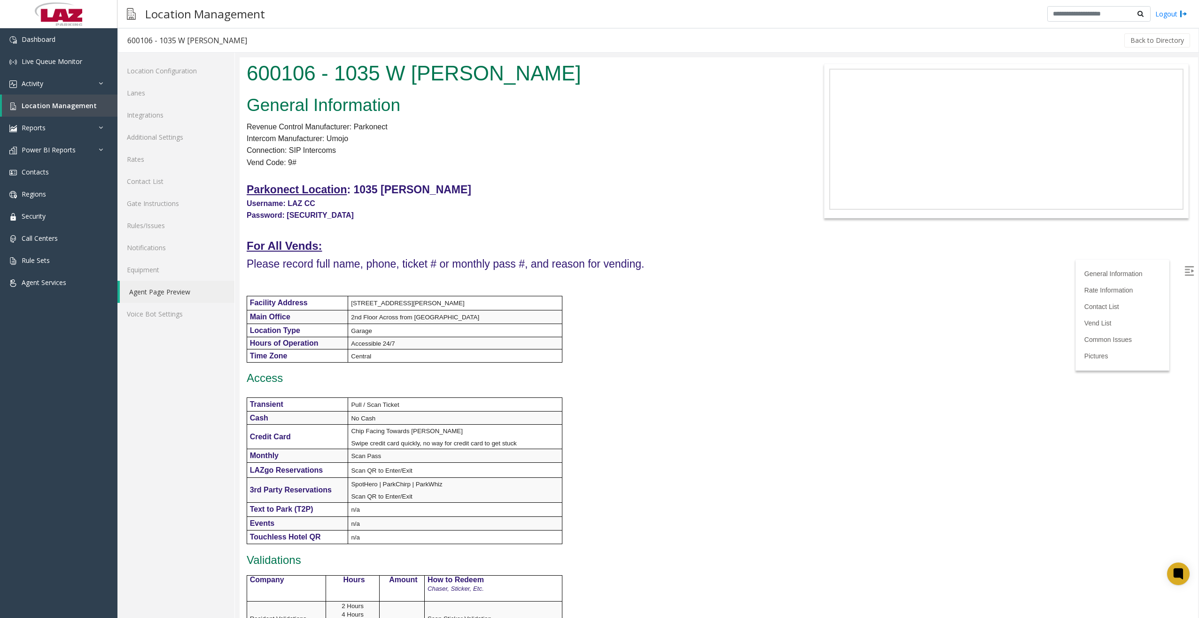
click at [363, 87] on h1 "600106 - 1035 W [PERSON_NAME]" at bounding box center [519, 73] width 545 height 29
click at [251, 73] on h1 "600106 - 1035 W [PERSON_NAME]" at bounding box center [519, 73] width 545 height 29
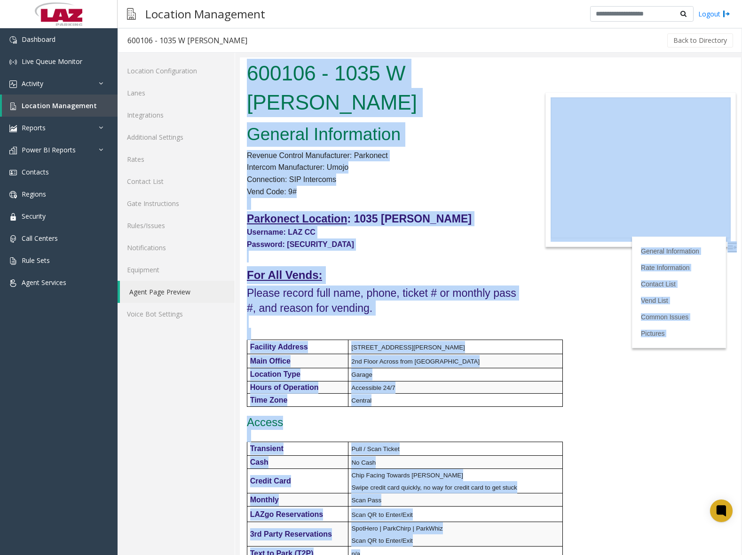
click at [467, 125] on div "General Information Revenue Control Manufacturer: Parkonect Intercom Manufactur…" at bounding box center [386, 498] width 292 height 757
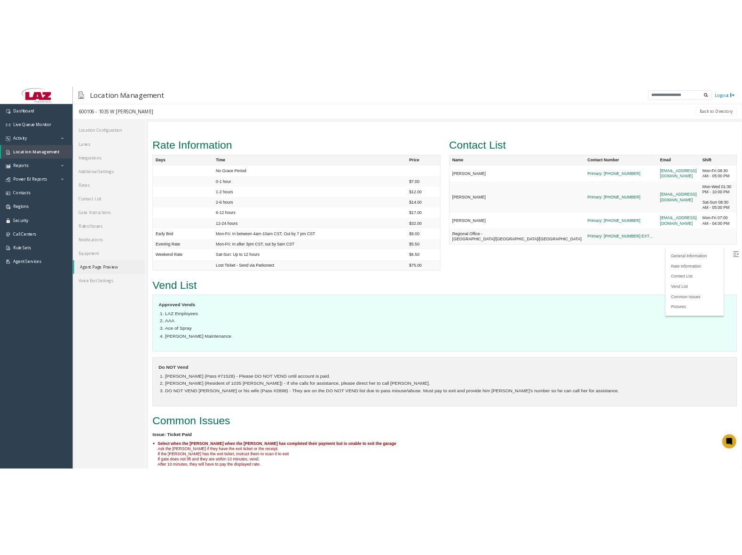
scroll to position [737, 0]
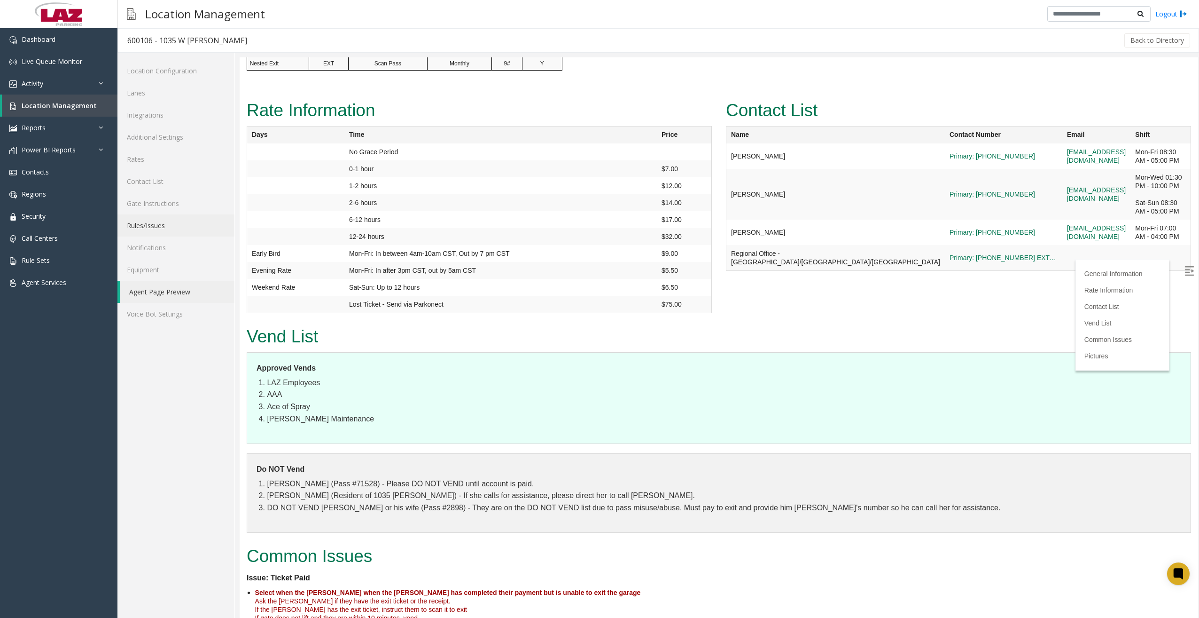
click at [149, 227] on link "Rules/Issues" at bounding box center [176, 225] width 117 height 22
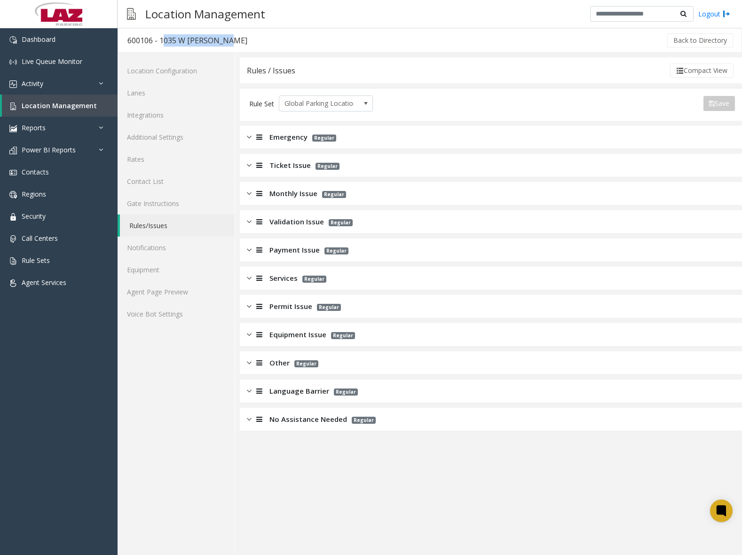
drag, startPoint x: 161, startPoint y: 39, endPoint x: 223, endPoint y: 41, distance: 62.6
click at [223, 41] on div "600106 - 1035 W [PERSON_NAME]" at bounding box center [187, 40] width 120 height 12
drag, startPoint x: 223, startPoint y: 41, endPoint x: 214, endPoint y: 41, distance: 9.4
click at [244, 140] on div "Emergency Regular" at bounding box center [491, 137] width 502 height 24
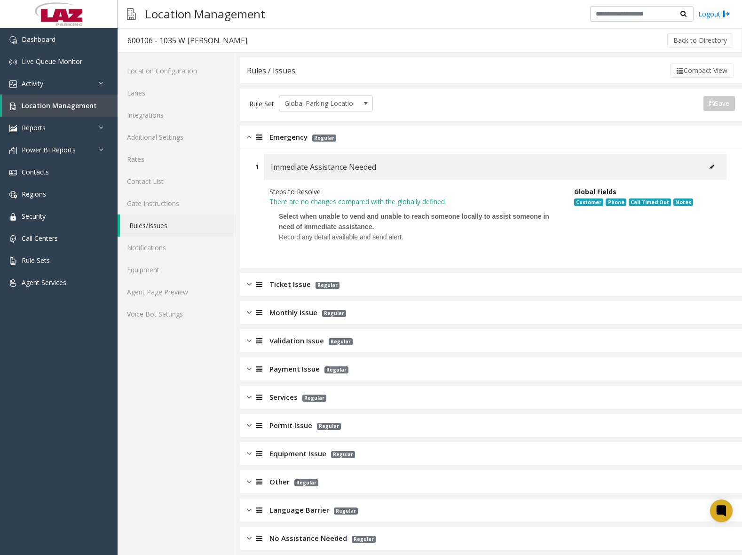
click at [249, 136] on img at bounding box center [249, 137] width 5 height 11
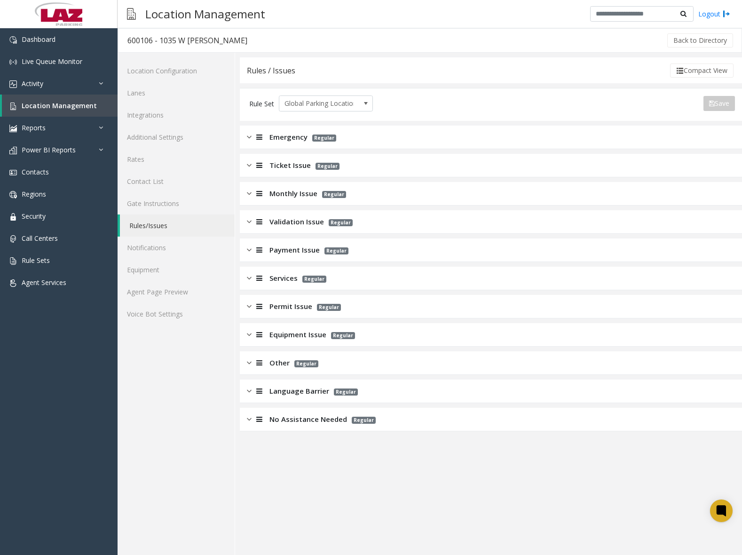
click at [249, 163] on img at bounding box center [249, 165] width 5 height 11
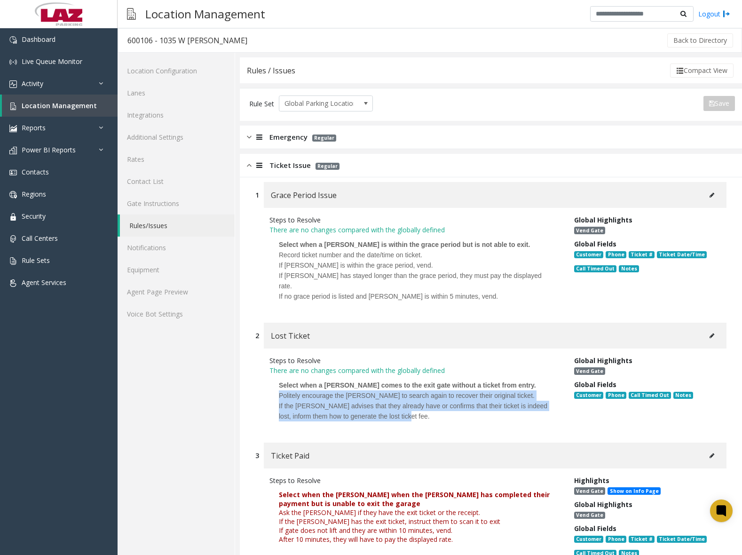
drag, startPoint x: 279, startPoint y: 384, endPoint x: 418, endPoint y: 406, distance: 141.4
click at [418, 406] on p "Select when a [PERSON_NAME] comes to the exit gate without a ticket from entry.…" at bounding box center [414, 400] width 290 height 51
drag, startPoint x: 418, startPoint y: 406, endPoint x: 387, endPoint y: 392, distance: 33.9
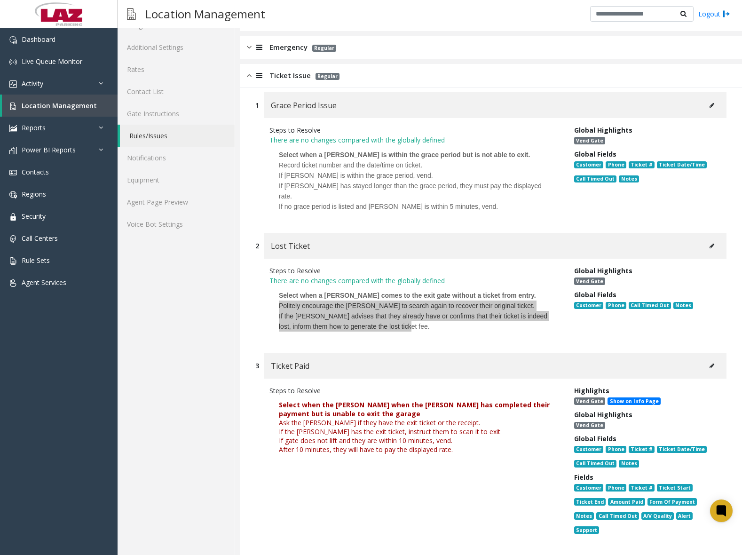
scroll to position [235, 0]
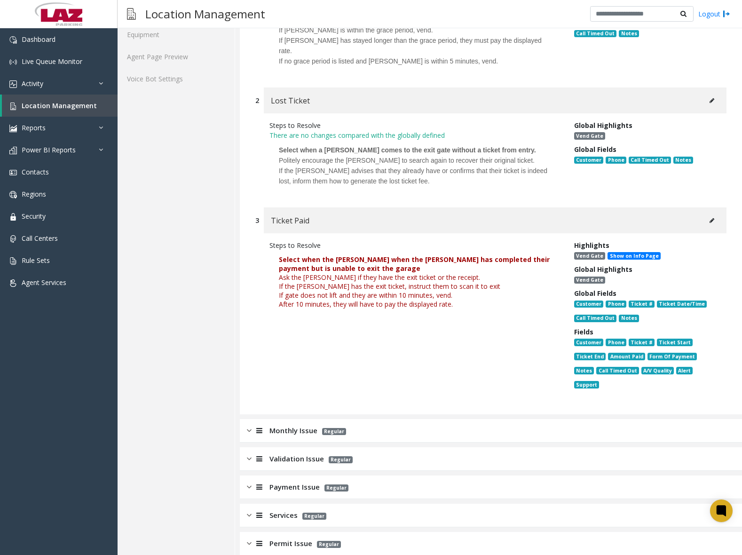
click at [316, 282] on span "If the [PERSON_NAME] has the exit ticket, instruct them to scan it to exit" at bounding box center [389, 286] width 221 height 9
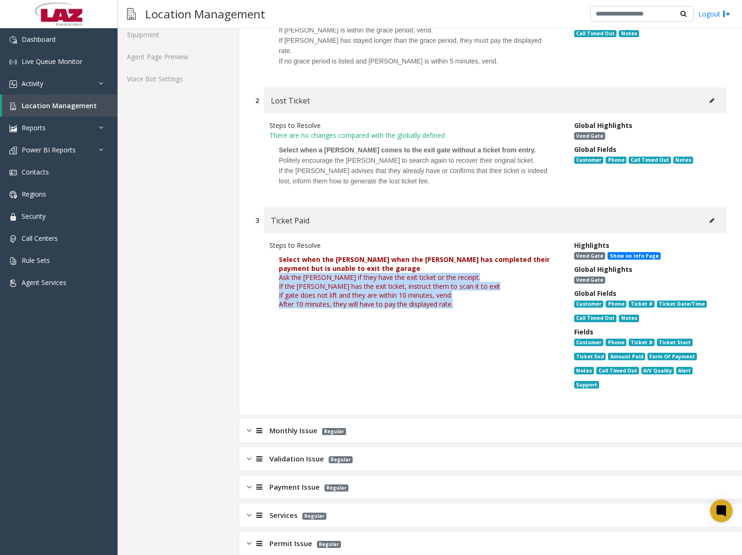
drag, startPoint x: 279, startPoint y: 269, endPoint x: 455, endPoint y: 301, distance: 178.7
click at [455, 301] on p "Select when the [PERSON_NAME] when the [PERSON_NAME] has completed their paymen…" at bounding box center [414, 281] width 290 height 63
drag, startPoint x: 455, startPoint y: 301, endPoint x: 369, endPoint y: 276, distance: 89.1
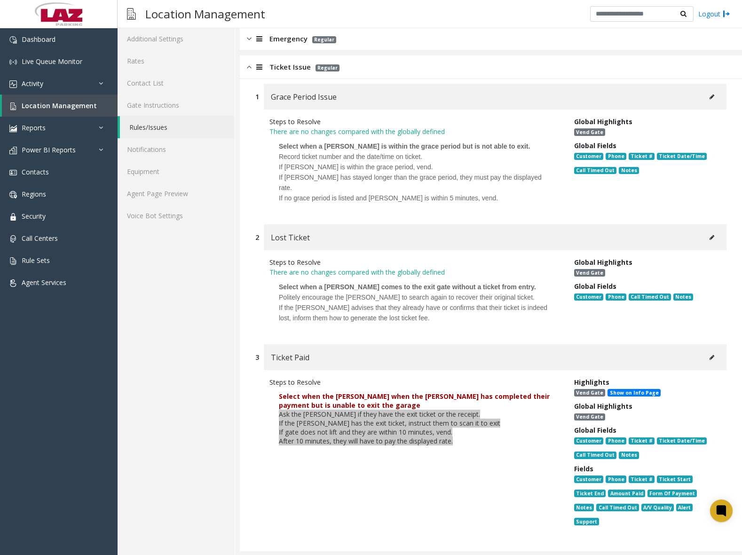
scroll to position [94, 0]
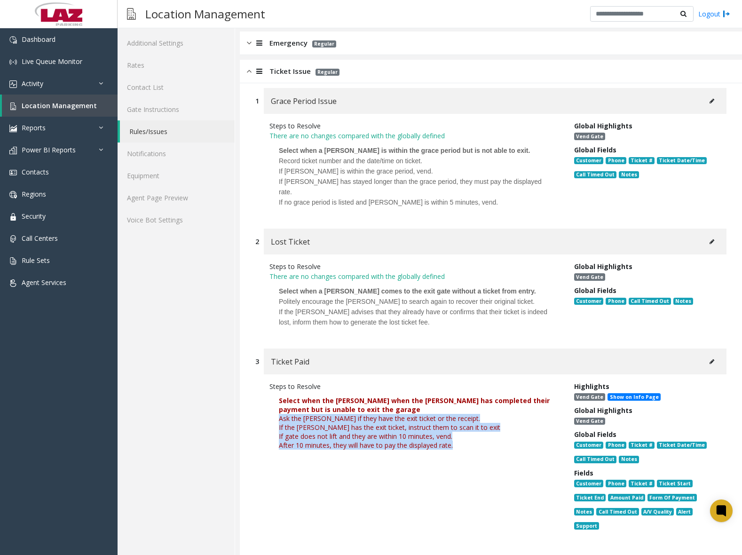
click at [247, 71] on img at bounding box center [249, 71] width 5 height 11
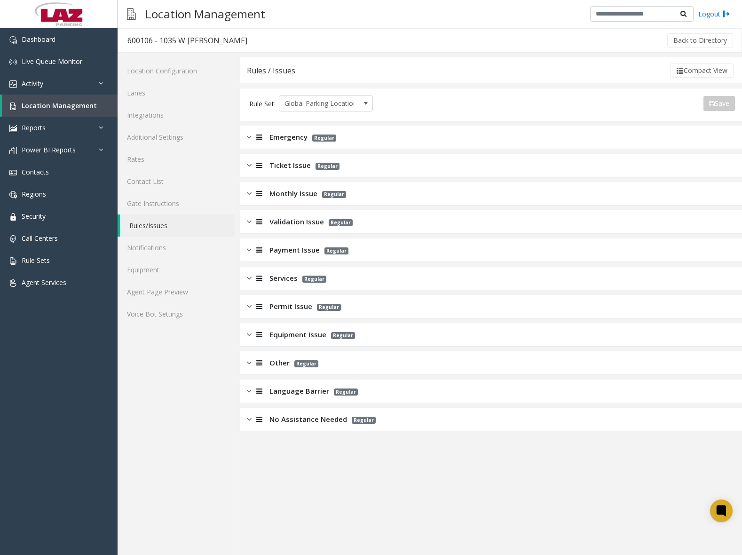
scroll to position [0, 0]
click at [247, 190] on img at bounding box center [249, 193] width 5 height 11
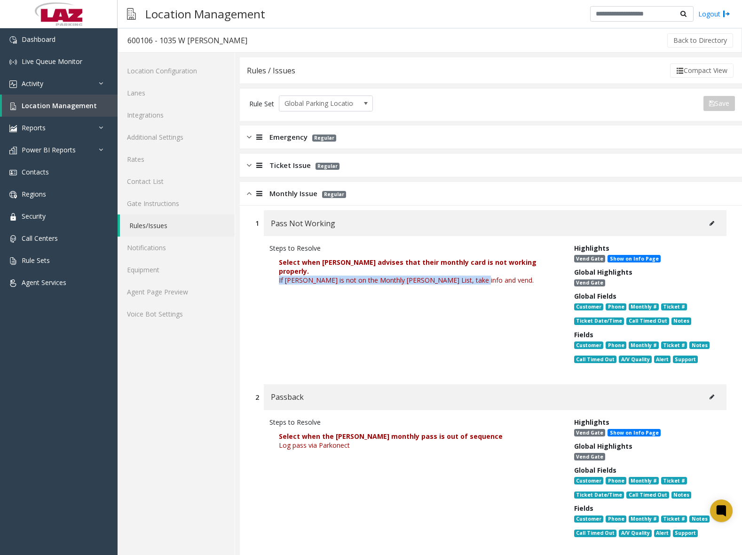
drag, startPoint x: 279, startPoint y: 272, endPoint x: 474, endPoint y: 280, distance: 195.7
click at [474, 280] on p "Select when [PERSON_NAME] advises that their monthly card is not working proper…" at bounding box center [414, 271] width 290 height 36
drag, startPoint x: 474, startPoint y: 280, endPoint x: 415, endPoint y: 272, distance: 59.7
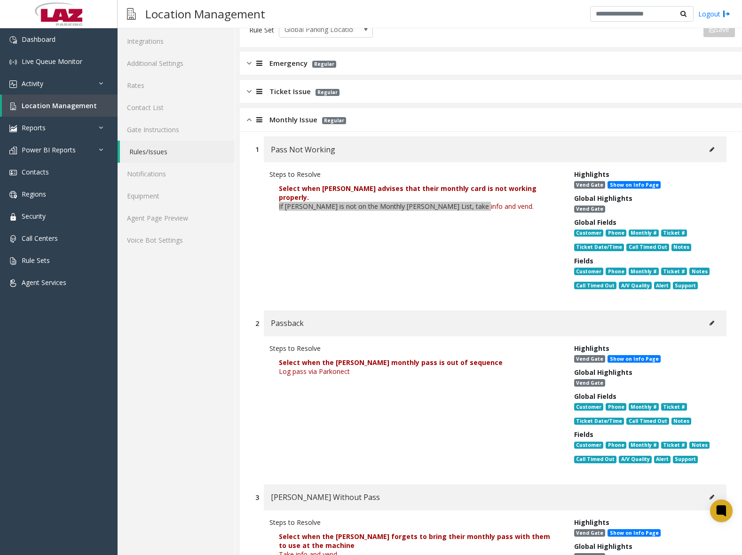
scroll to position [141, 0]
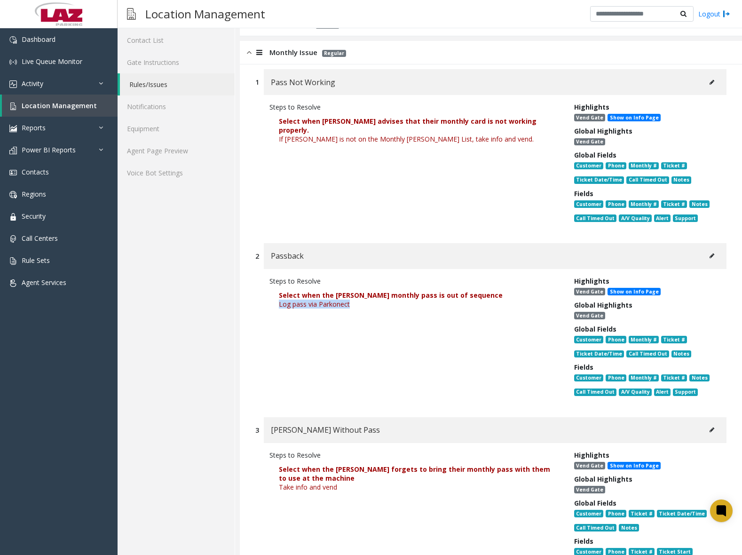
drag, startPoint x: 279, startPoint y: 304, endPoint x: 351, endPoint y: 308, distance: 72.5
click at [351, 308] on p "Select when the [PERSON_NAME] monthly pass is out of sequence Log pass via Park…" at bounding box center [414, 299] width 290 height 27
drag, startPoint x: 351, startPoint y: 308, endPoint x: 328, endPoint y: 306, distance: 23.6
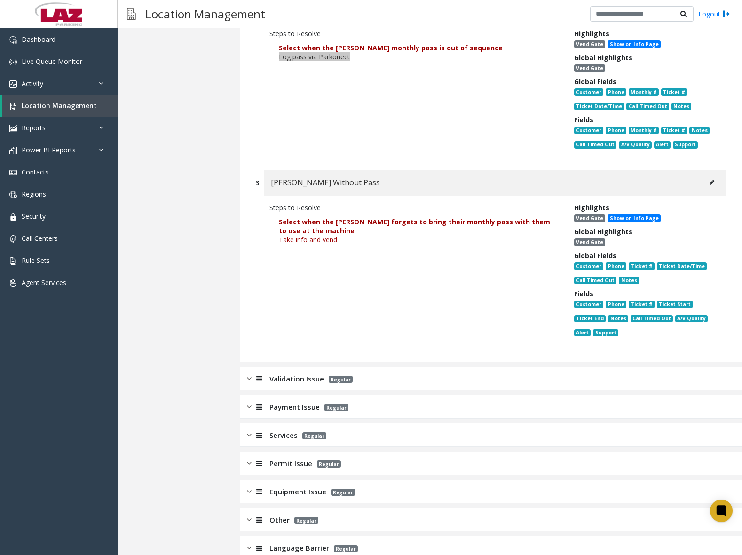
scroll to position [386, 0]
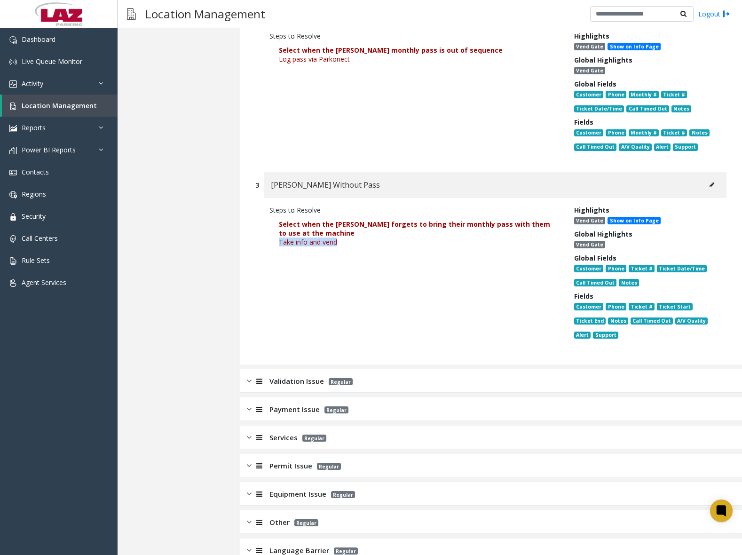
drag, startPoint x: 279, startPoint y: 242, endPoint x: 344, endPoint y: 244, distance: 65.4
click at [344, 244] on p "Take info and vend" at bounding box center [415, 241] width 272 height 9
drag, startPoint x: 344, startPoint y: 244, endPoint x: 327, endPoint y: 243, distance: 17.4
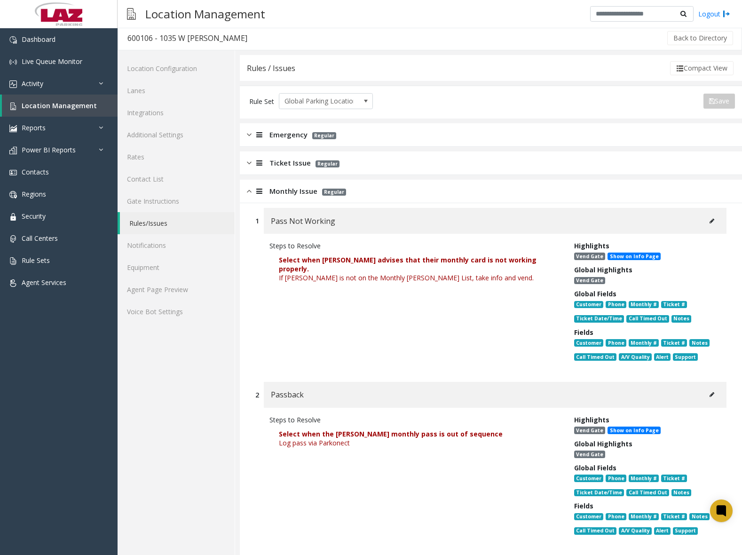
scroll to position [0, 0]
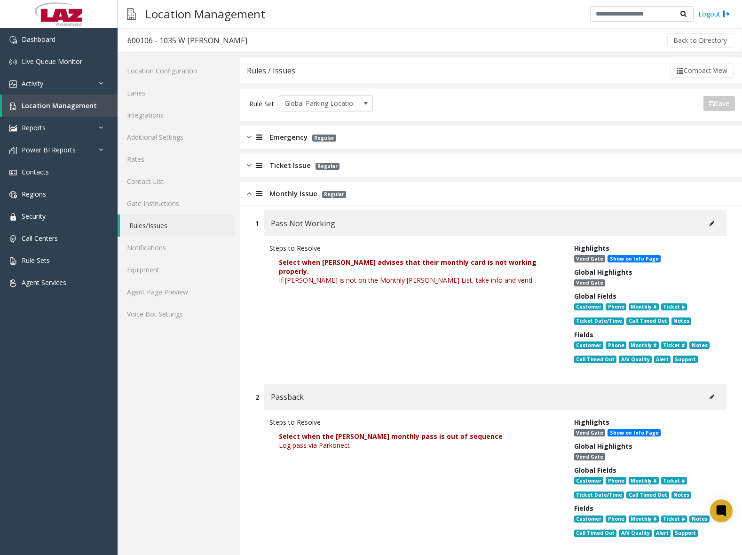
click at [248, 196] on img at bounding box center [249, 193] width 5 height 11
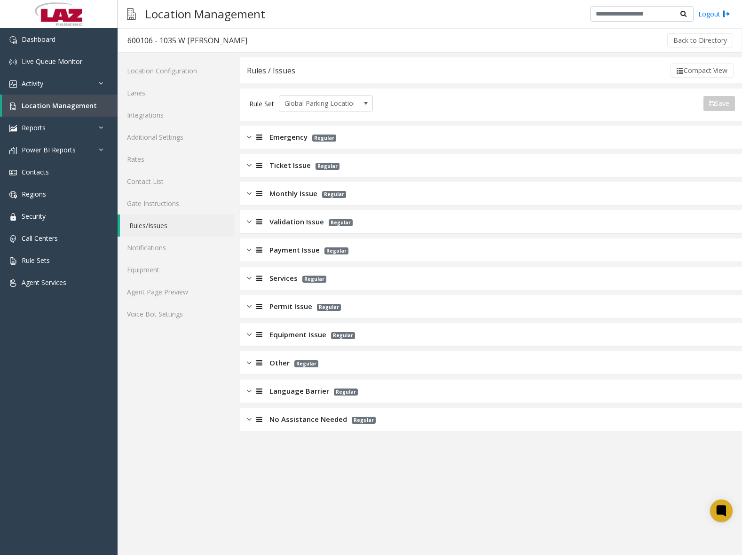
click at [247, 221] on img at bounding box center [249, 221] width 5 height 11
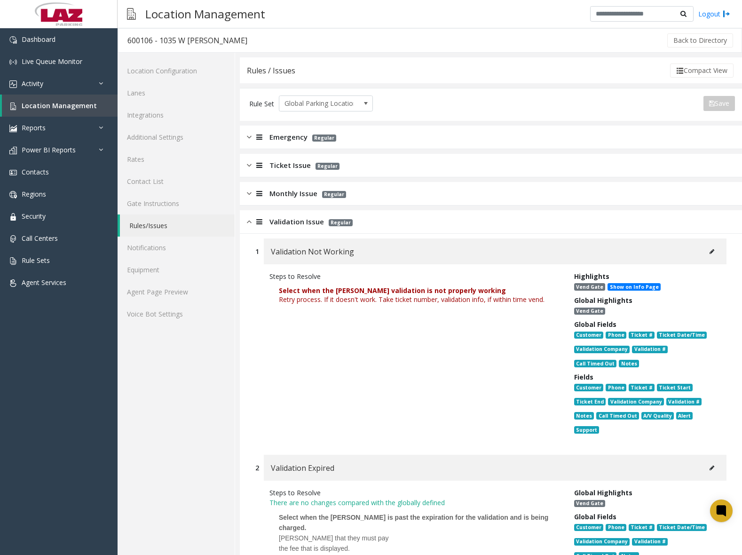
click at [297, 290] on span "Select when the [PERSON_NAME] validation is not properly working" at bounding box center [392, 290] width 227 height 9
drag, startPoint x: 278, startPoint y: 300, endPoint x: 319, endPoint y: 312, distance: 42.1
click at [319, 308] on p "Select when the [PERSON_NAME] validation is not properly working Retry process.…" at bounding box center [414, 294] width 290 height 27
drag, startPoint x: 319, startPoint y: 312, endPoint x: 301, endPoint y: 298, distance: 22.2
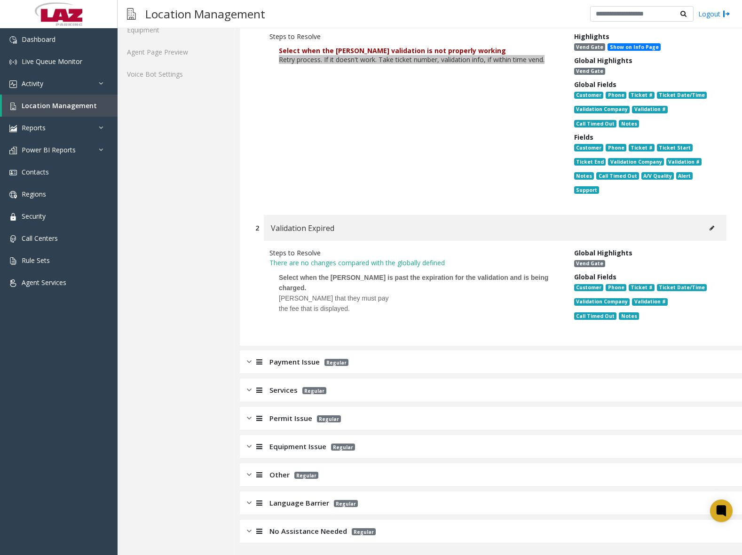
scroll to position [52, 0]
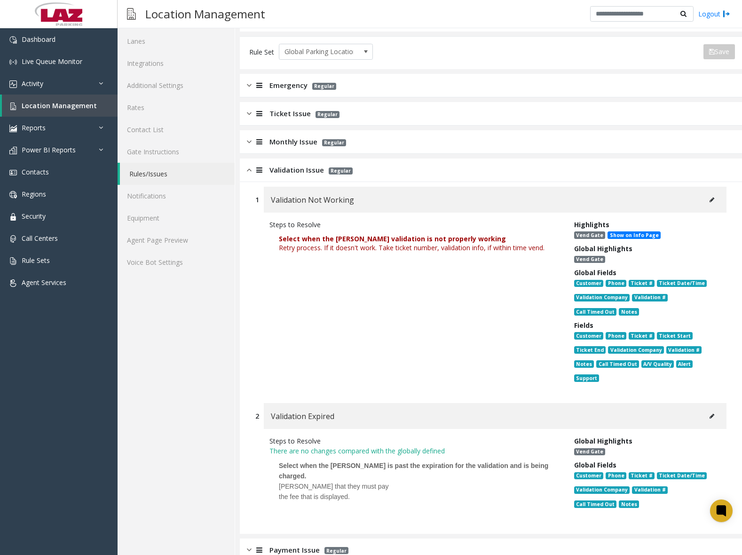
click at [244, 170] on div "Validation Issue Regular" at bounding box center [491, 170] width 502 height 24
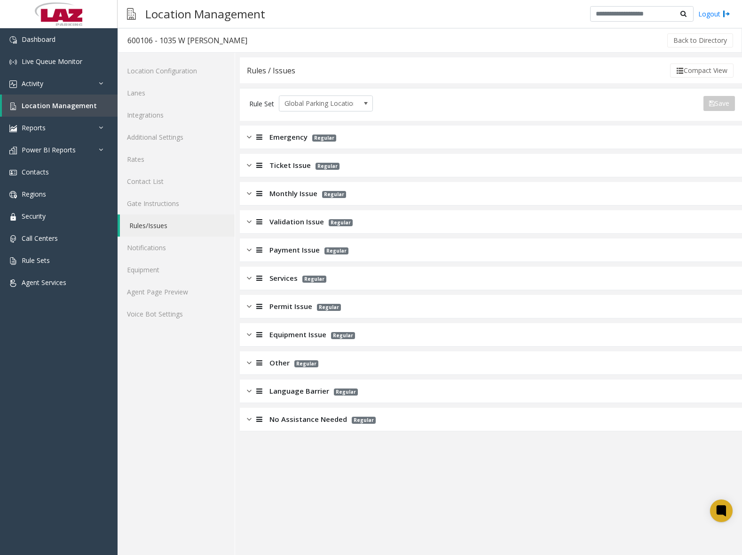
scroll to position [0, 0]
click at [248, 251] on img at bounding box center [249, 249] width 5 height 11
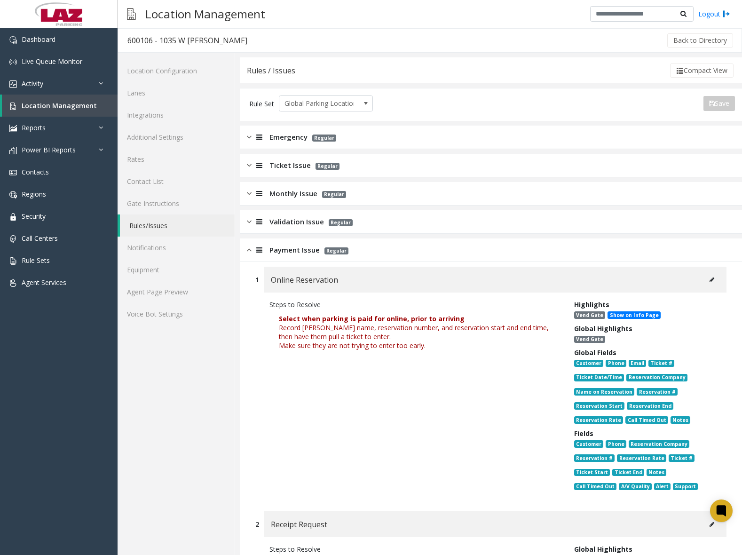
scroll to position [94, 0]
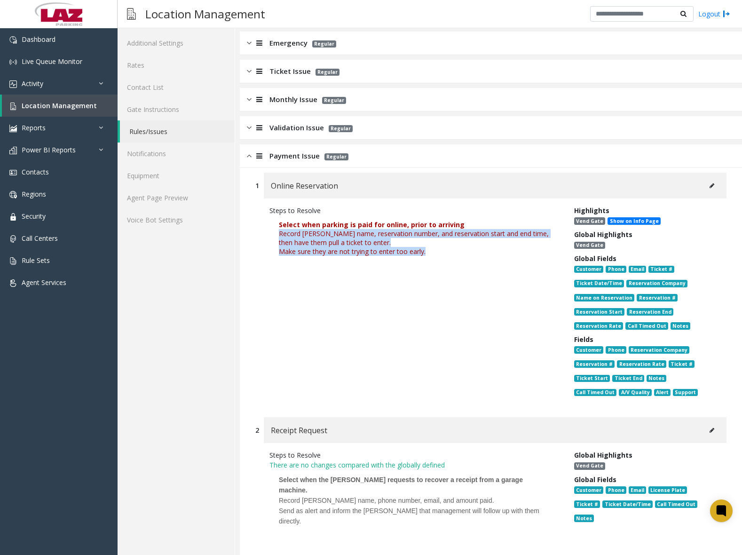
drag, startPoint x: 279, startPoint y: 235, endPoint x: 433, endPoint y: 263, distance: 156.3
click at [433, 263] on div "Steps to Resolve Select when parking is paid for online, prior to arriving Reco…" at bounding box center [414, 302] width 305 height 195
drag, startPoint x: 433, startPoint y: 263, endPoint x: 352, endPoint y: 239, distance: 84.9
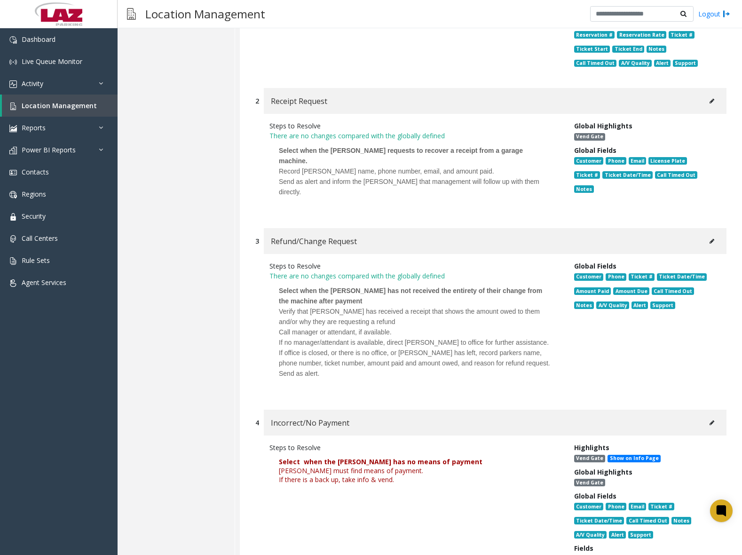
scroll to position [564, 0]
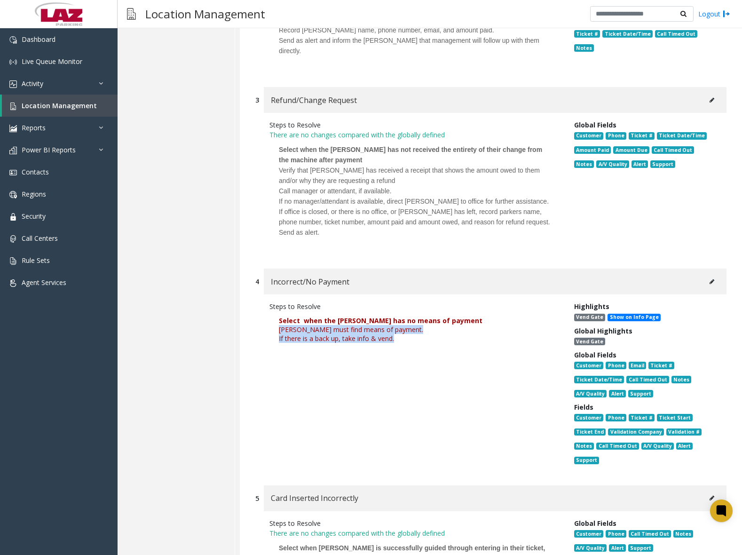
drag, startPoint x: 279, startPoint y: 317, endPoint x: 398, endPoint y: 328, distance: 119.0
click at [398, 328] on div "Select when the [PERSON_NAME] has no means of payment [PERSON_NAME] must find m…" at bounding box center [415, 329] width 272 height 27
drag, startPoint x: 398, startPoint y: 328, endPoint x: 344, endPoint y: 316, distance: 55.3
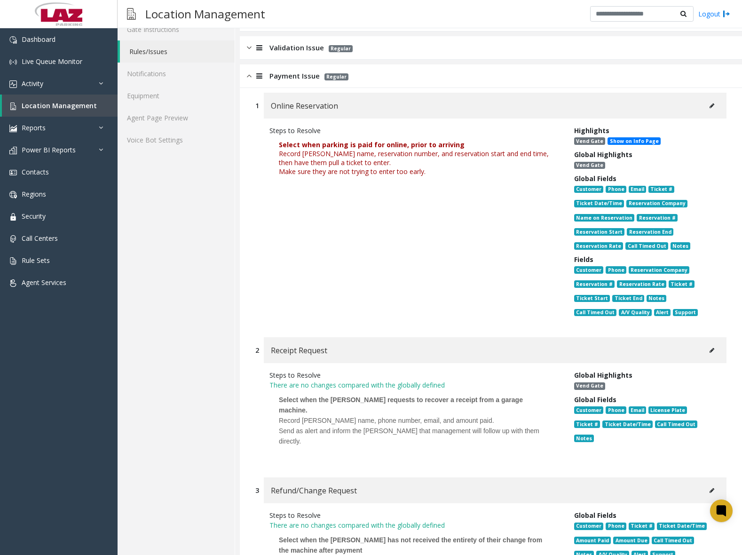
scroll to position [127, 0]
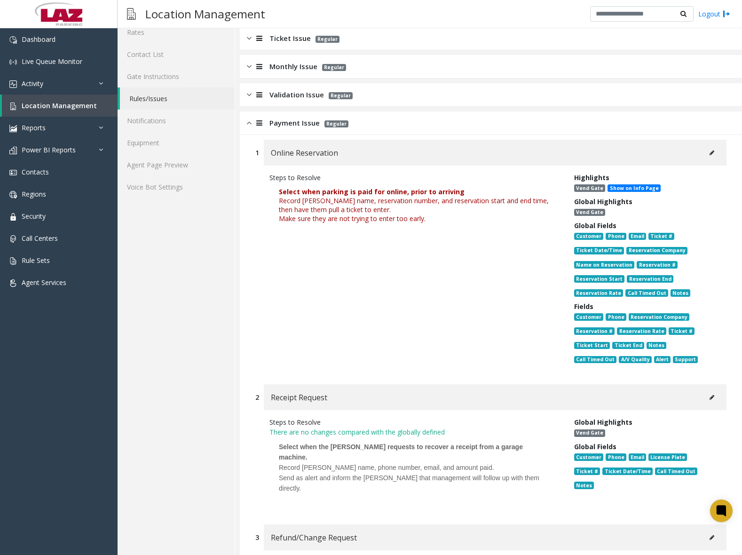
click at [251, 125] on div at bounding box center [257, 123] width 13 height 11
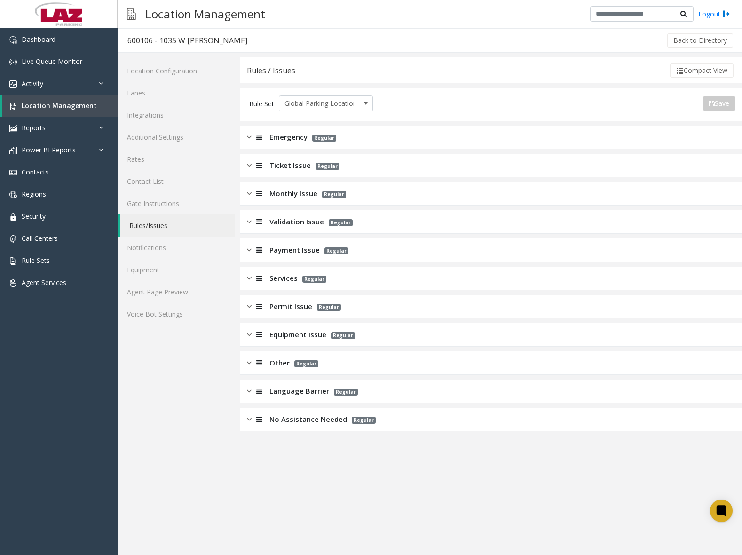
scroll to position [0, 0]
click at [250, 281] on img at bounding box center [249, 278] width 5 height 11
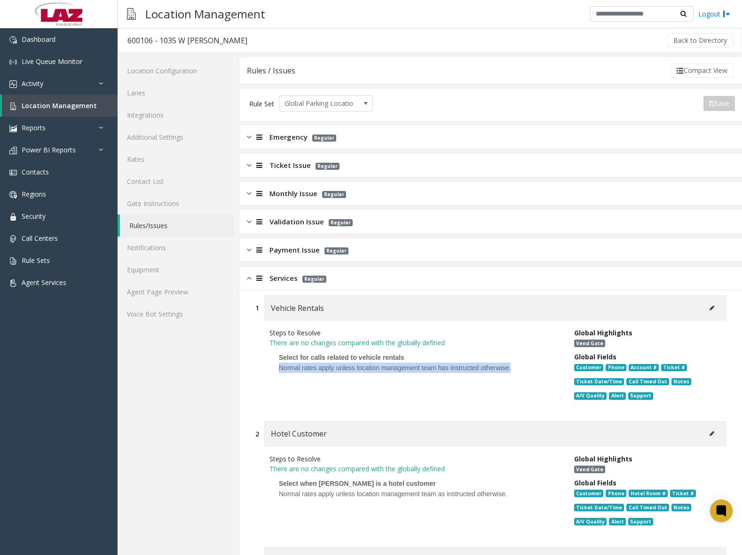
drag, startPoint x: 282, startPoint y: 367, endPoint x: 515, endPoint y: 376, distance: 232.8
click at [515, 376] on p "Select for calls related to vehicle rentals Normal rates apply unless location …" at bounding box center [414, 362] width 290 height 30
drag, startPoint x: 515, startPoint y: 376, endPoint x: 483, endPoint y: 372, distance: 32.2
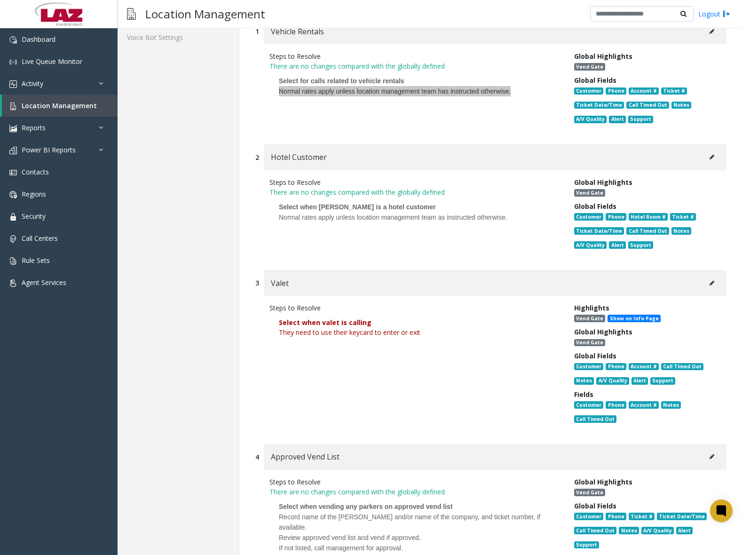
scroll to position [329, 0]
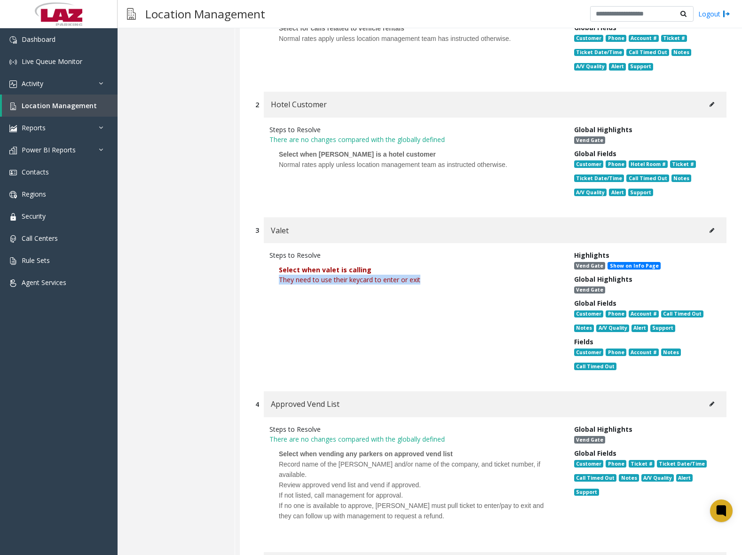
drag, startPoint x: 280, startPoint y: 280, endPoint x: 424, endPoint y: 289, distance: 144.1
click at [424, 289] on p "Select when valet is calling They need to use their keycard to enter or exit" at bounding box center [414, 279] width 290 height 39
drag, startPoint x: 424, startPoint y: 289, endPoint x: 402, endPoint y: 282, distance: 22.7
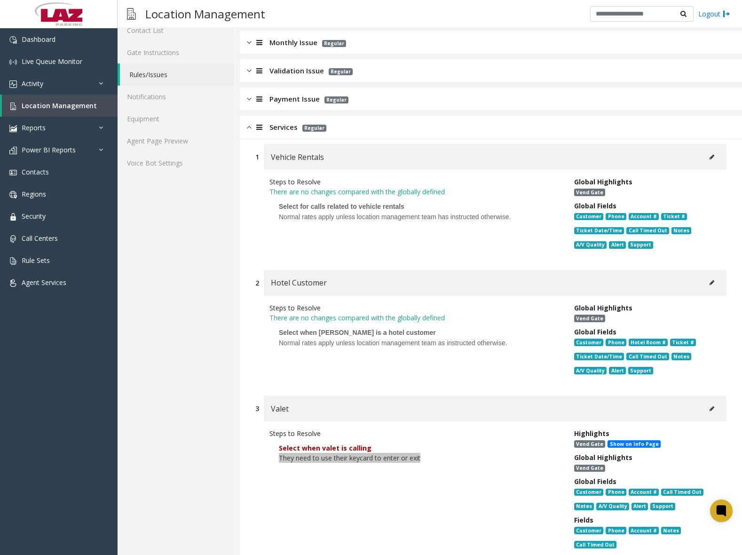
scroll to position [129, 0]
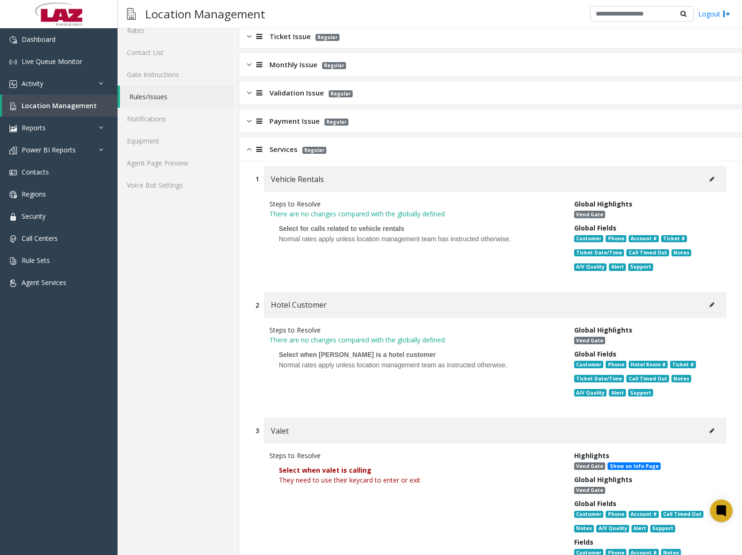
click at [244, 150] on div "Services Regular" at bounding box center [491, 150] width 502 height 24
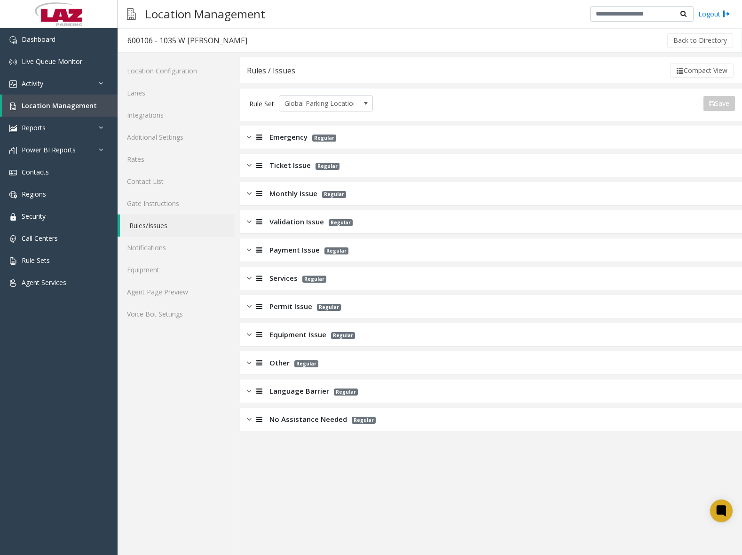
click at [251, 308] on img at bounding box center [249, 306] width 5 height 11
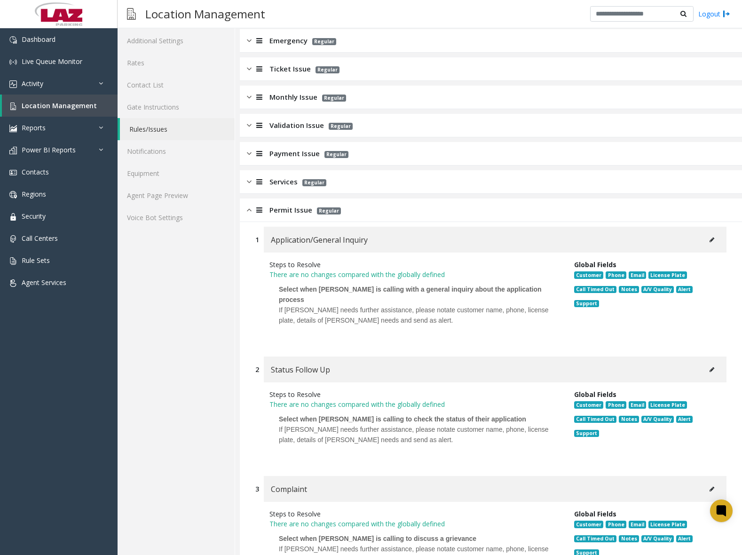
scroll to position [94, 0]
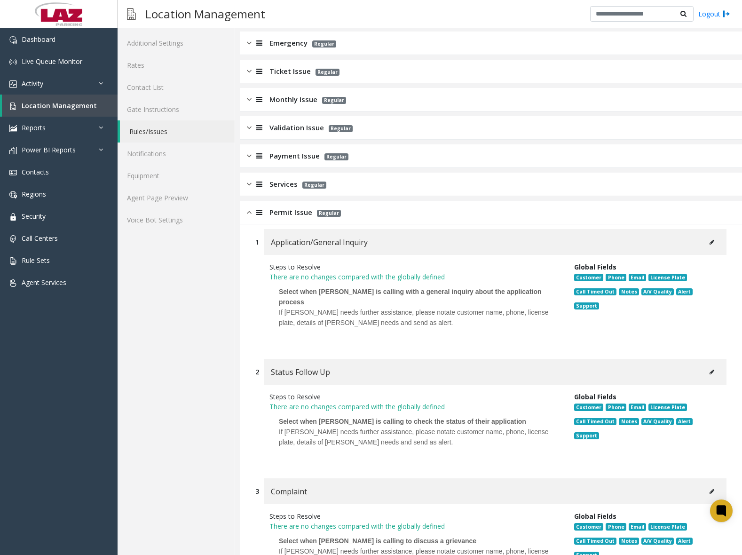
click at [253, 217] on div at bounding box center [257, 212] width 13 height 11
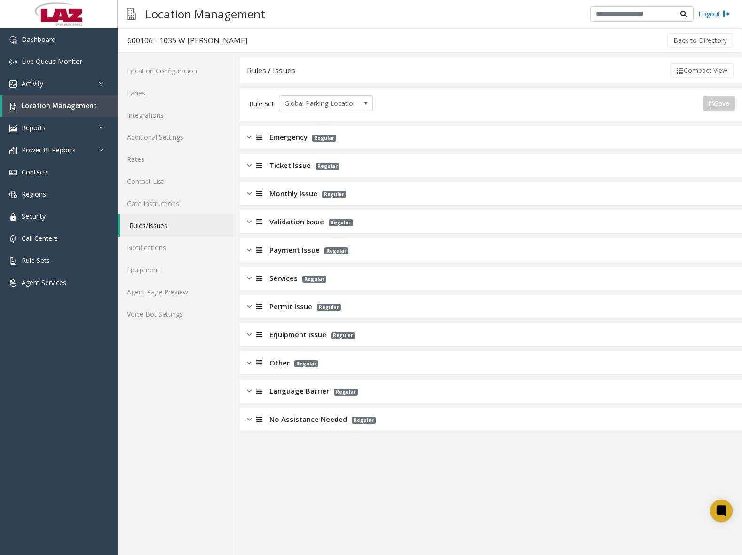
click at [247, 336] on img at bounding box center [249, 334] width 5 height 11
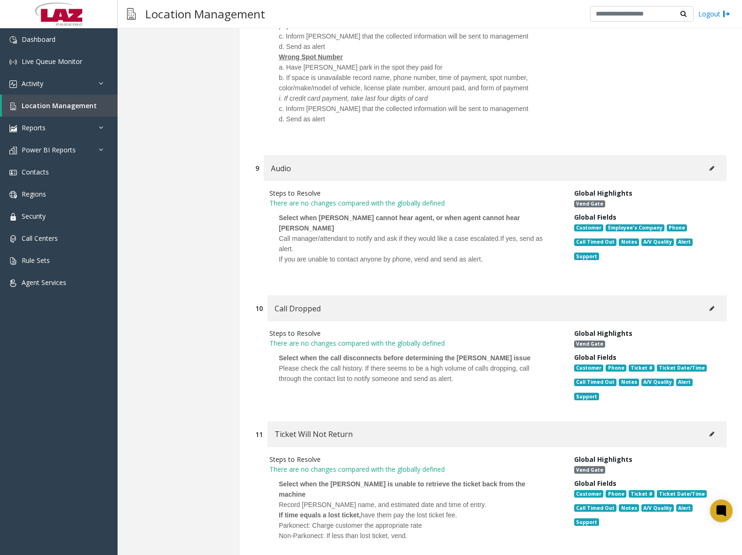
scroll to position [2162, 0]
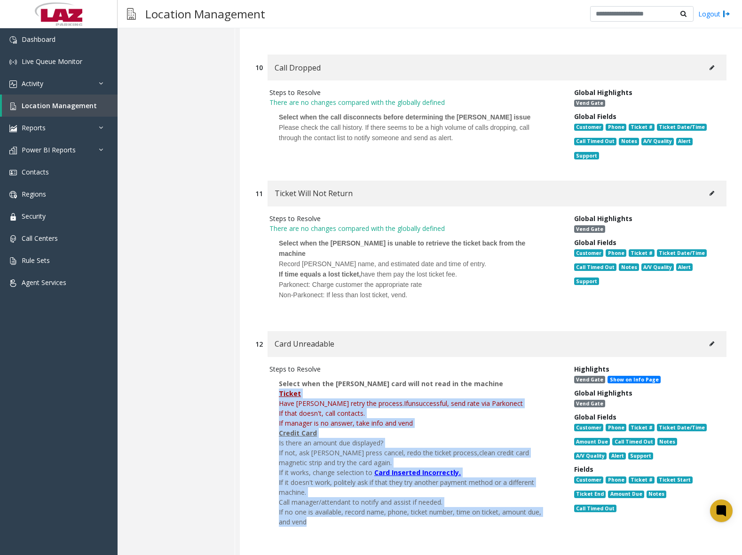
drag, startPoint x: 280, startPoint y: 373, endPoint x: 363, endPoint y: 498, distance: 150.4
click at [363, 498] on p "Select when the [PERSON_NAME] card will not read in the machine Ticket Have [PE…" at bounding box center [414, 457] width 290 height 167
drag, startPoint x: 363, startPoint y: 498, endPoint x: 298, endPoint y: 399, distance: 118.8
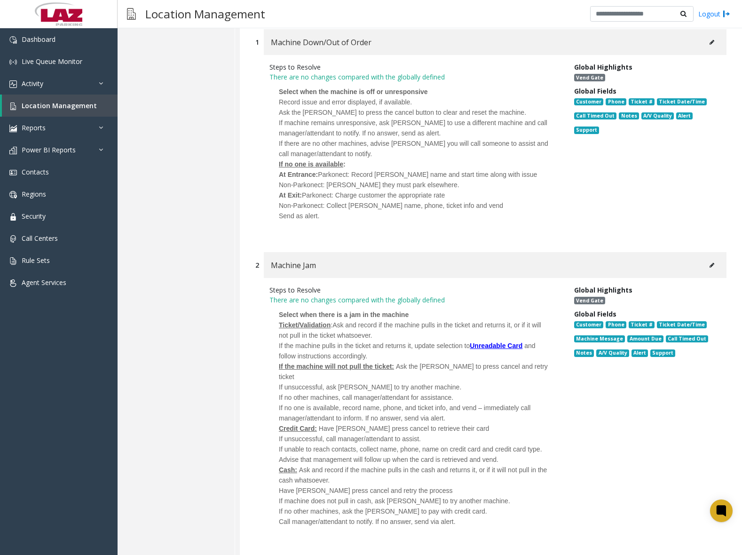
scroll to position [83, 0]
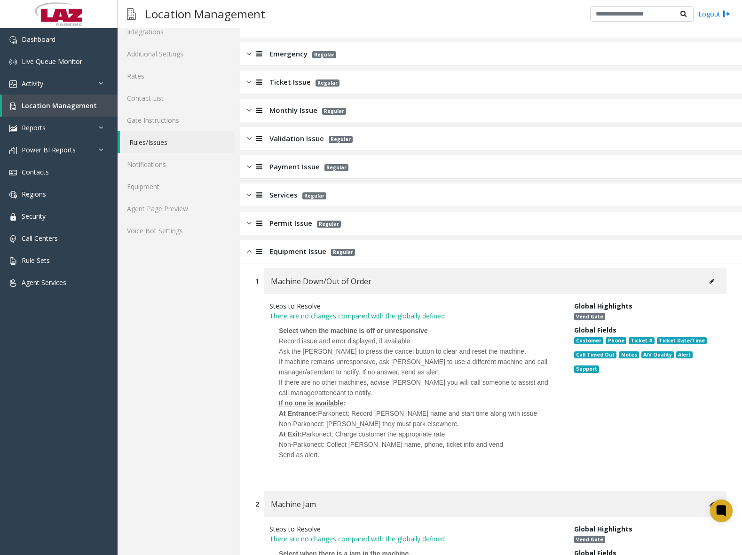
click at [250, 254] on img at bounding box center [249, 251] width 5 height 11
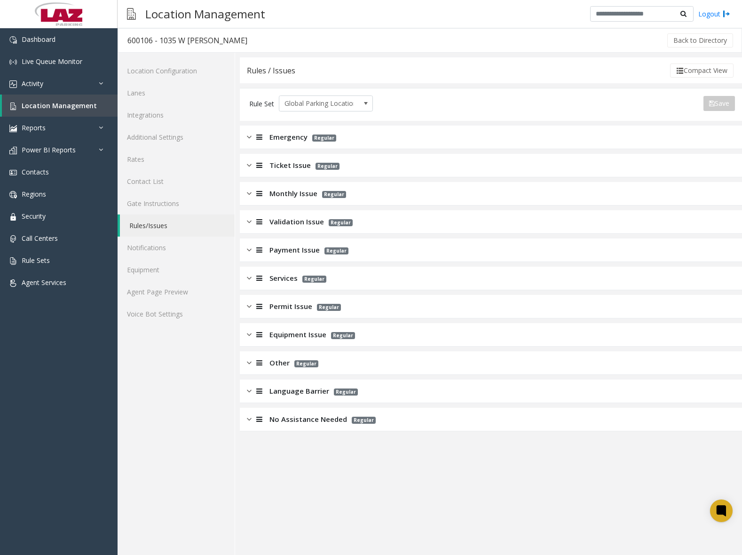
click at [245, 363] on div "Other Regular" at bounding box center [491, 363] width 502 height 24
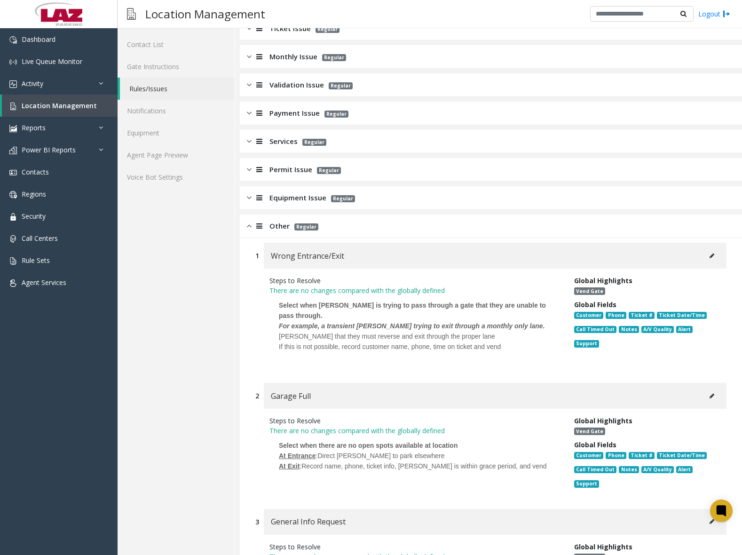
scroll to position [141, 0]
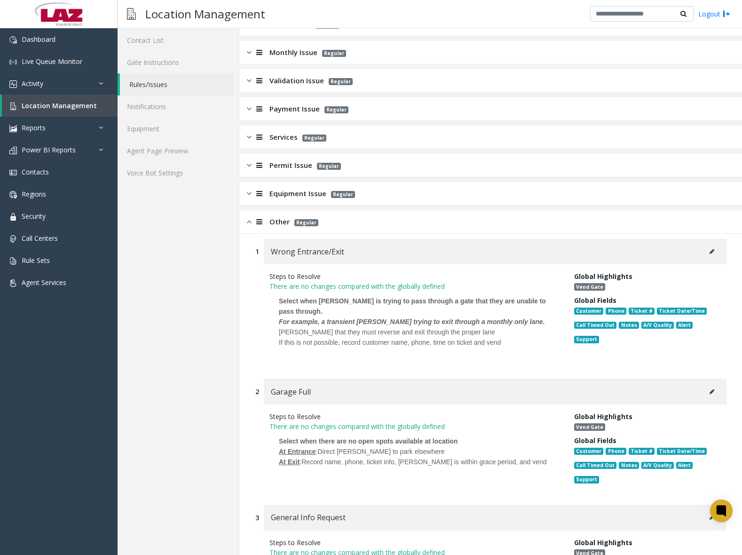
click at [248, 226] on img at bounding box center [249, 221] width 5 height 11
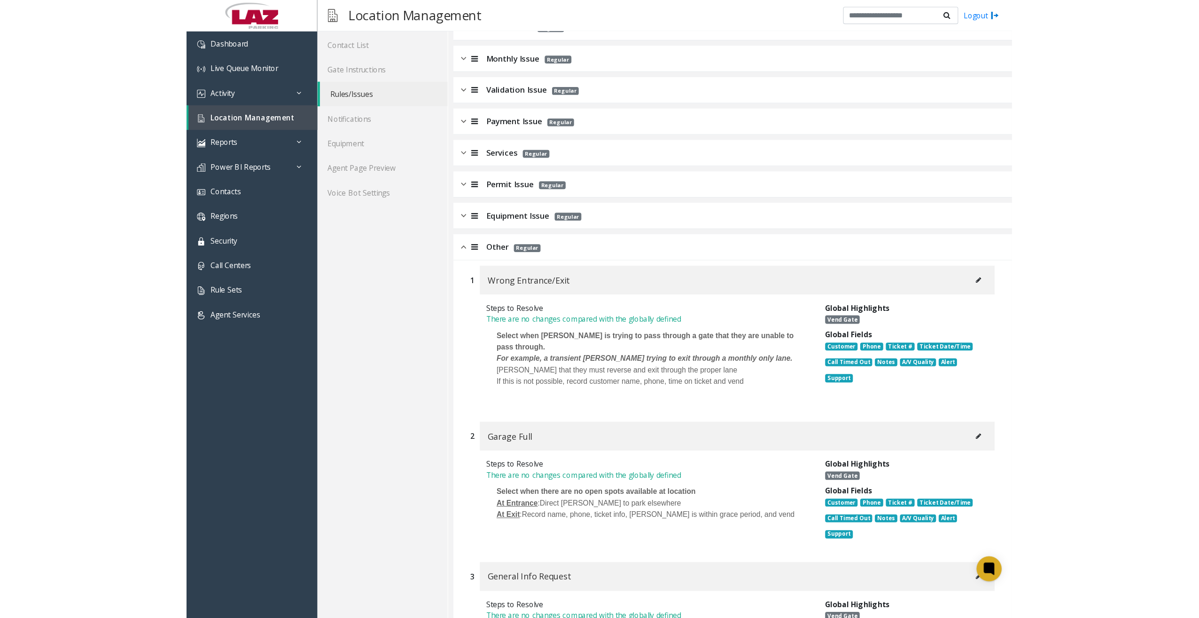
scroll to position [0, 0]
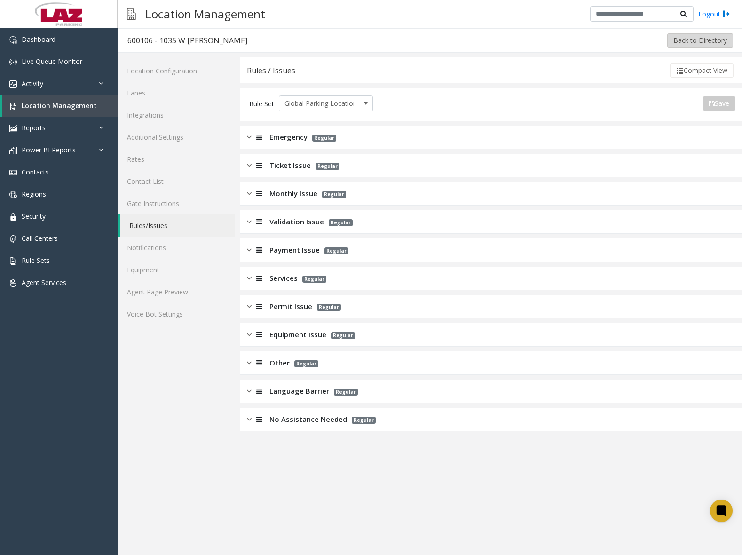
click at [682, 42] on button "Back to Directory" at bounding box center [700, 40] width 66 height 14
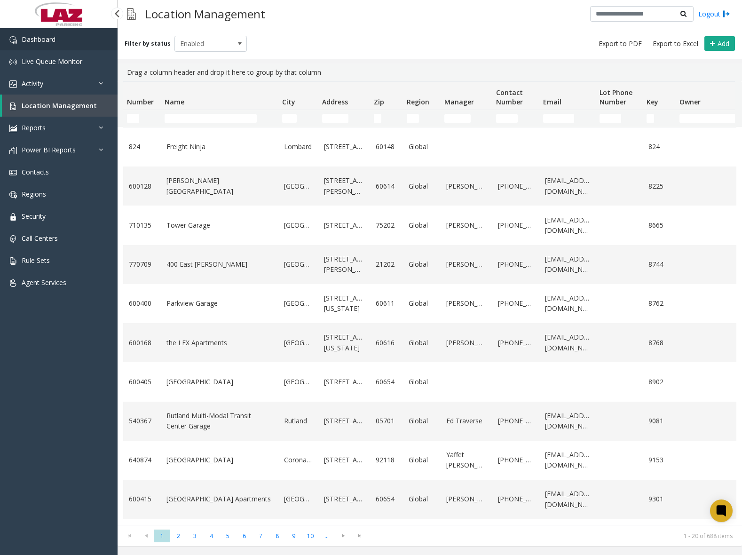
click at [63, 41] on link "Dashboard" at bounding box center [59, 39] width 118 height 22
